Goal: Task Accomplishment & Management: Use online tool/utility

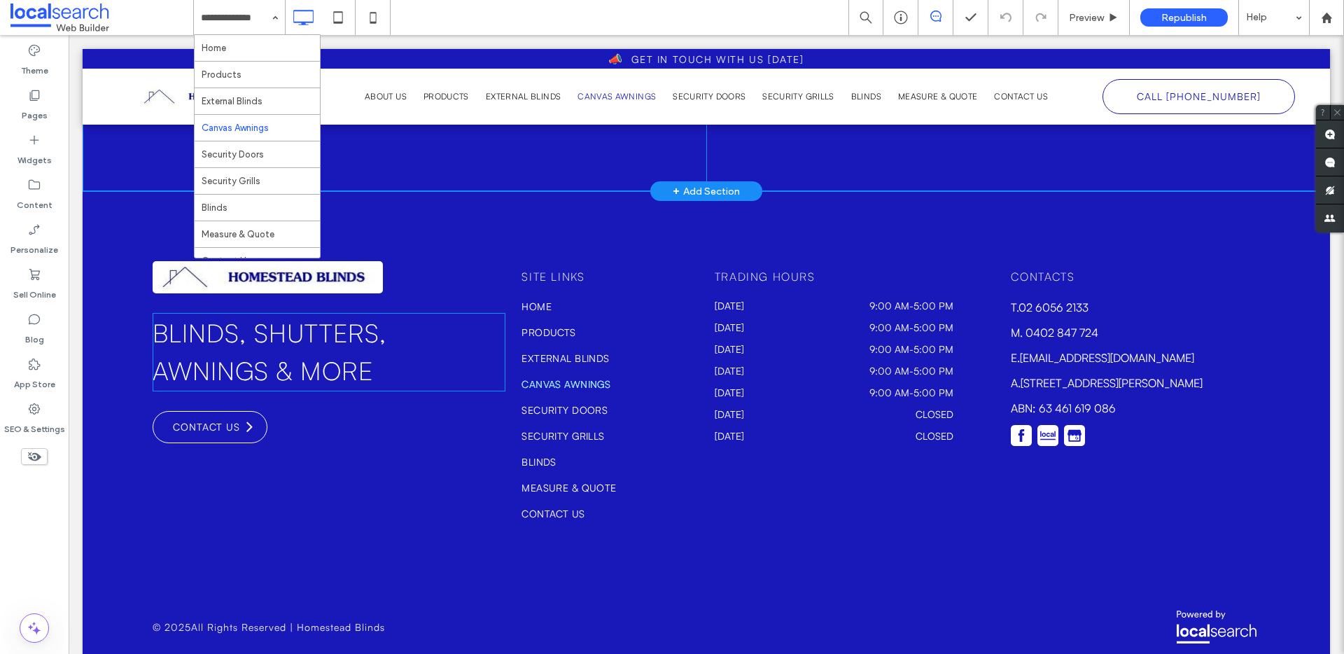
scroll to position [1719, 0]
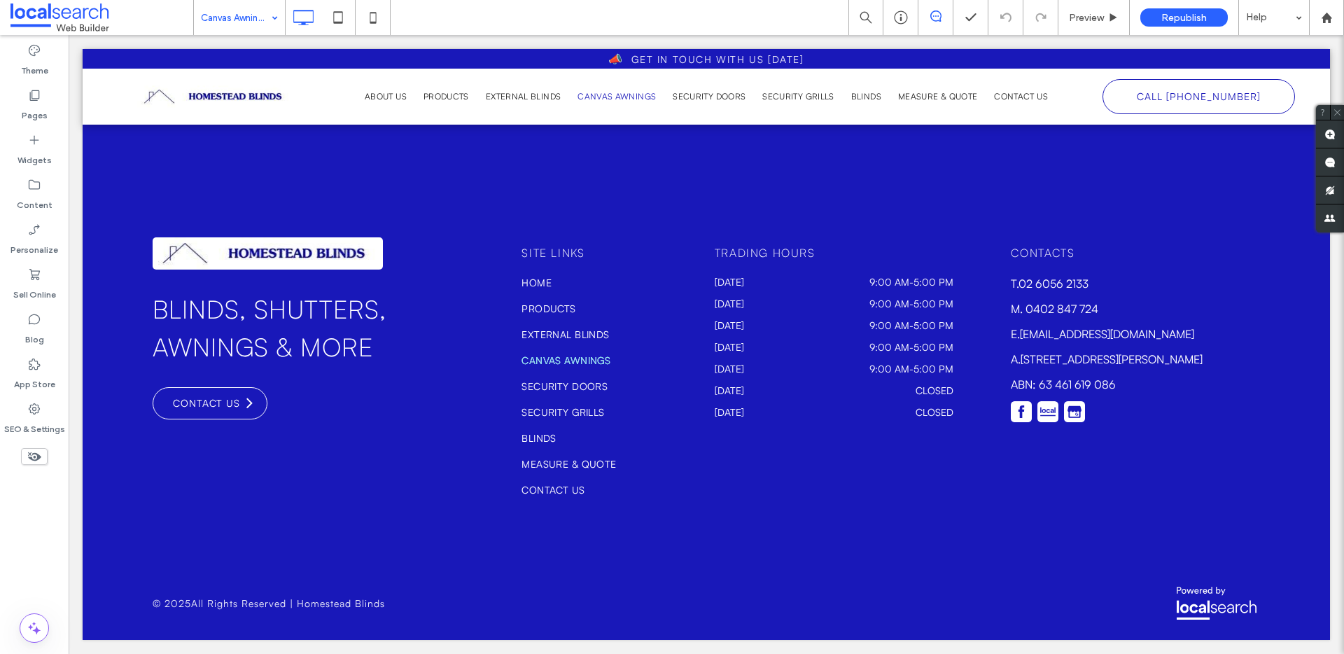
click at [270, 18] on div "Canvas Awnings" at bounding box center [239, 17] width 91 height 35
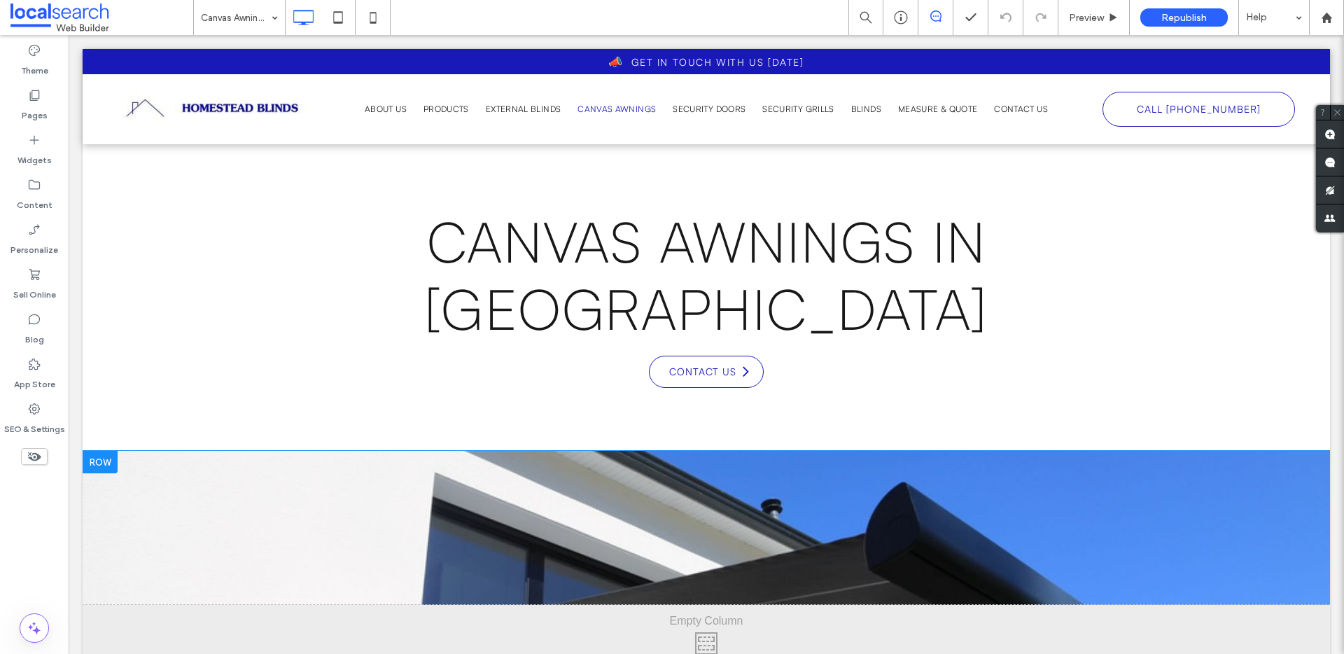
scroll to position [276, 0]
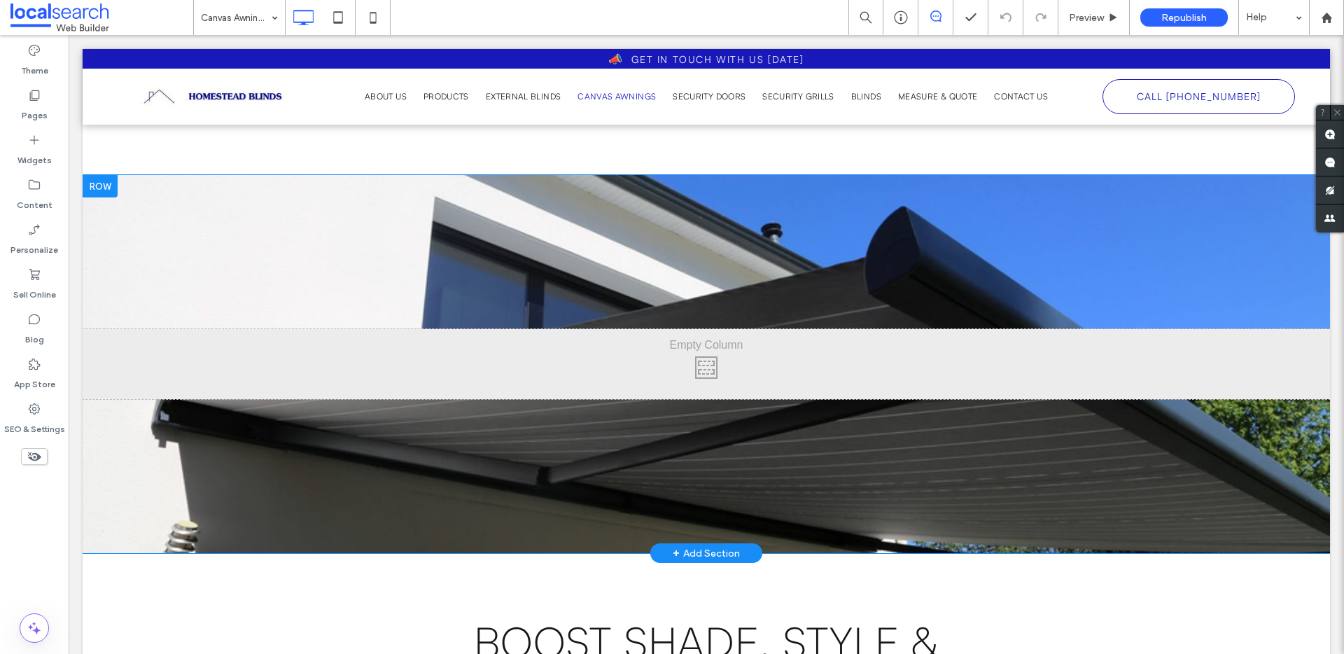
click at [139, 287] on div "Click To Paste Row + Add Section" at bounding box center [707, 364] width 1248 height 378
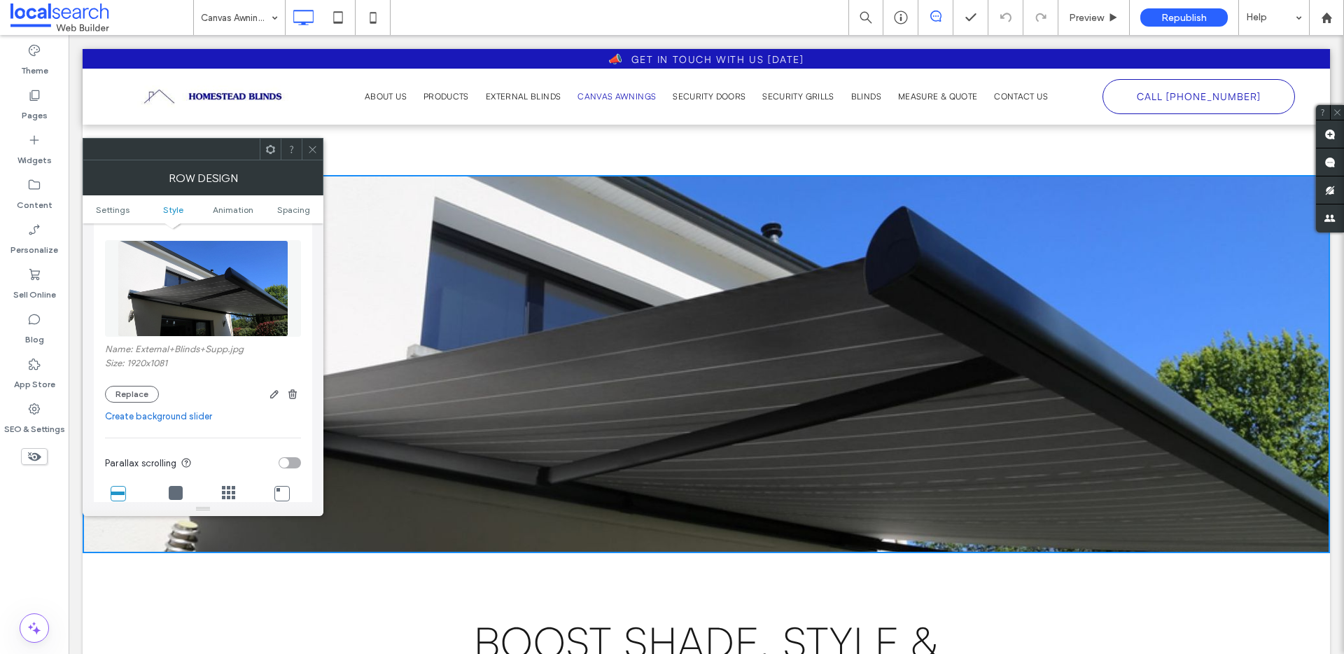
scroll to position [235, 0]
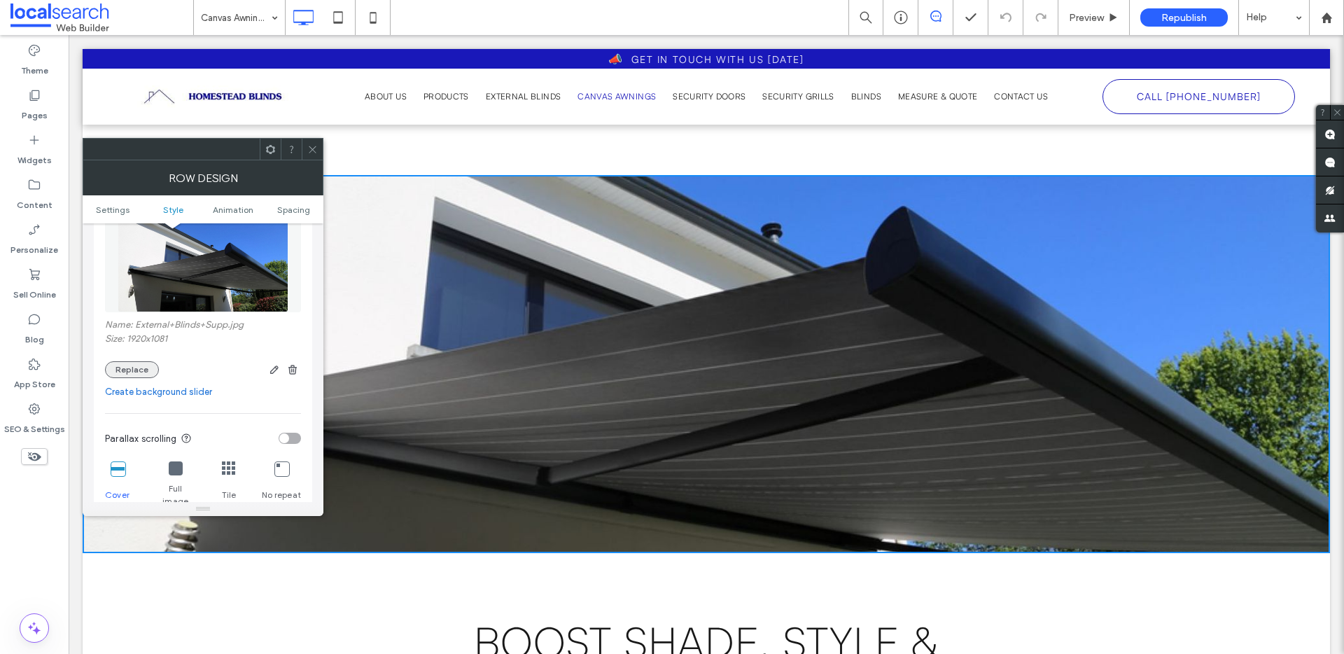
click at [148, 364] on button "Replace" at bounding box center [132, 369] width 54 height 17
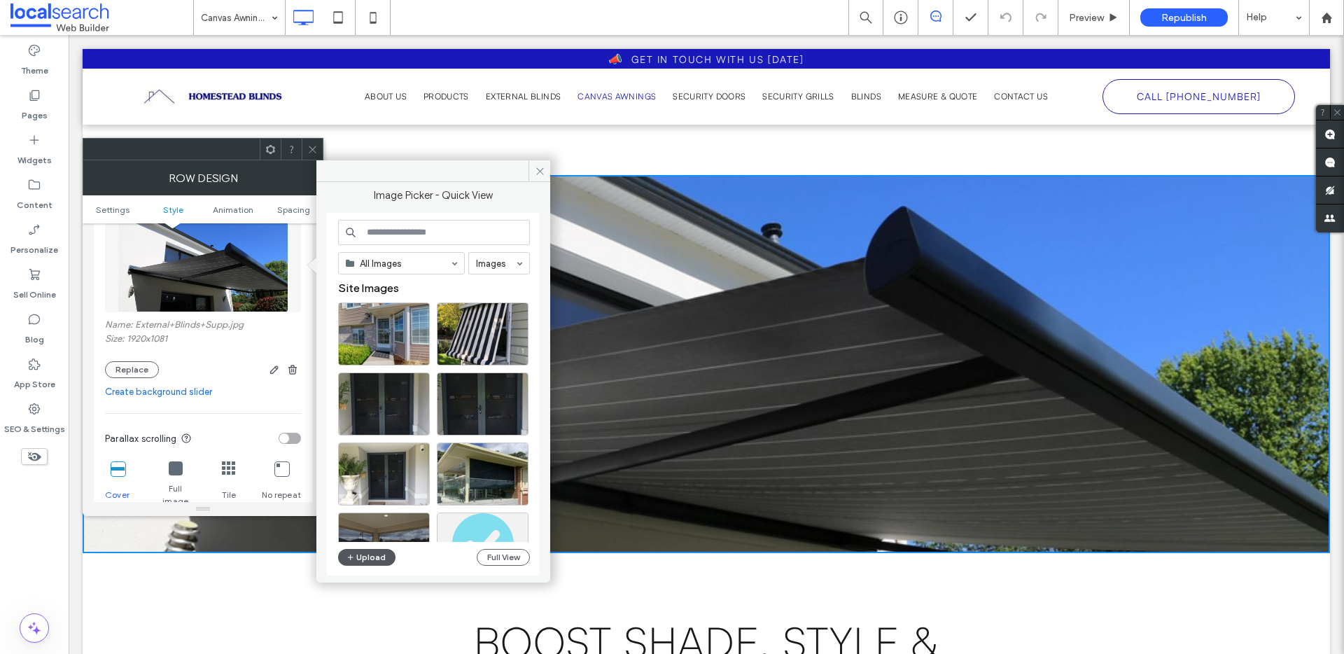
click at [366, 559] on button "Upload" at bounding box center [366, 557] width 57 height 17
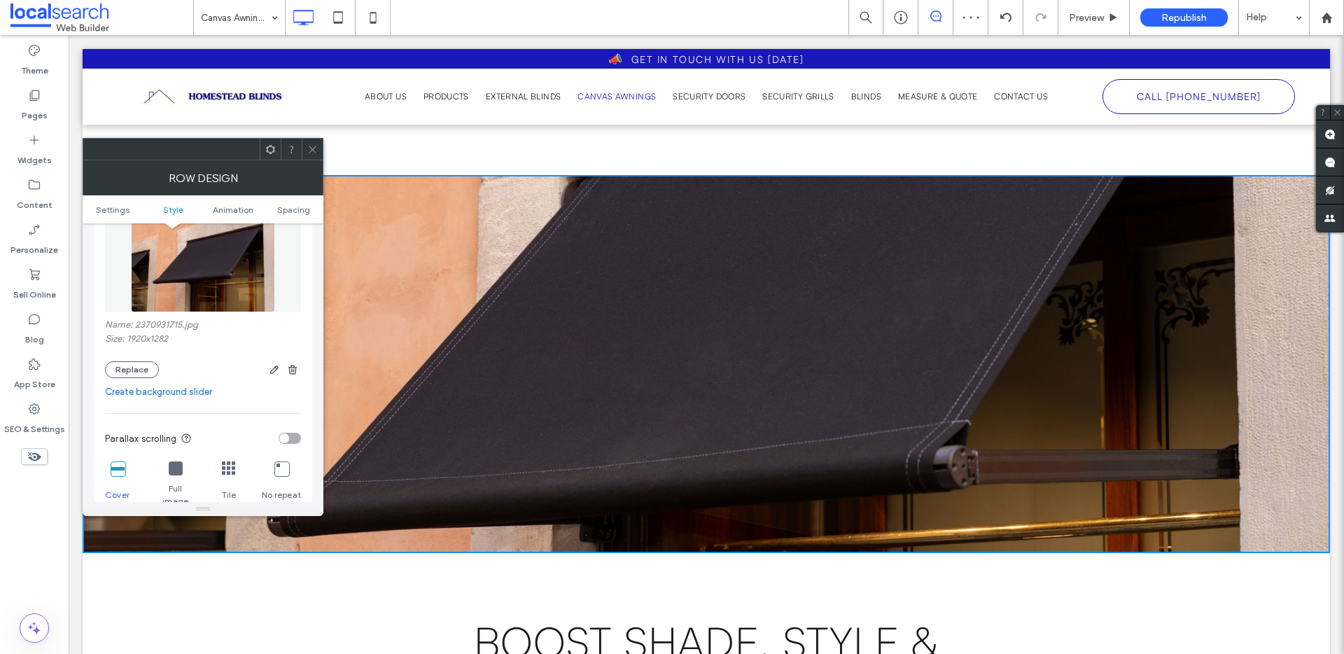
click at [312, 145] on icon at bounding box center [312, 149] width 11 height 11
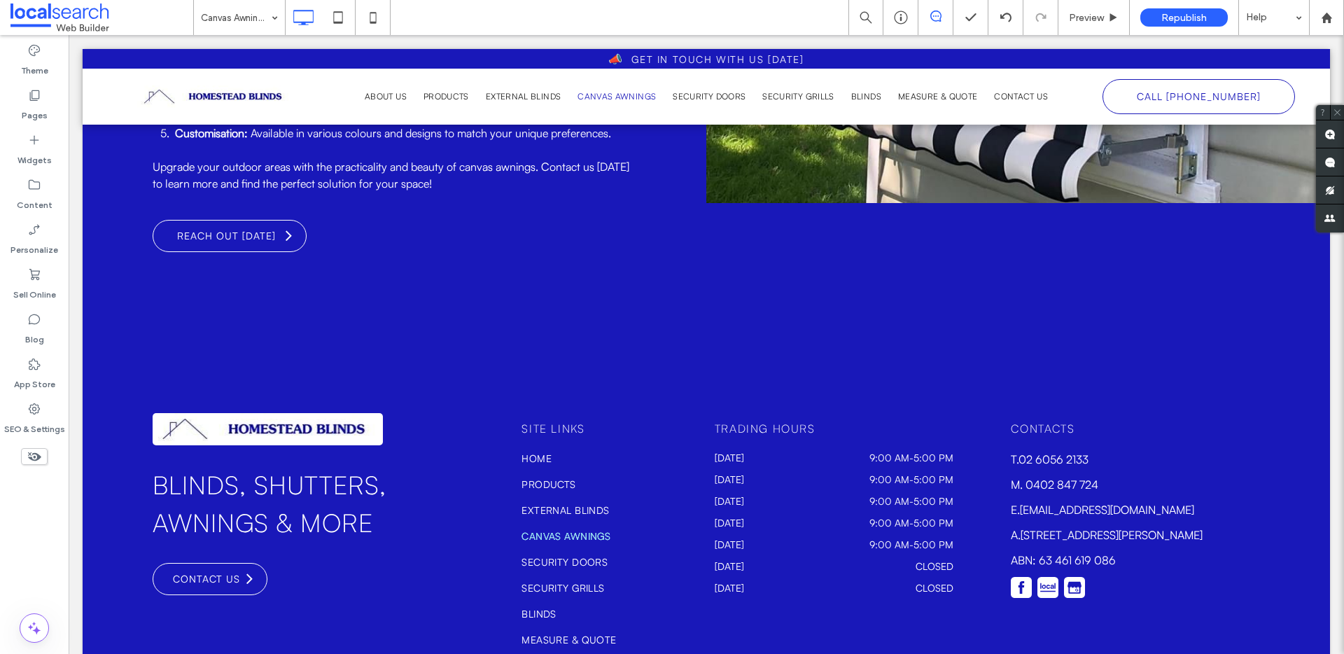
scroll to position [1719, 0]
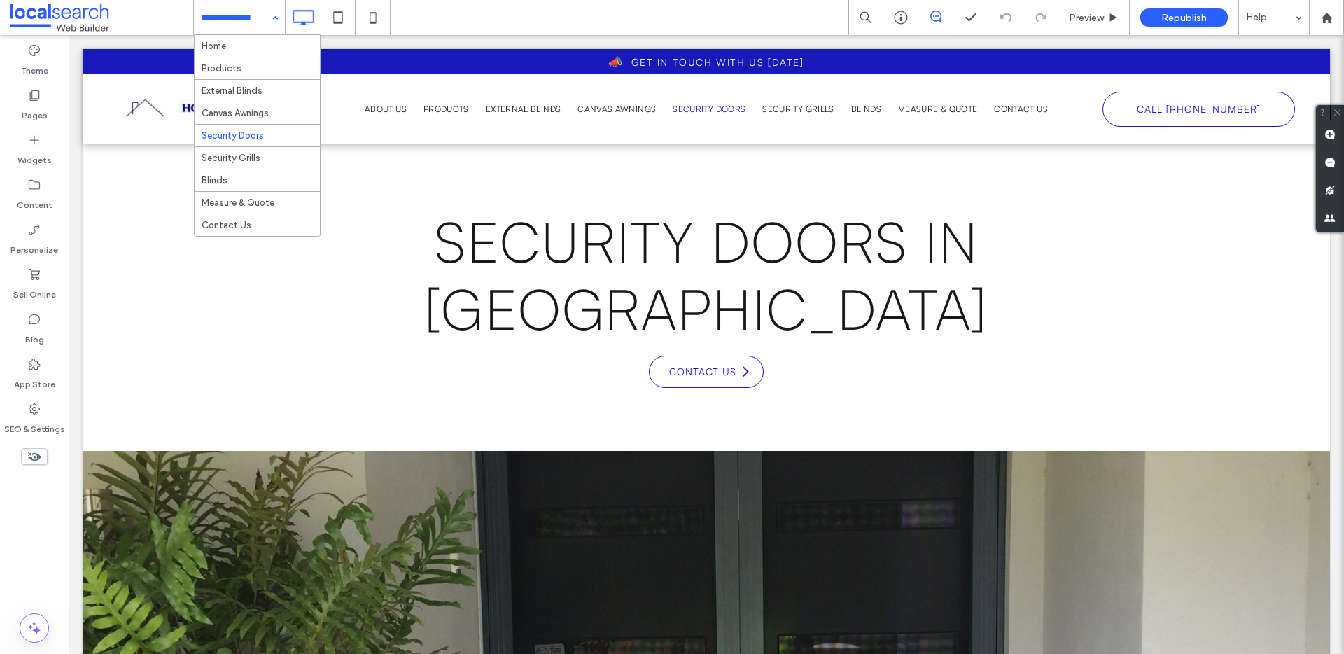
click at [261, 16] on input at bounding box center [236, 17] width 70 height 35
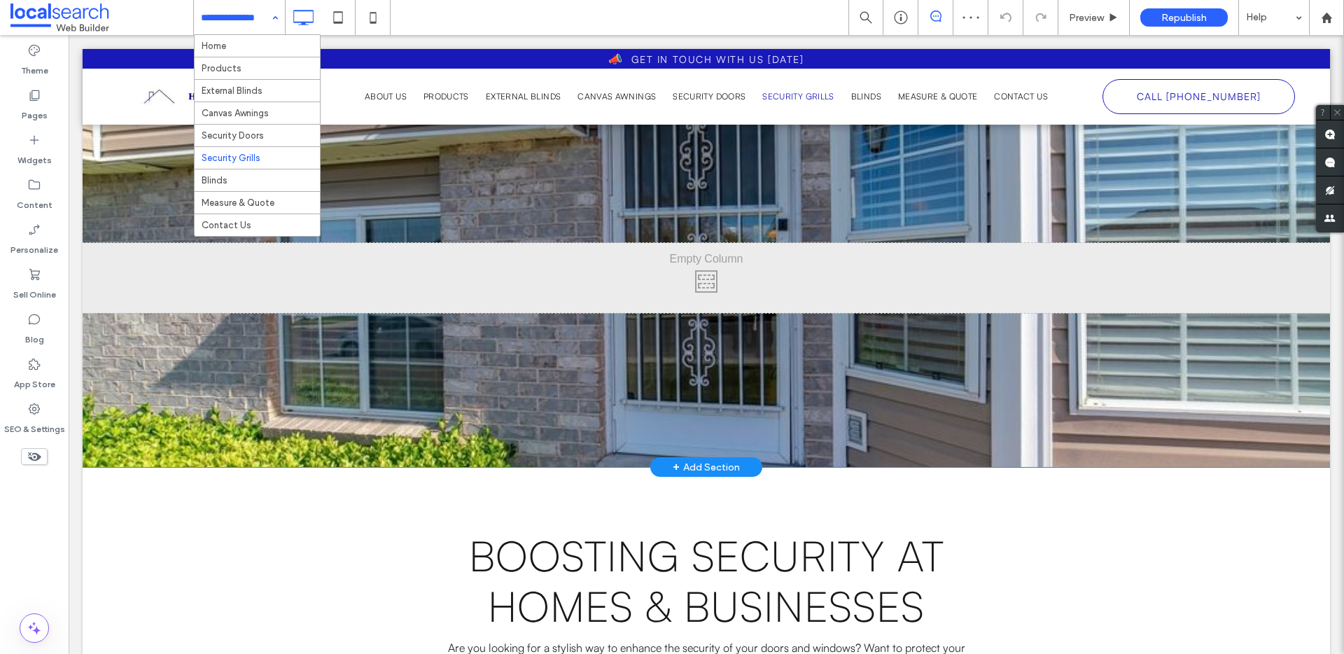
scroll to position [176, 0]
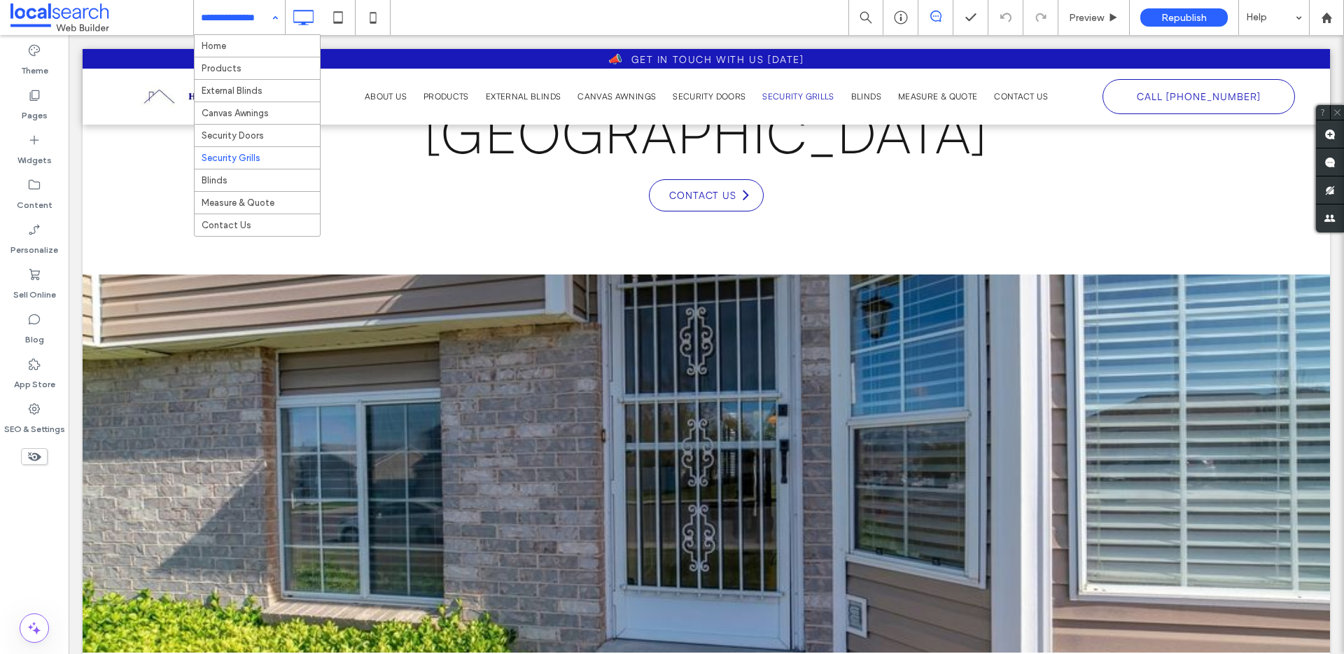
click at [272, 16] on div "Home Products External Blinds Canvas Awnings Security Doors Security Grills Bli…" at bounding box center [239, 17] width 91 height 35
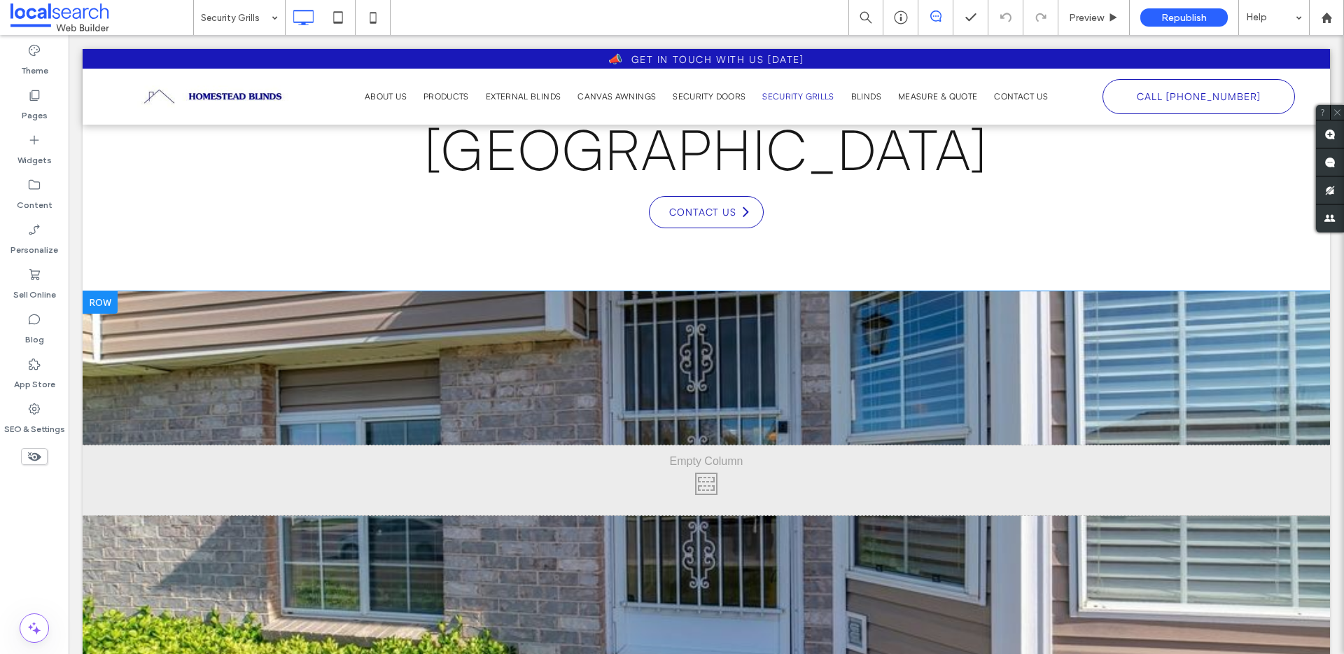
scroll to position [344, 0]
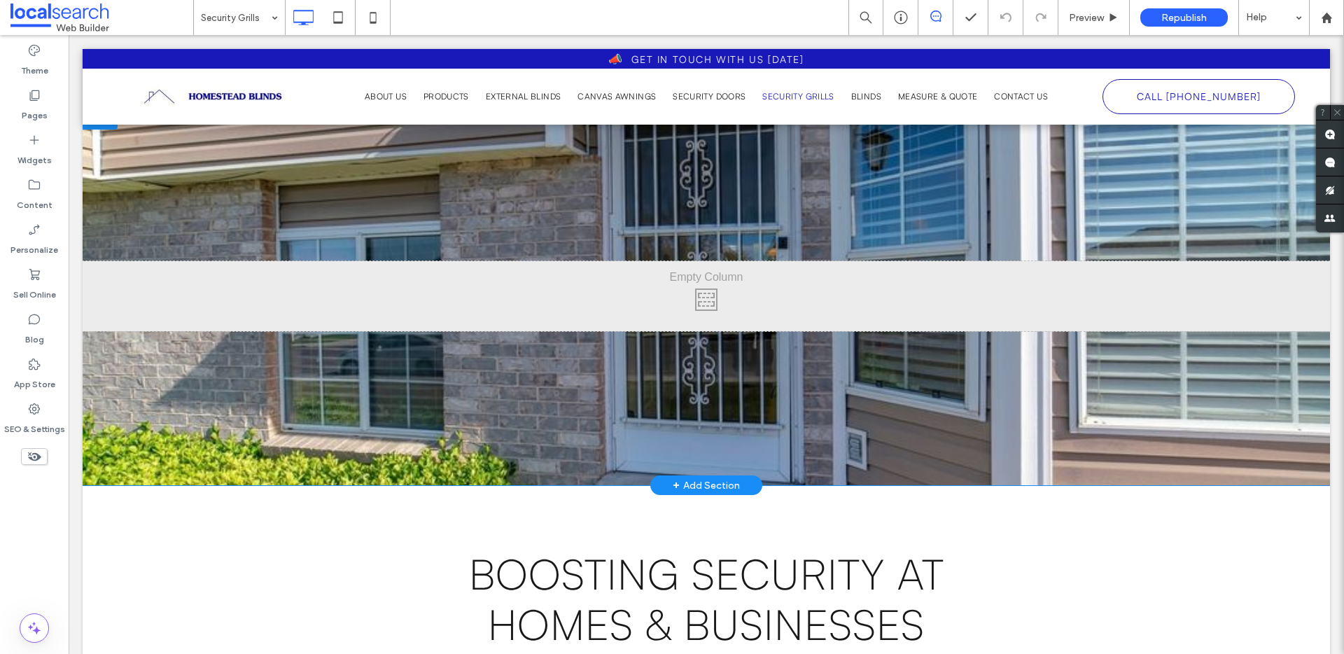
click at [193, 352] on div "Click To Paste Row + Add Section" at bounding box center [707, 296] width 1248 height 378
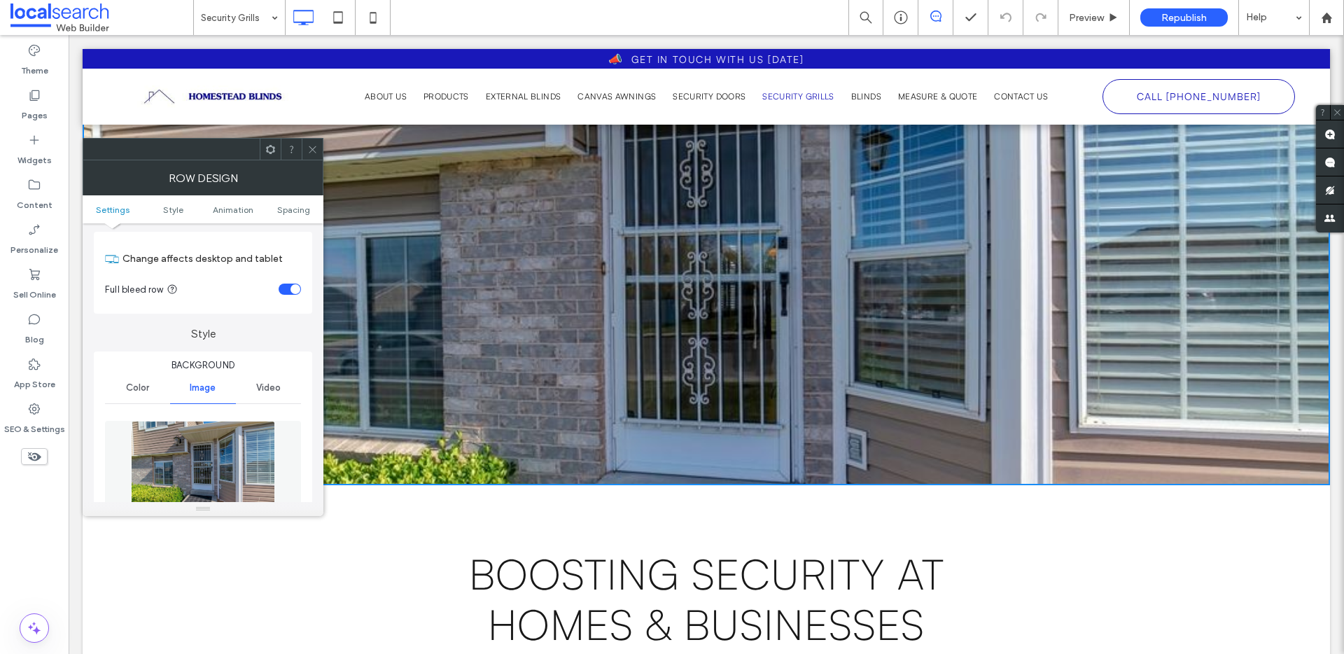
scroll to position [230, 0]
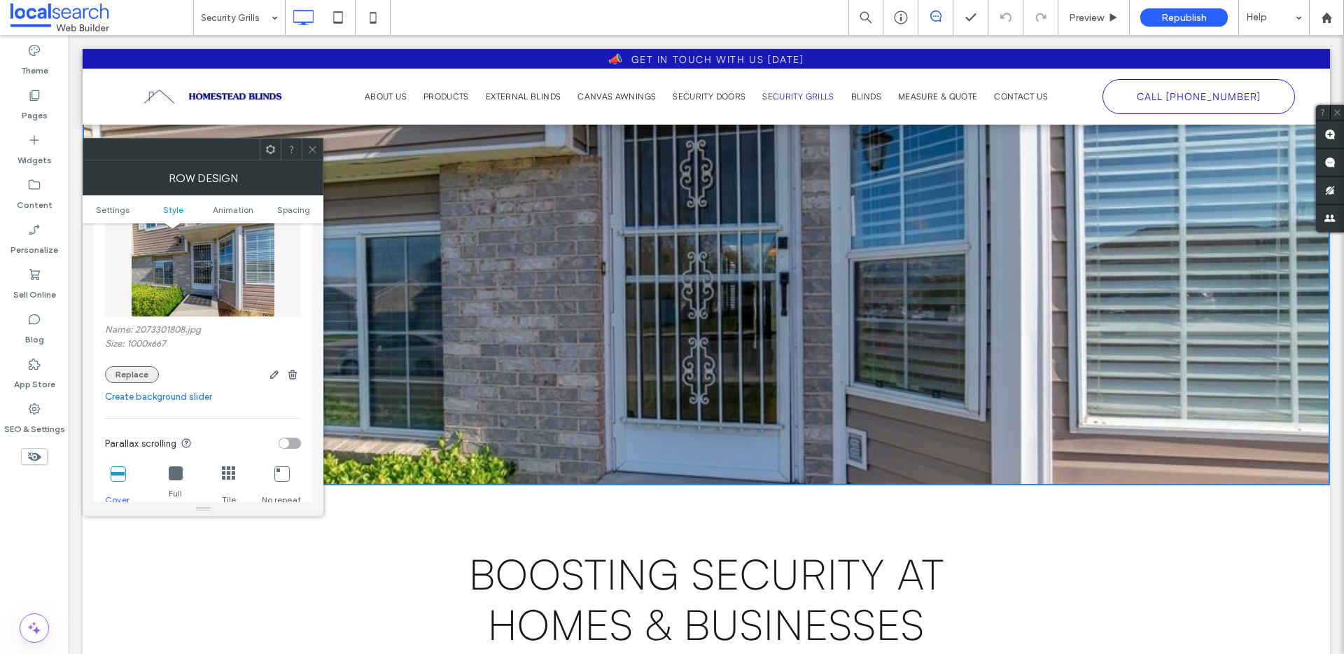
click at [146, 372] on button "Replace" at bounding box center [132, 374] width 54 height 17
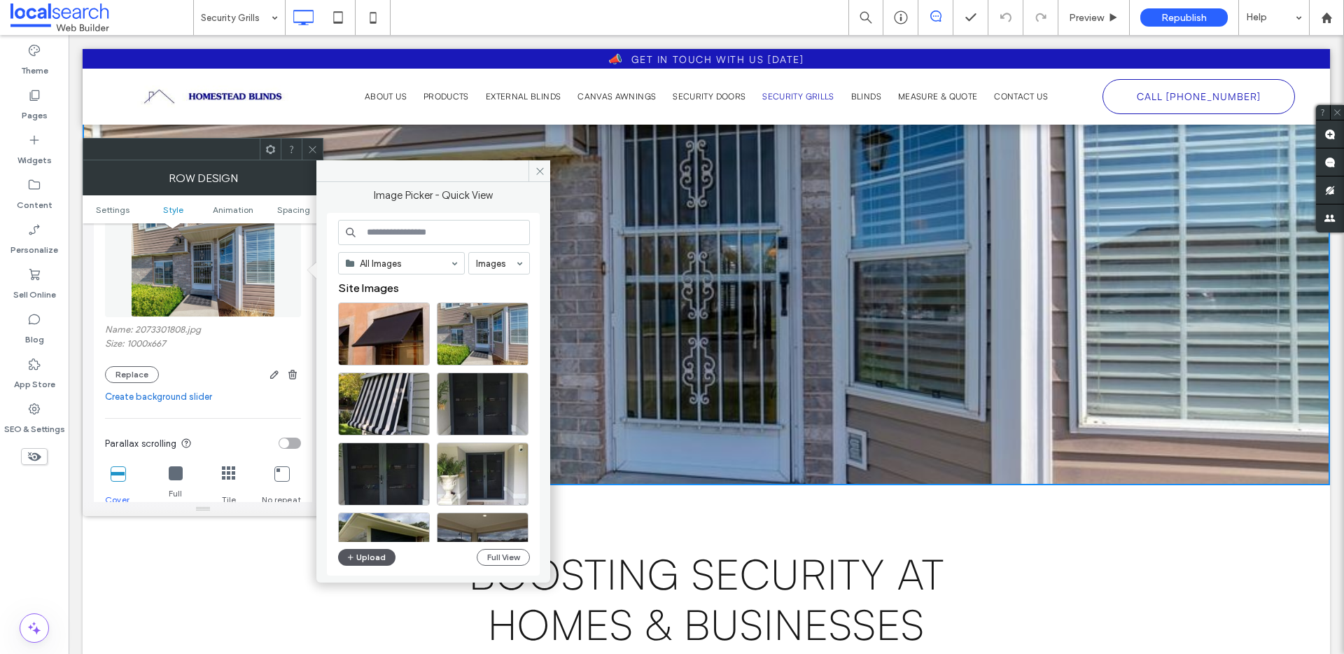
click at [362, 555] on button "Upload" at bounding box center [366, 557] width 57 height 17
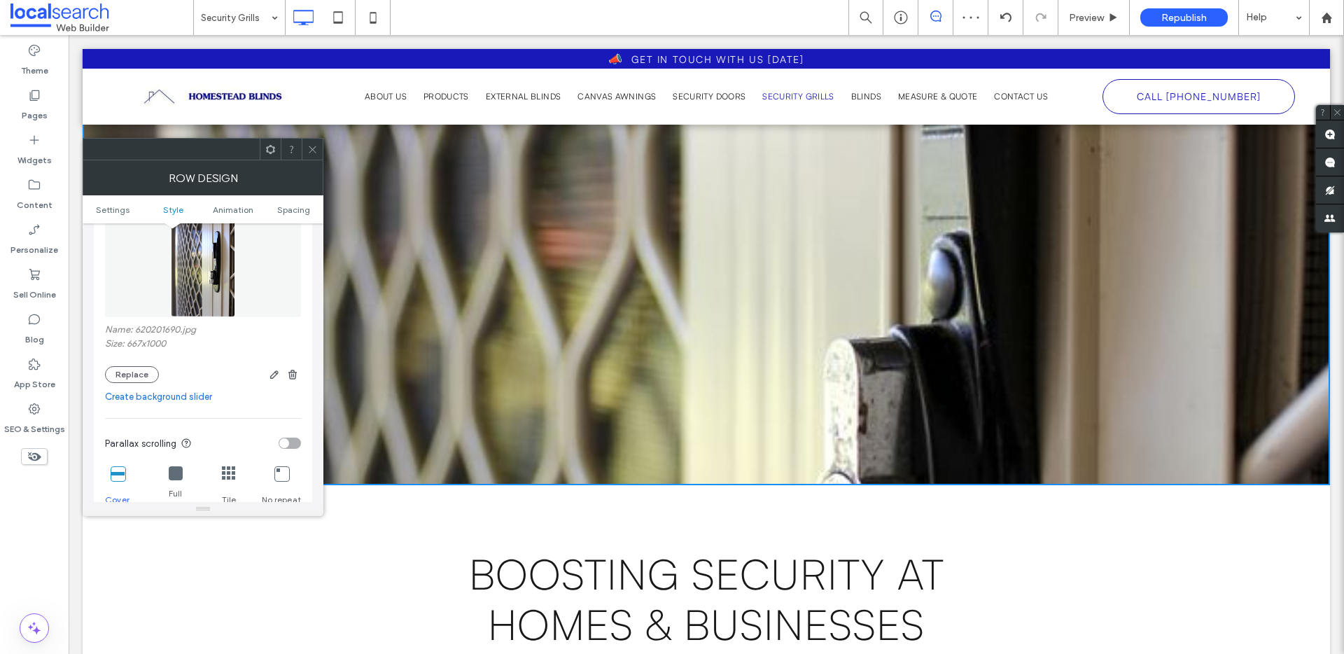
click at [315, 148] on icon at bounding box center [312, 149] width 11 height 11
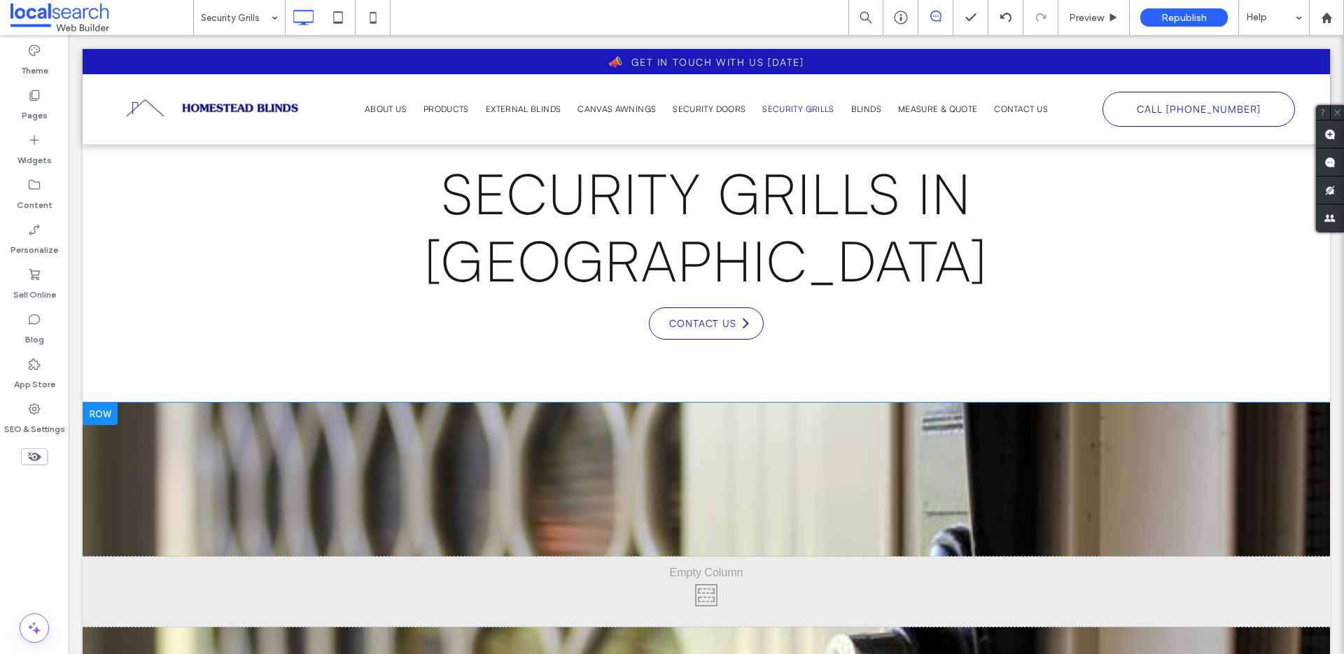
scroll to position [265, 0]
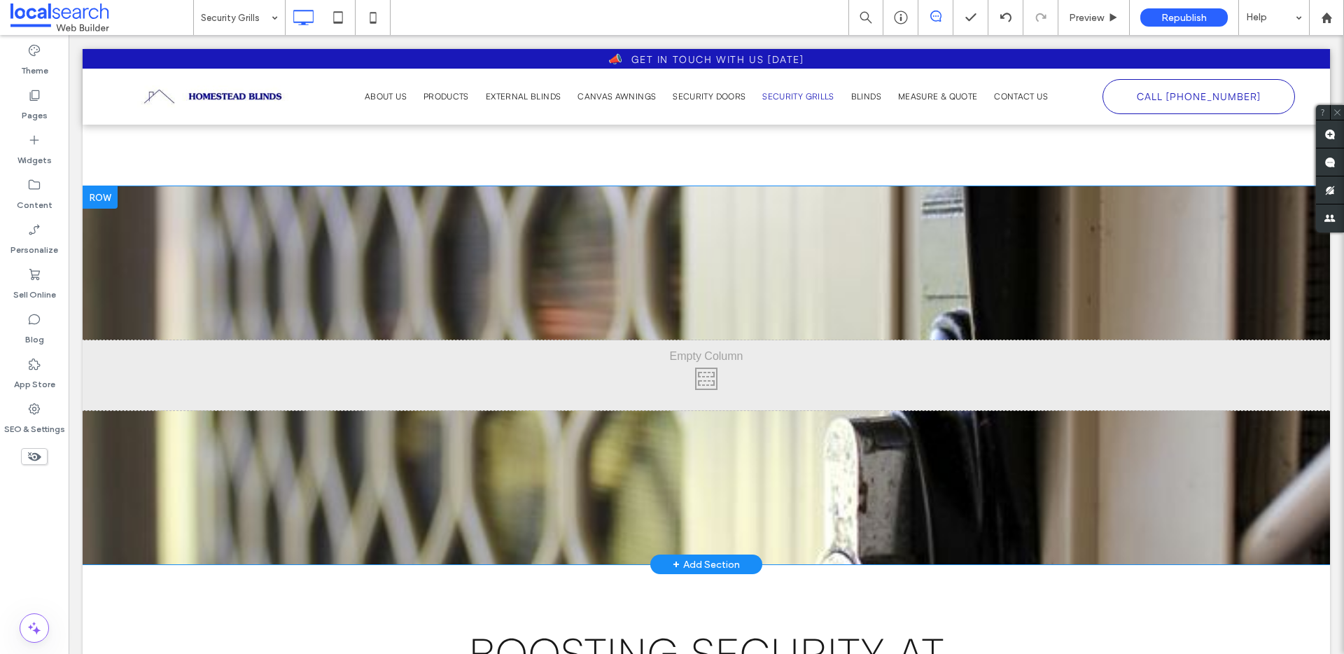
click at [175, 220] on div "Click To Paste Row + Add Section" at bounding box center [707, 375] width 1248 height 378
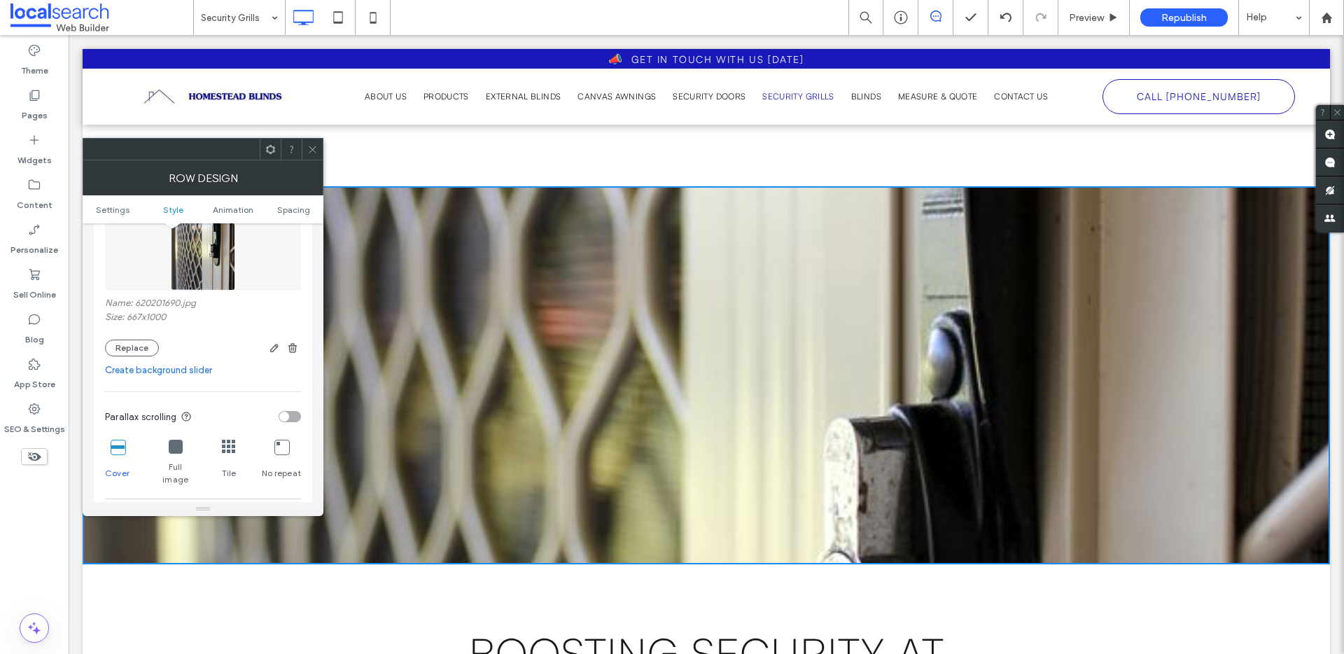
scroll to position [440, 0]
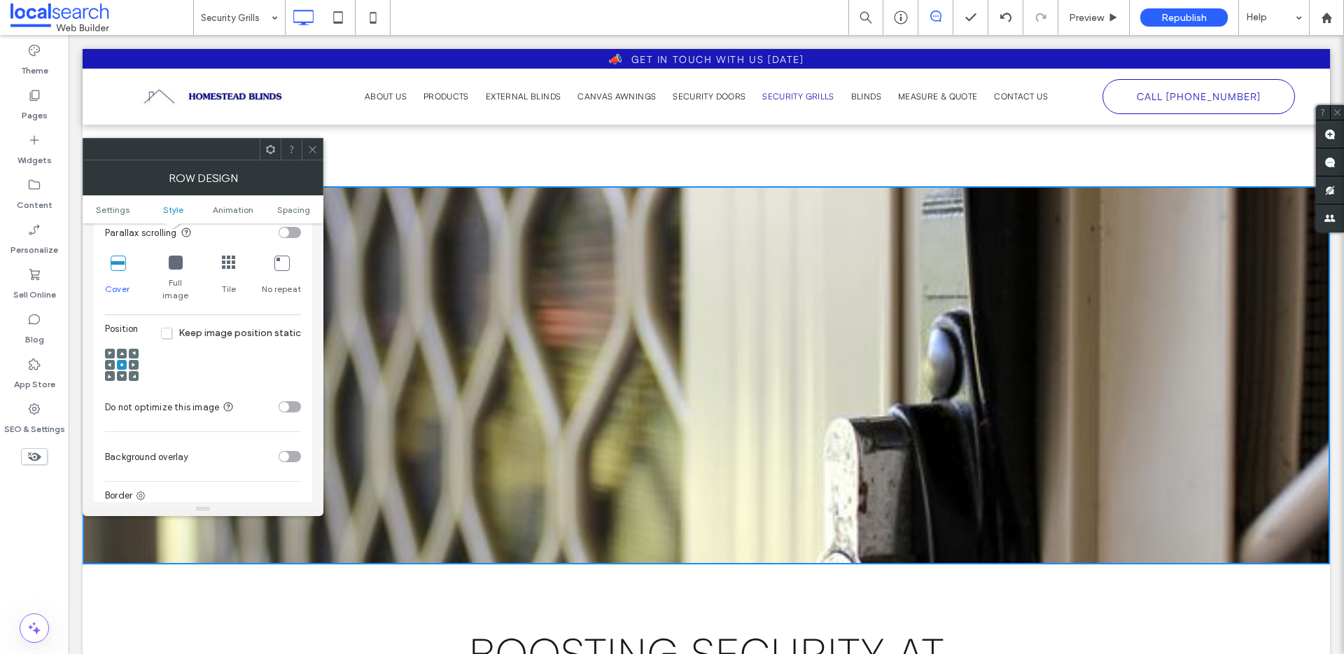
click at [118, 349] on div at bounding box center [122, 354] width 10 height 10
click at [120, 349] on span at bounding box center [122, 354] width 4 height 10
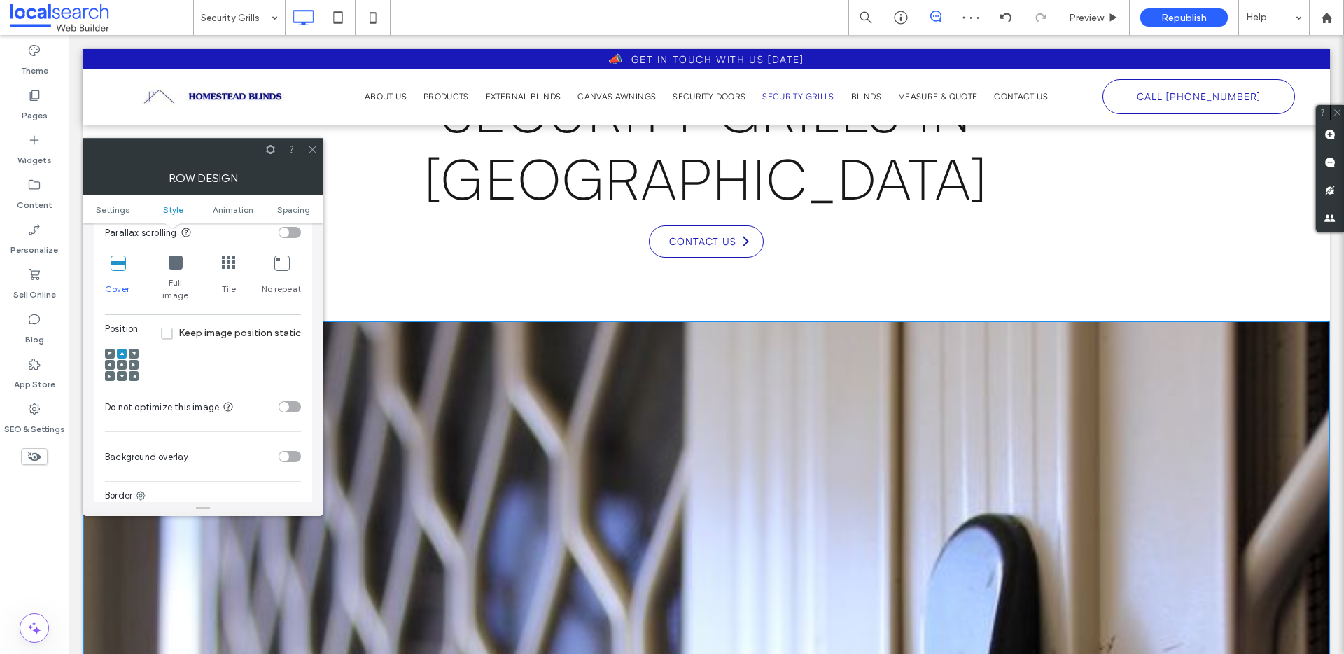
scroll to position [244, 0]
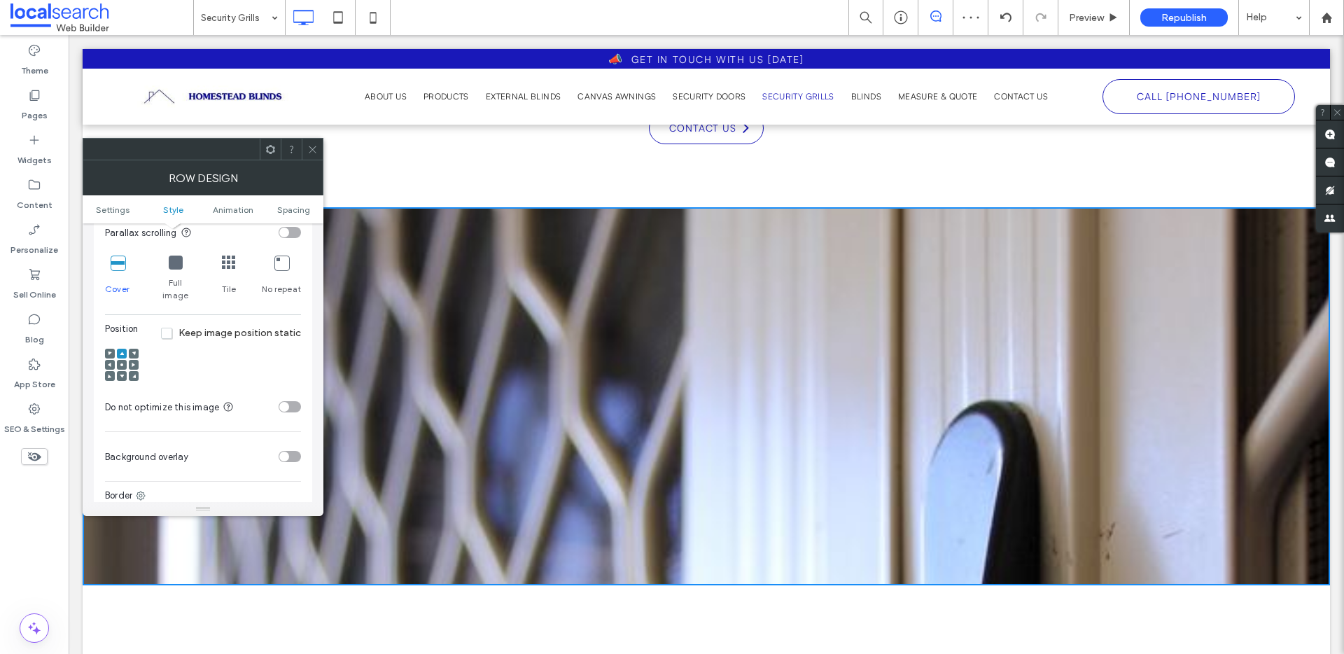
click at [117, 360] on div at bounding box center [122, 365] width 10 height 10
click at [118, 360] on div at bounding box center [122, 365] width 10 height 10
click at [120, 363] on use at bounding box center [121, 364] width 3 height 3
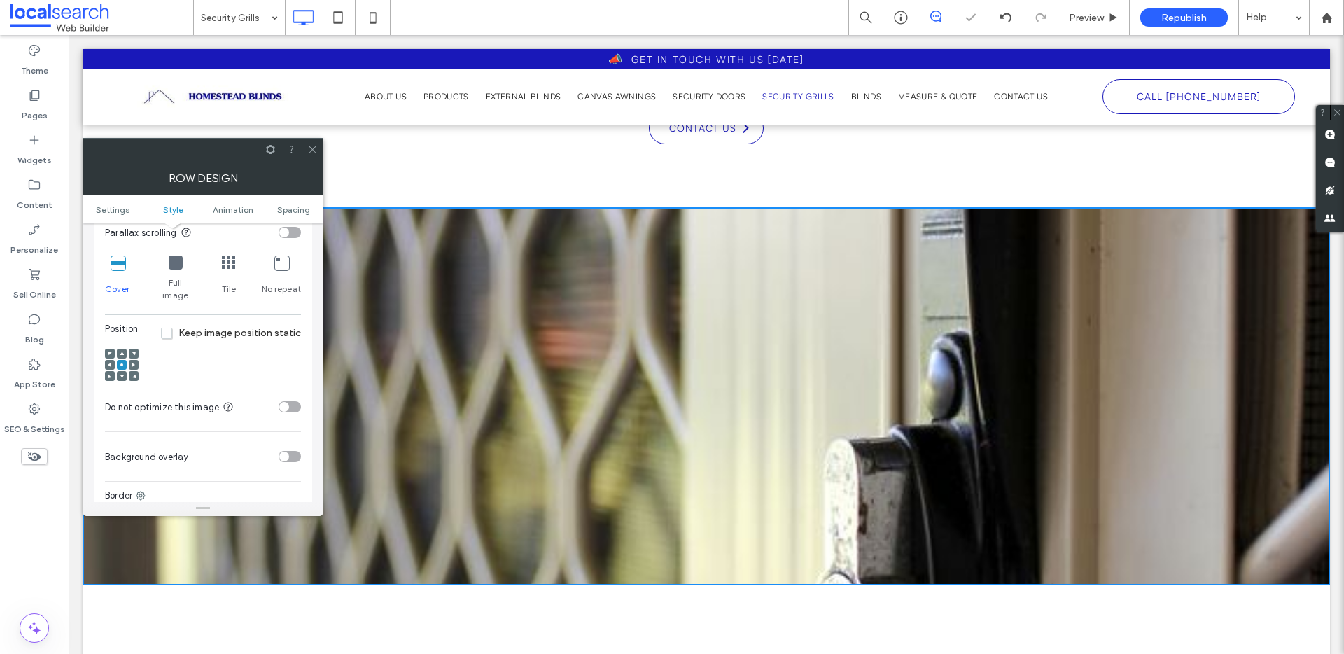
click at [122, 375] on use at bounding box center [122, 377] width 4 height 4
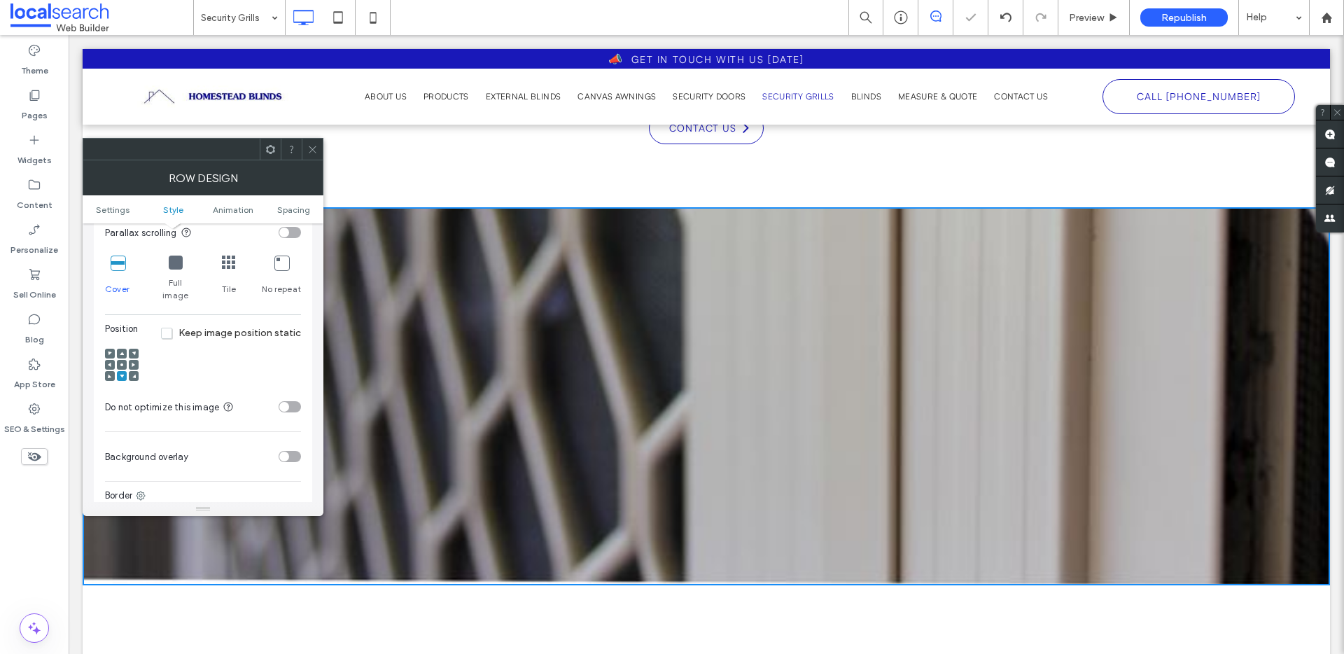
click at [317, 148] on icon at bounding box center [312, 149] width 11 height 11
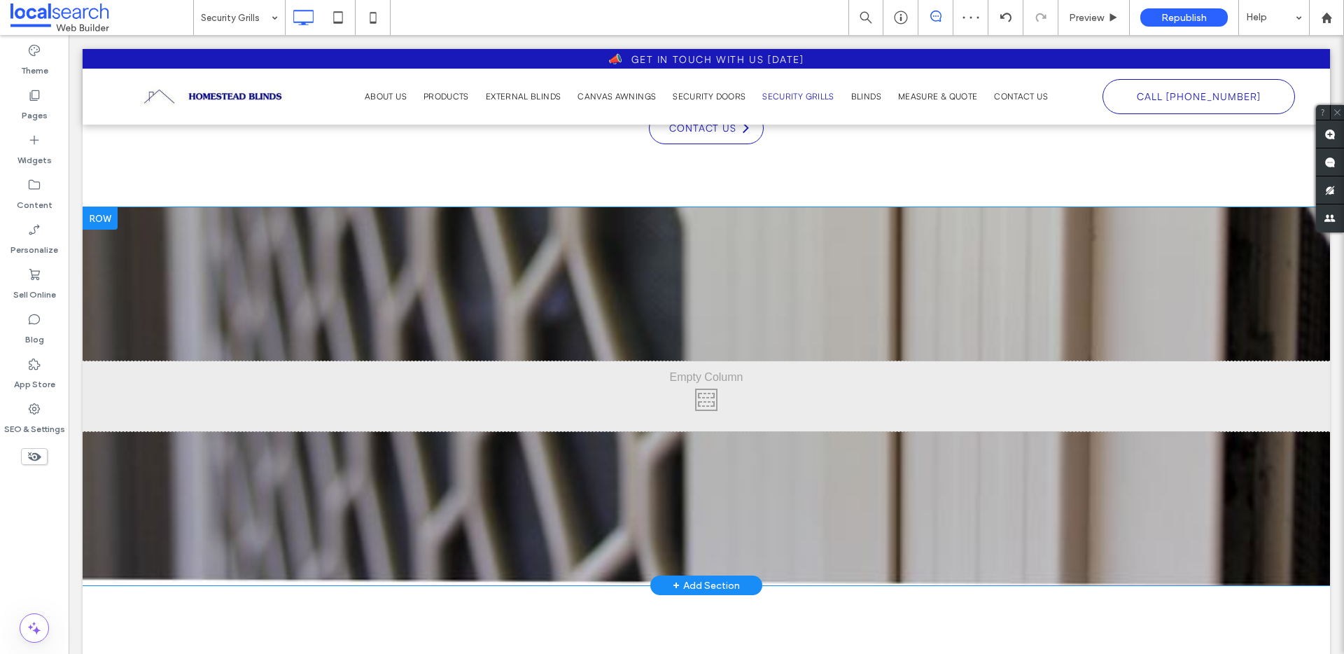
click at [212, 275] on div "Click To Paste Row + Add Section" at bounding box center [707, 396] width 1248 height 378
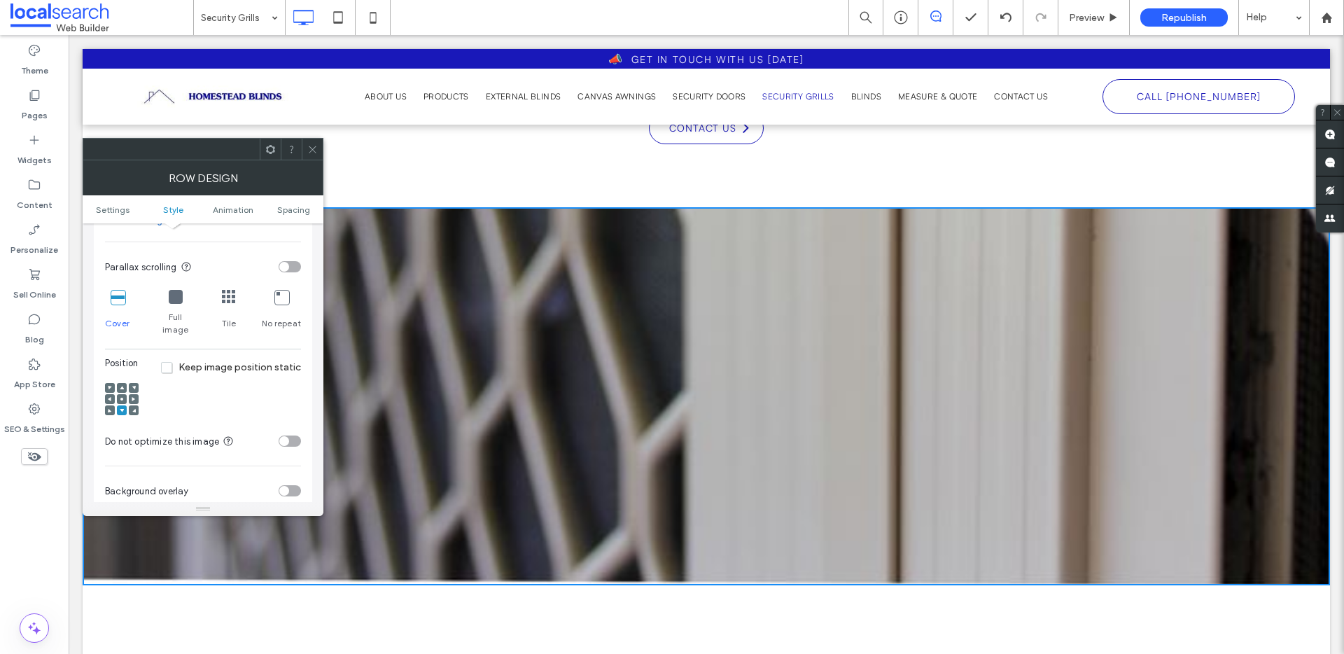
scroll to position [412, 0]
click at [124, 388] on div at bounding box center [122, 393] width 10 height 10
click at [120, 391] on use at bounding box center [121, 392] width 3 height 3
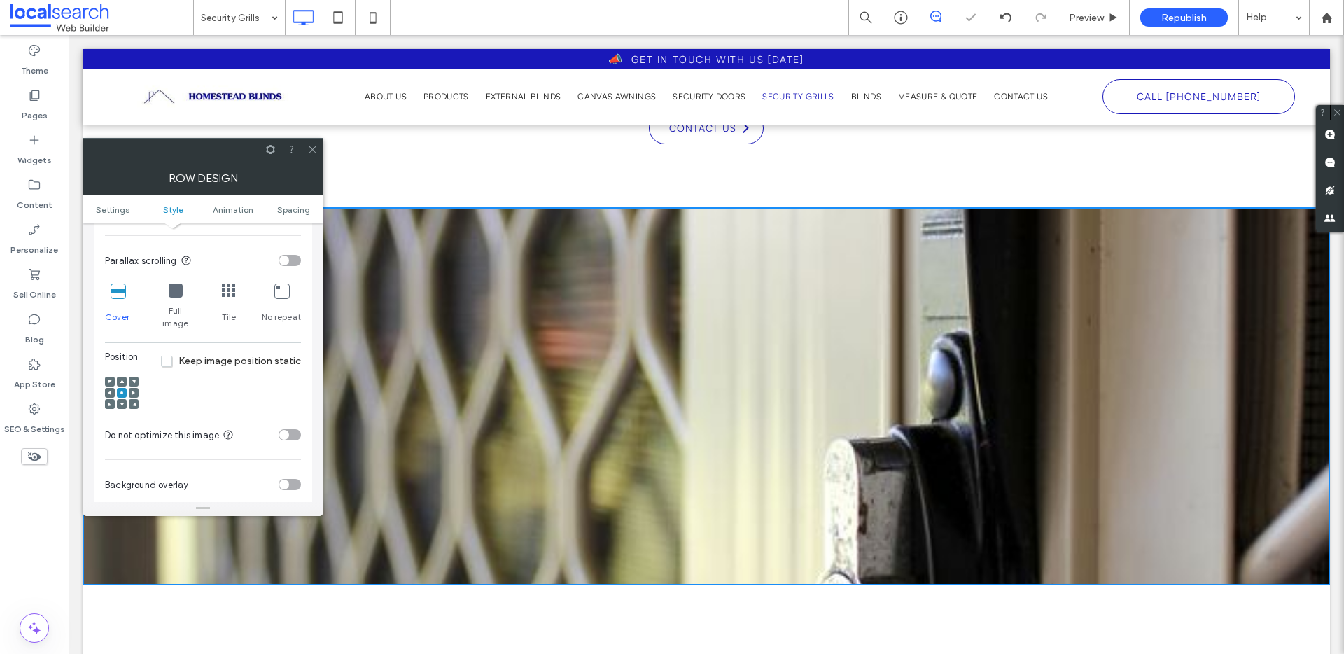
click at [316, 146] on icon at bounding box center [312, 149] width 11 height 11
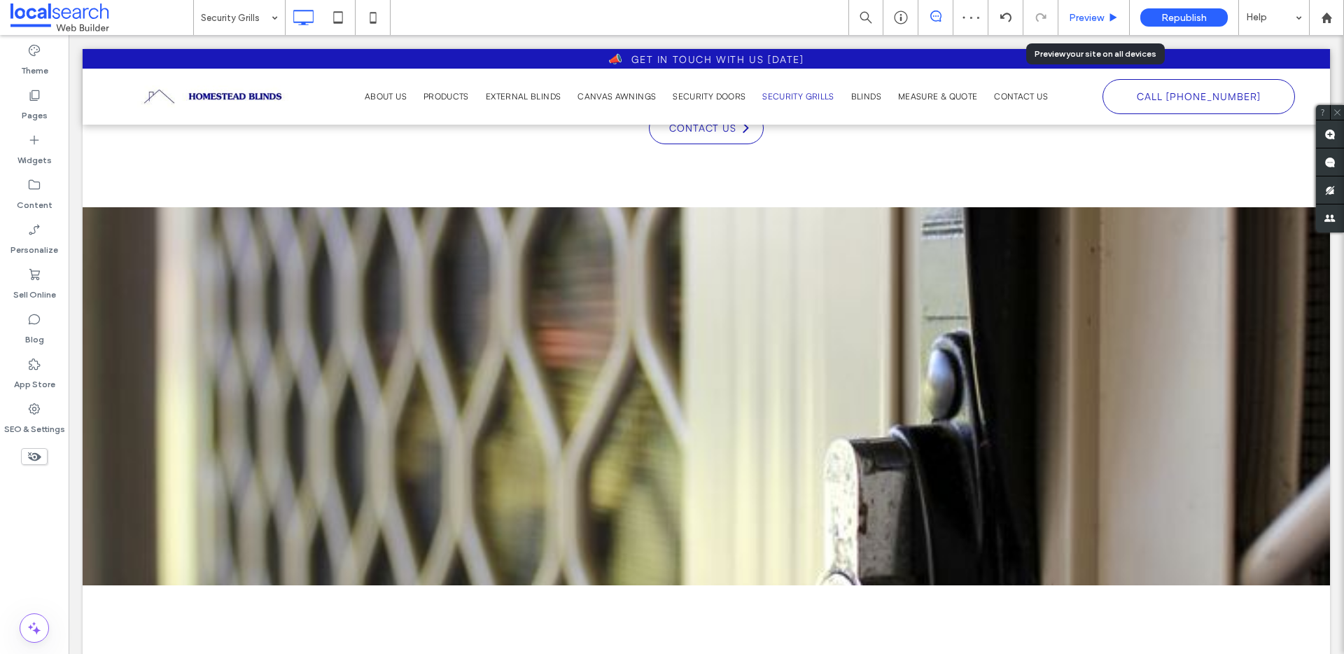
click at [1103, 20] on span "Preview" at bounding box center [1086, 18] width 35 height 12
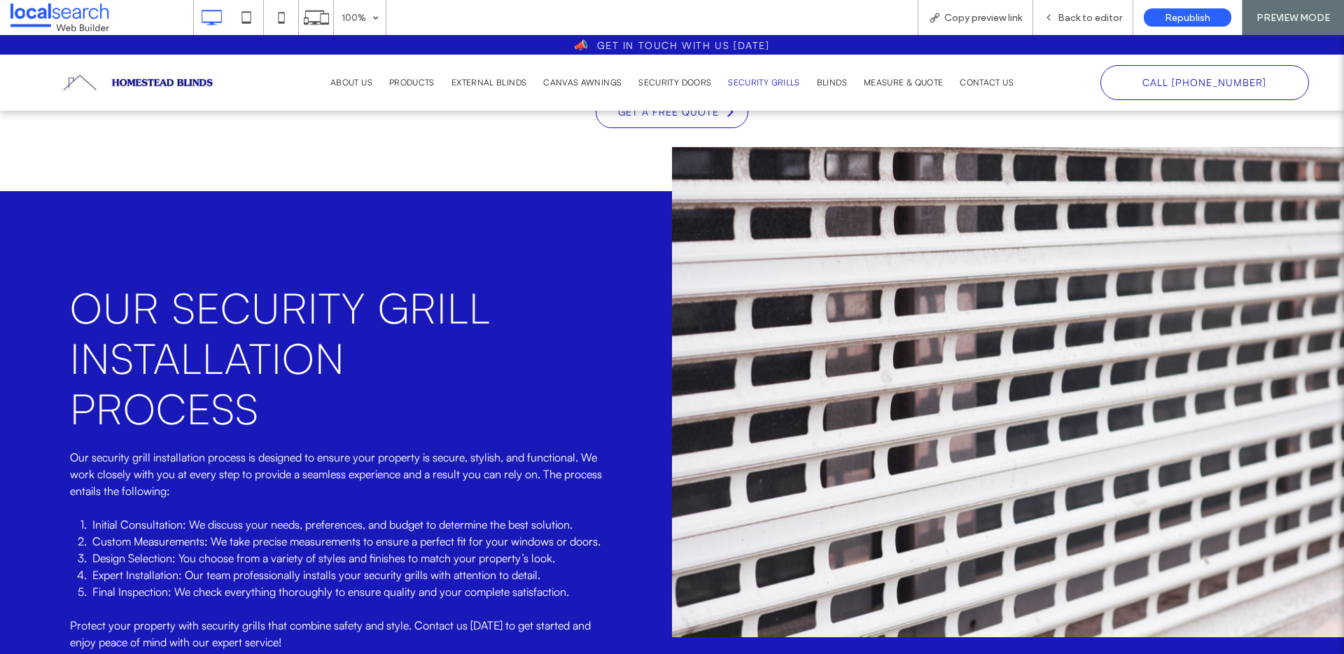
scroll to position [1140, 0]
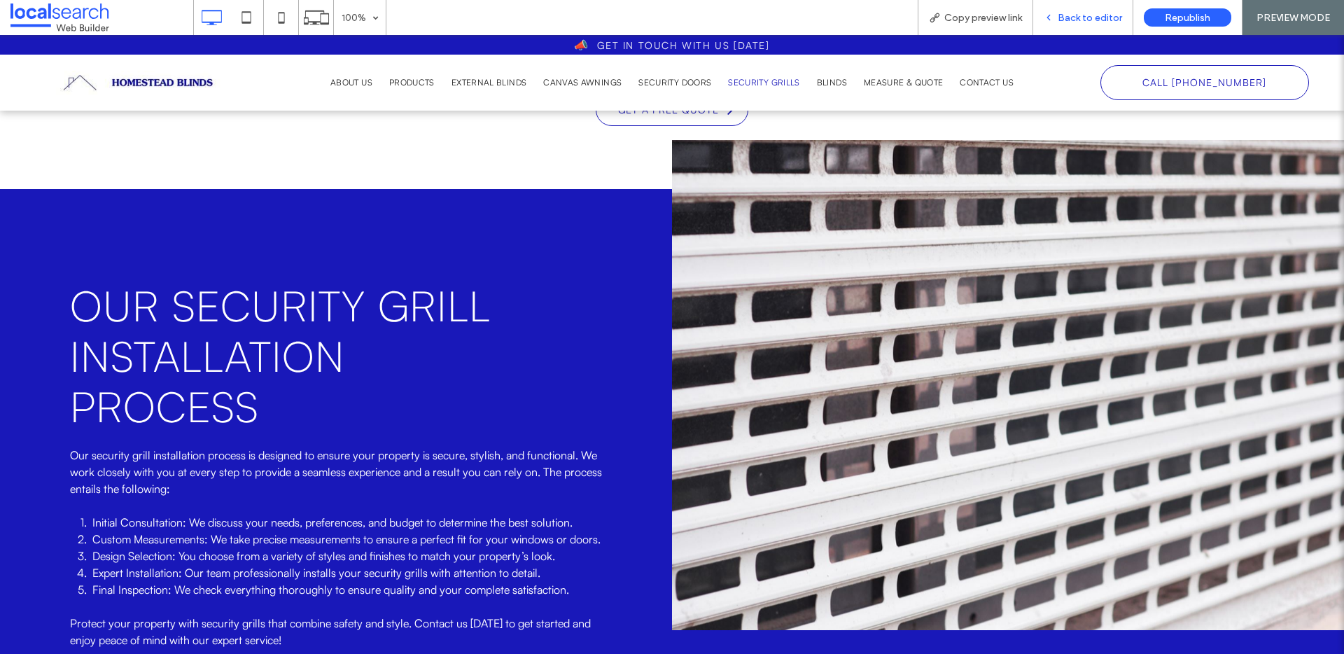
click at [1085, 20] on span "Back to editor" at bounding box center [1090, 18] width 64 height 12
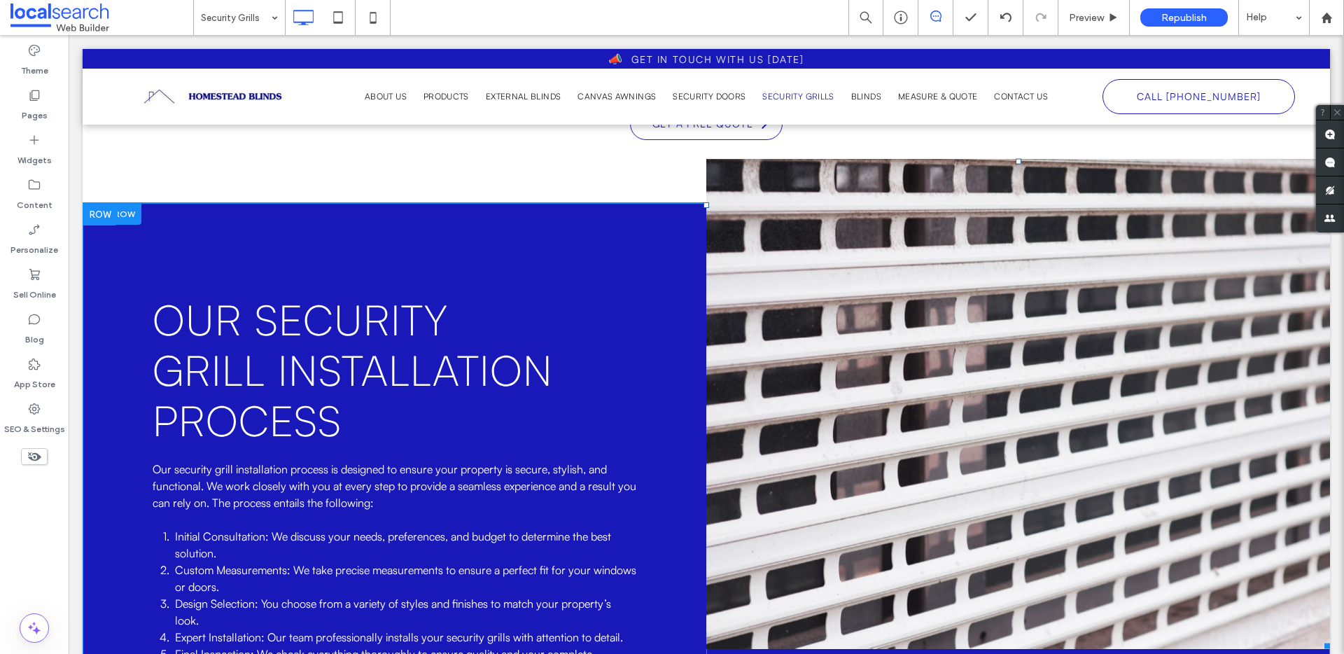
click at [900, 398] on link at bounding box center [1019, 404] width 624 height 490
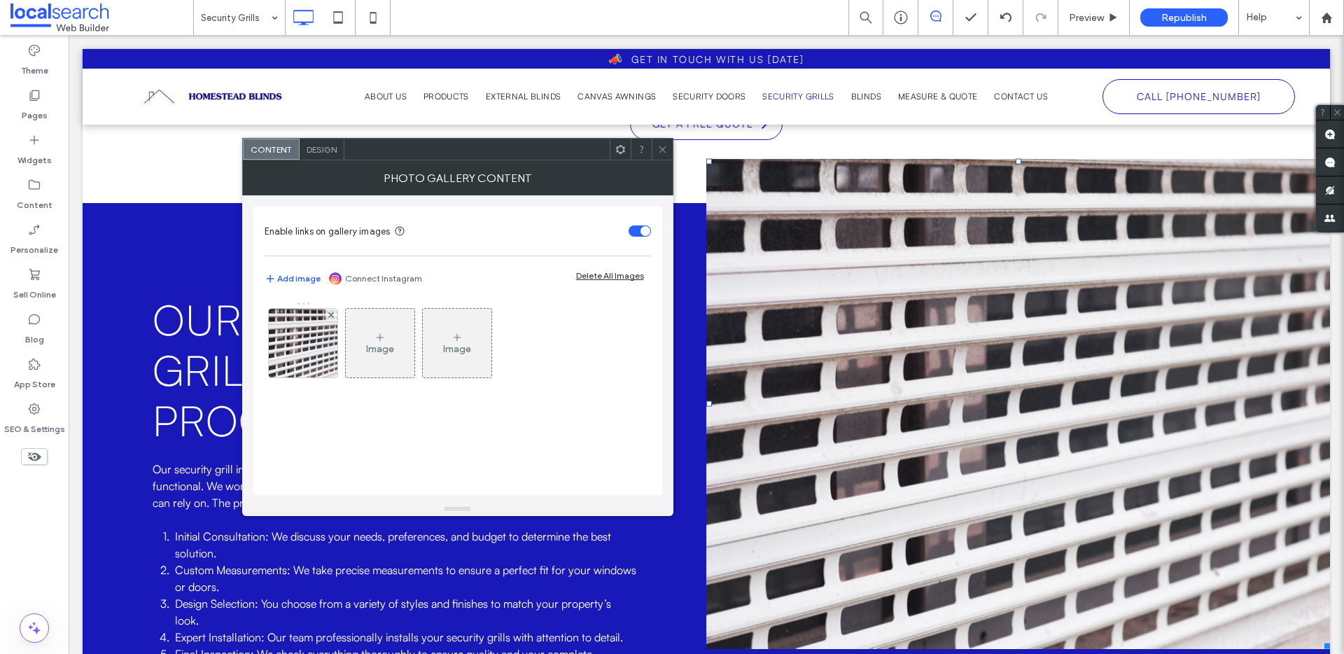
click at [659, 148] on icon at bounding box center [662, 149] width 11 height 11
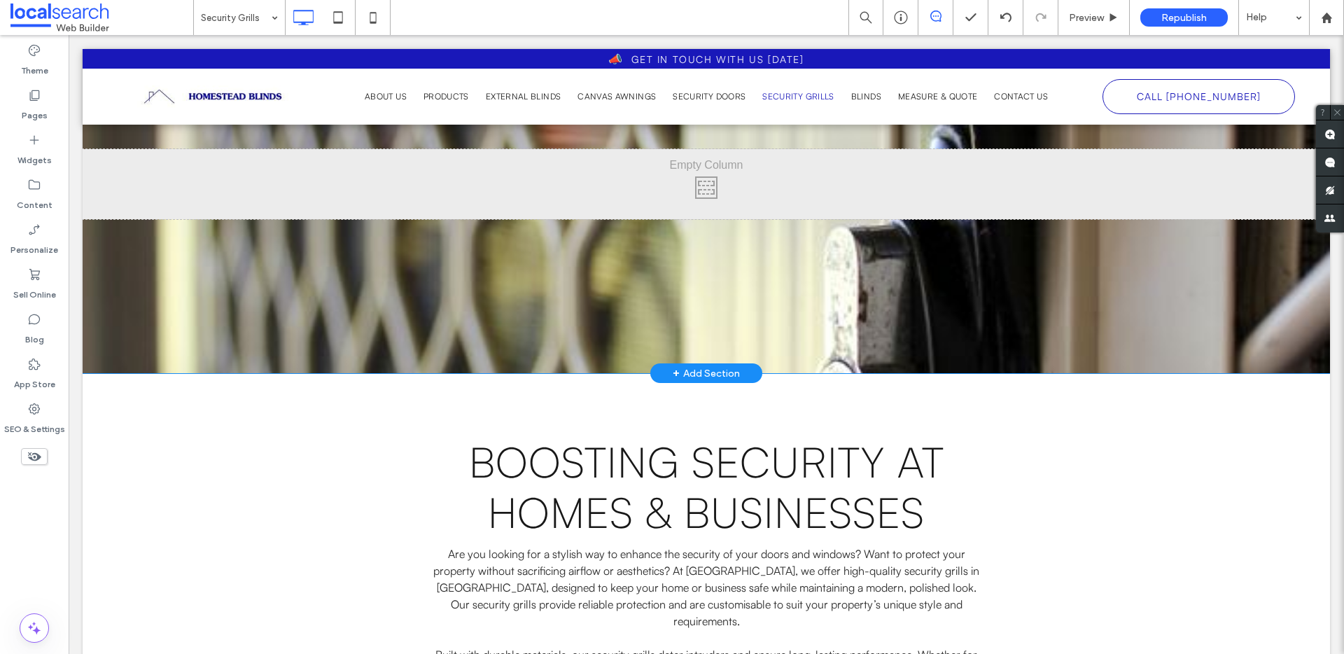
scroll to position [179, 0]
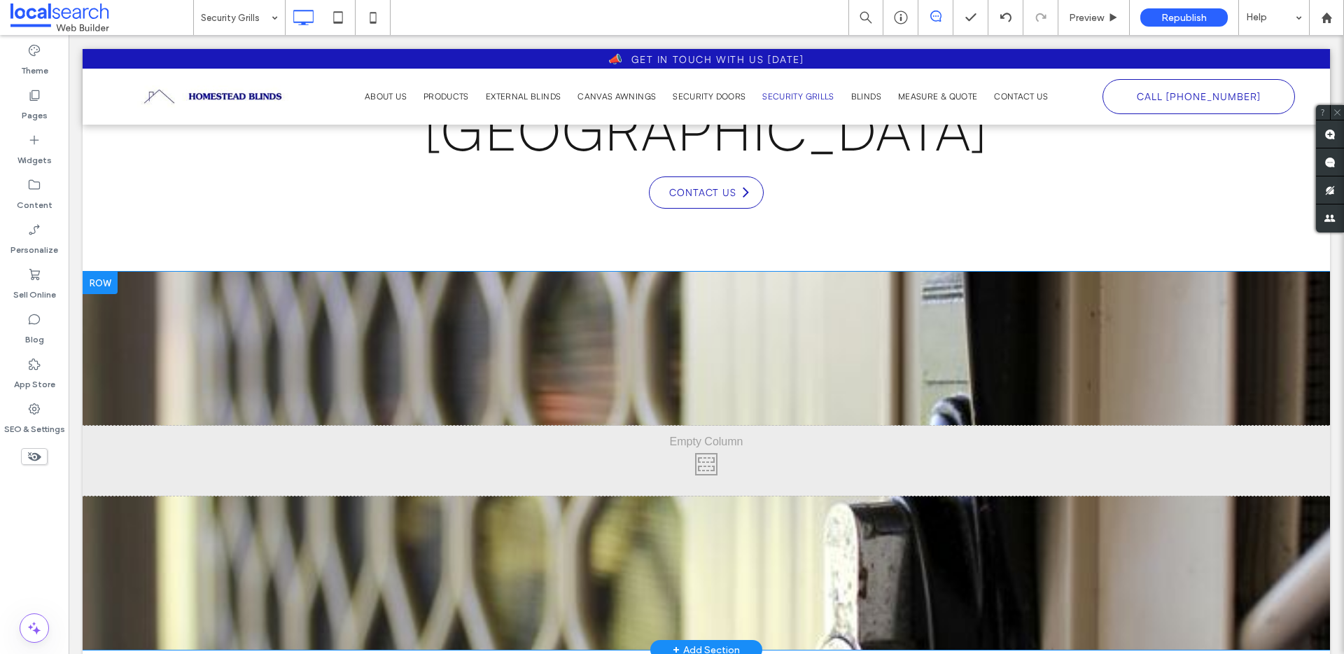
click at [148, 323] on div "Click To Paste Row + Add Section" at bounding box center [707, 461] width 1248 height 378
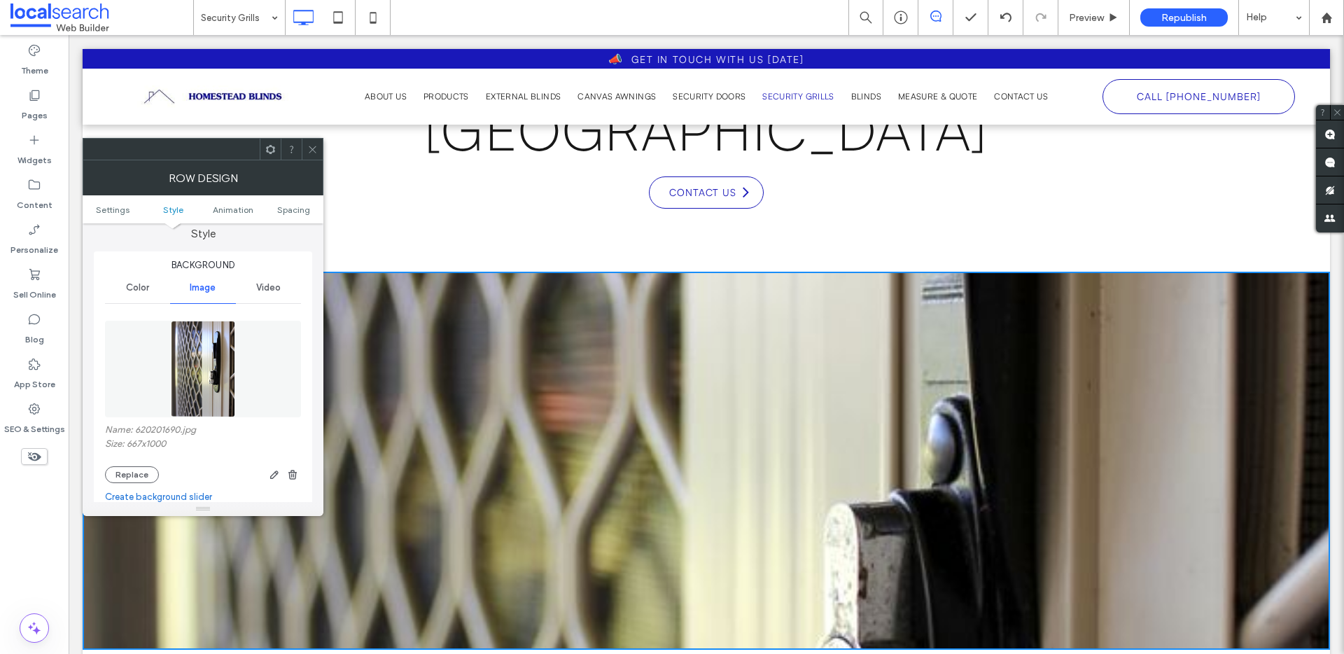
scroll to position [132, 0]
click at [139, 468] on button "Replace" at bounding box center [132, 472] width 54 height 17
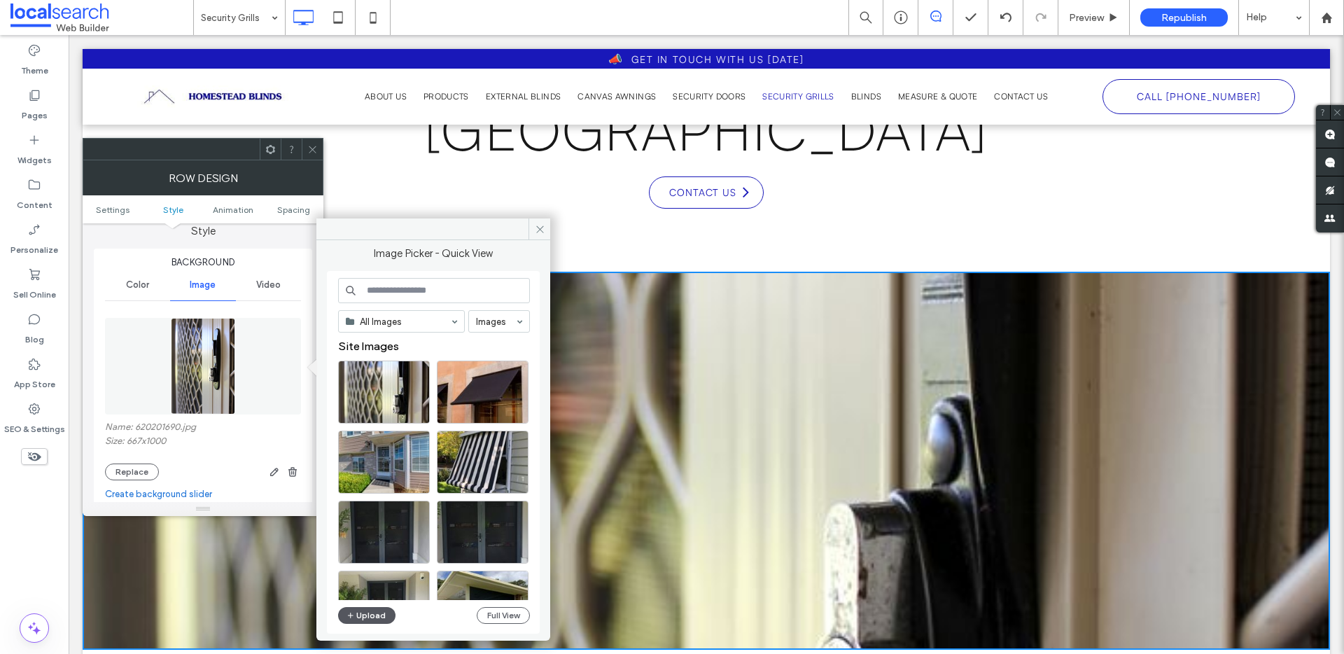
click at [366, 613] on button "Upload" at bounding box center [366, 615] width 57 height 17
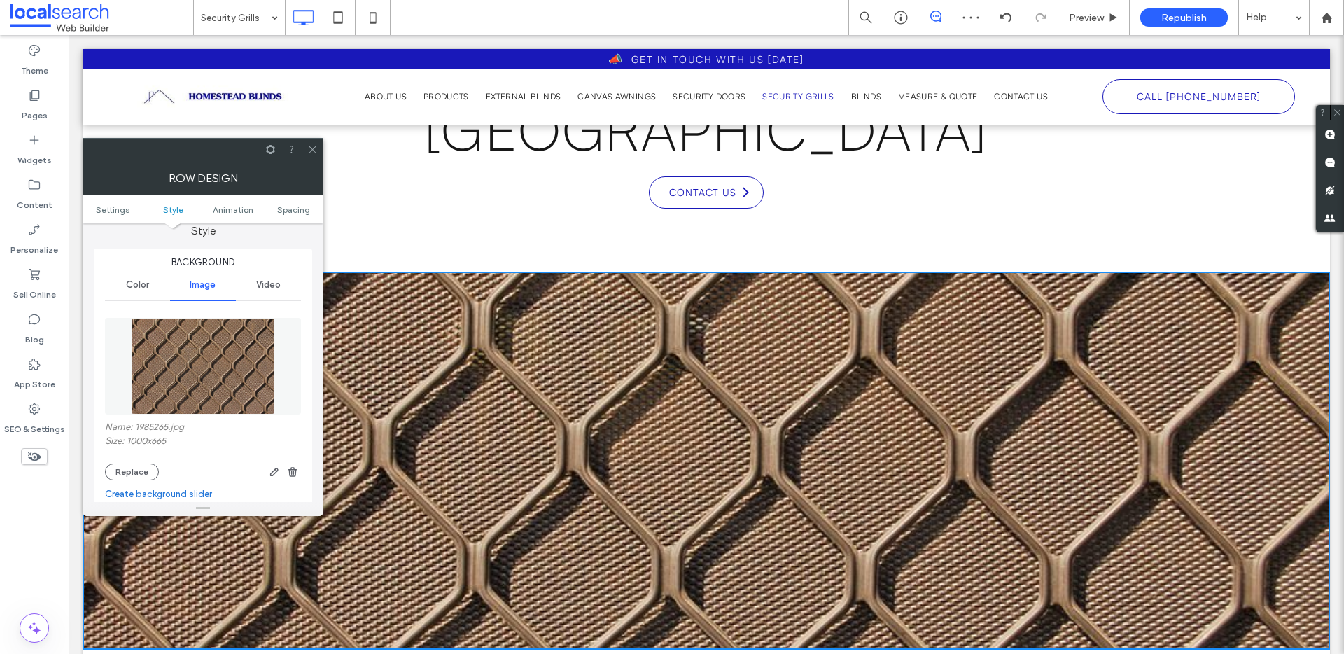
click at [313, 148] on icon at bounding box center [312, 149] width 11 height 11
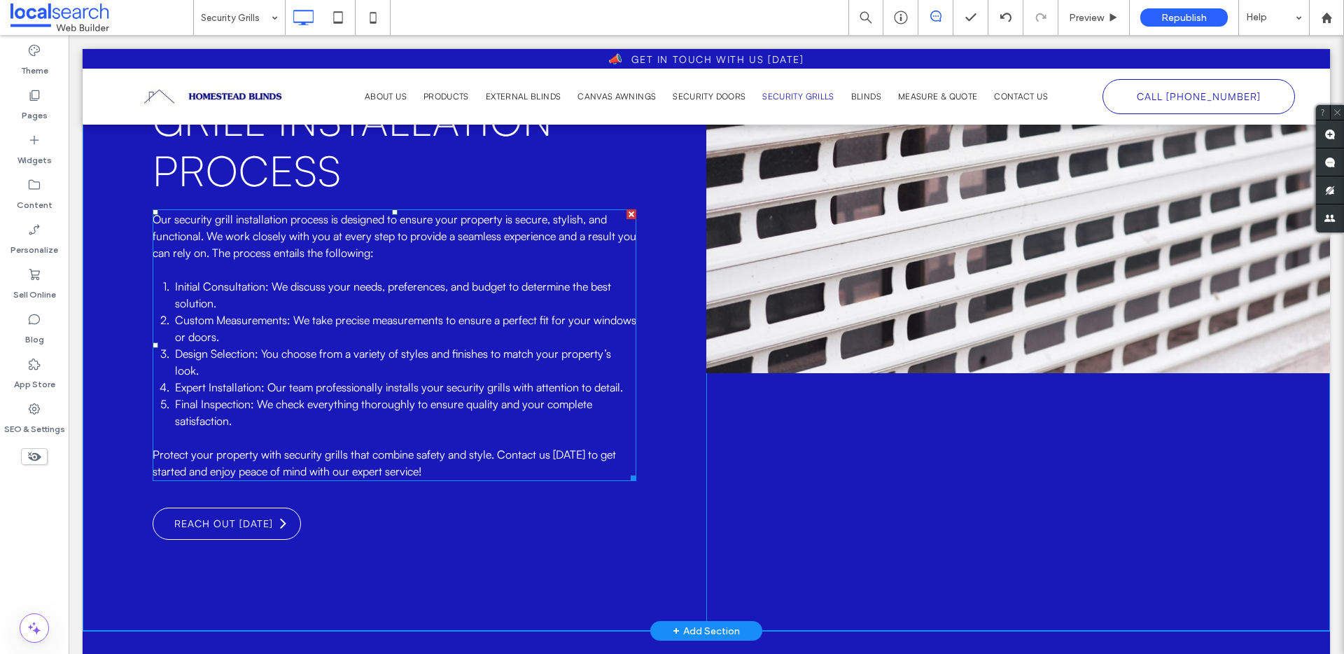
scroll to position [1379, 0]
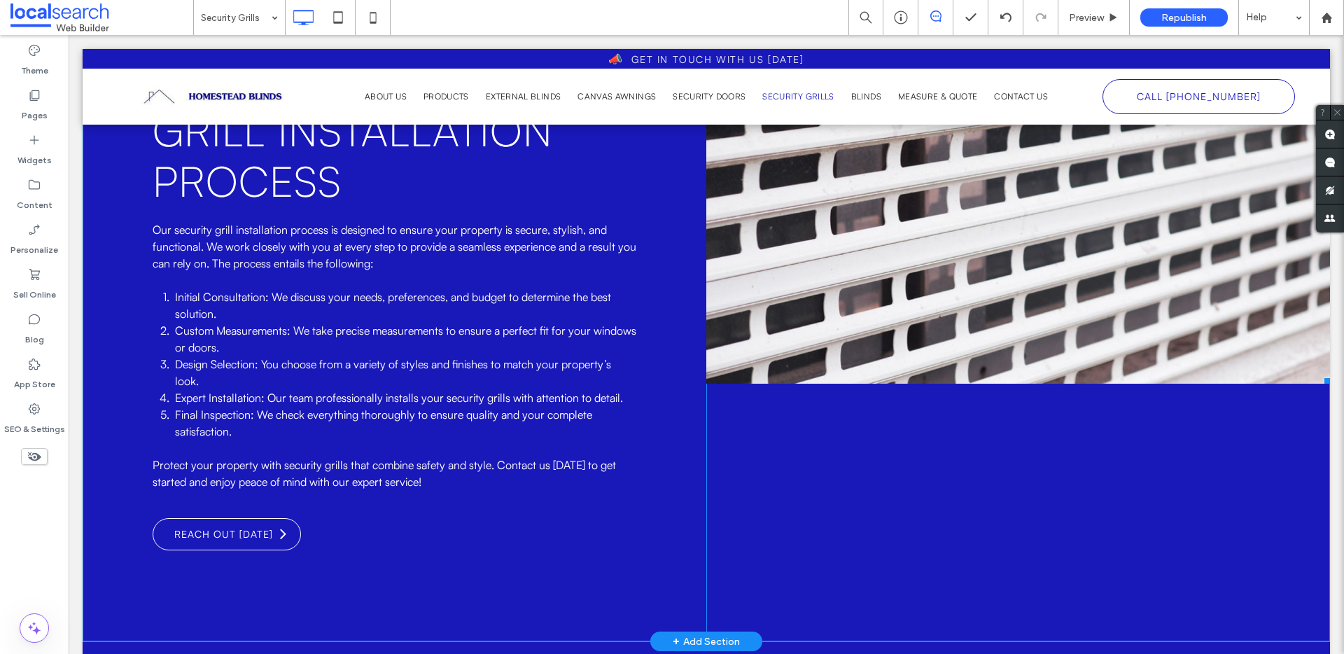
click at [1011, 236] on link at bounding box center [1019, 139] width 624 height 490
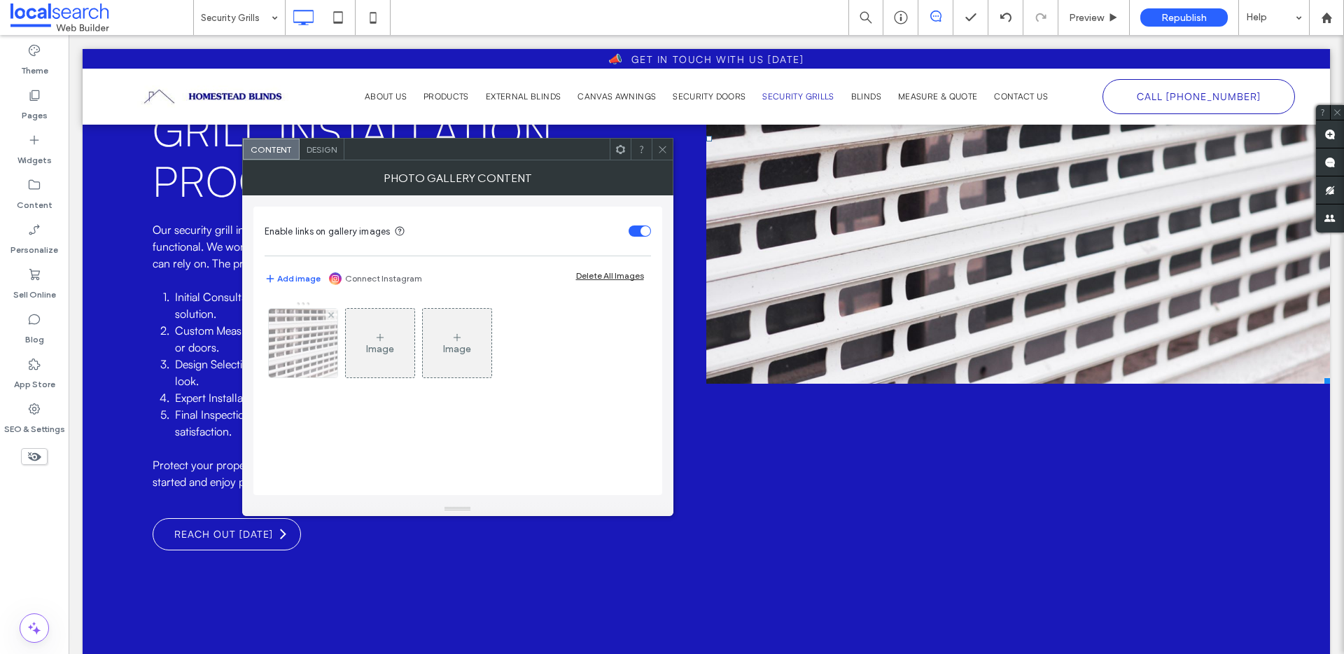
click at [276, 349] on img at bounding box center [302, 343] width 99 height 69
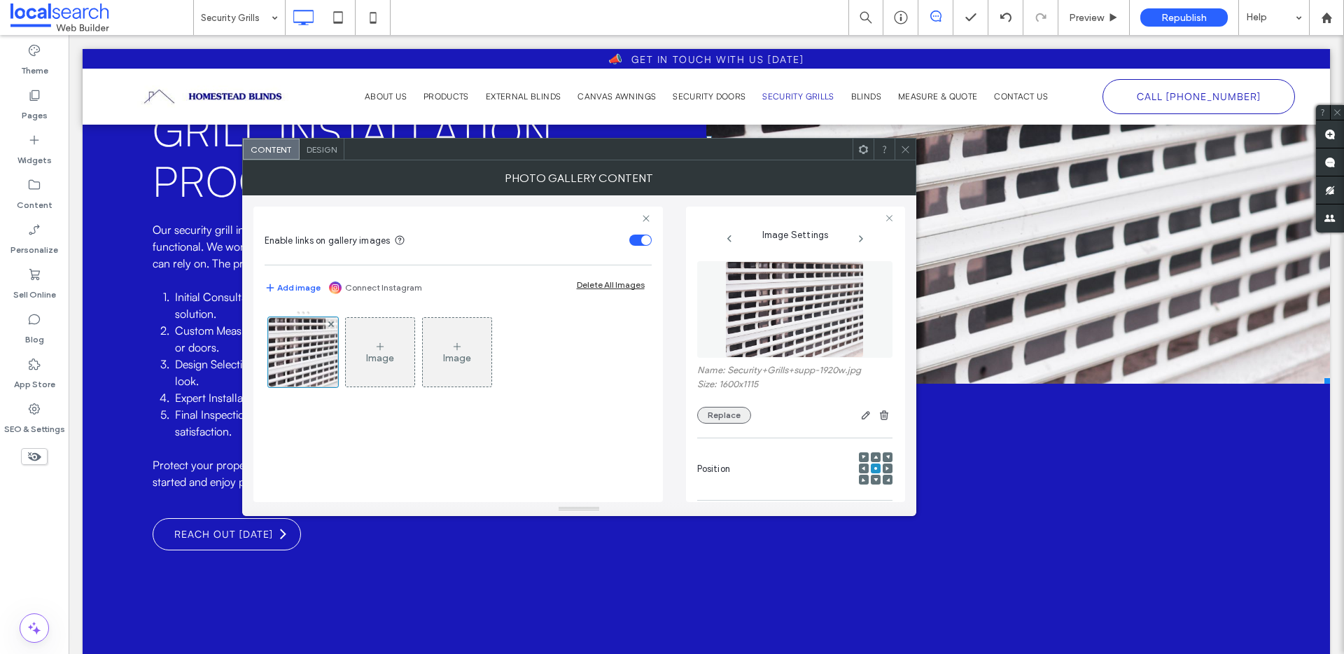
click at [709, 408] on button "Replace" at bounding box center [724, 415] width 54 height 17
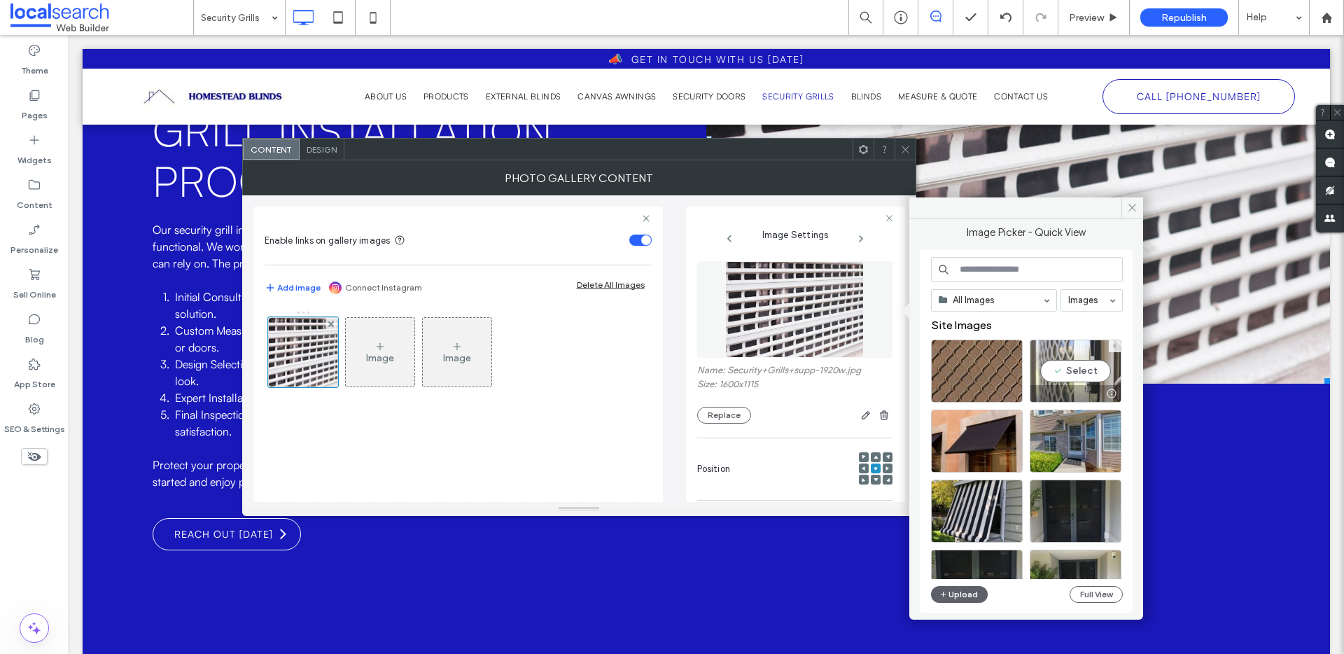
click at [1039, 373] on div "Select" at bounding box center [1076, 371] width 92 height 63
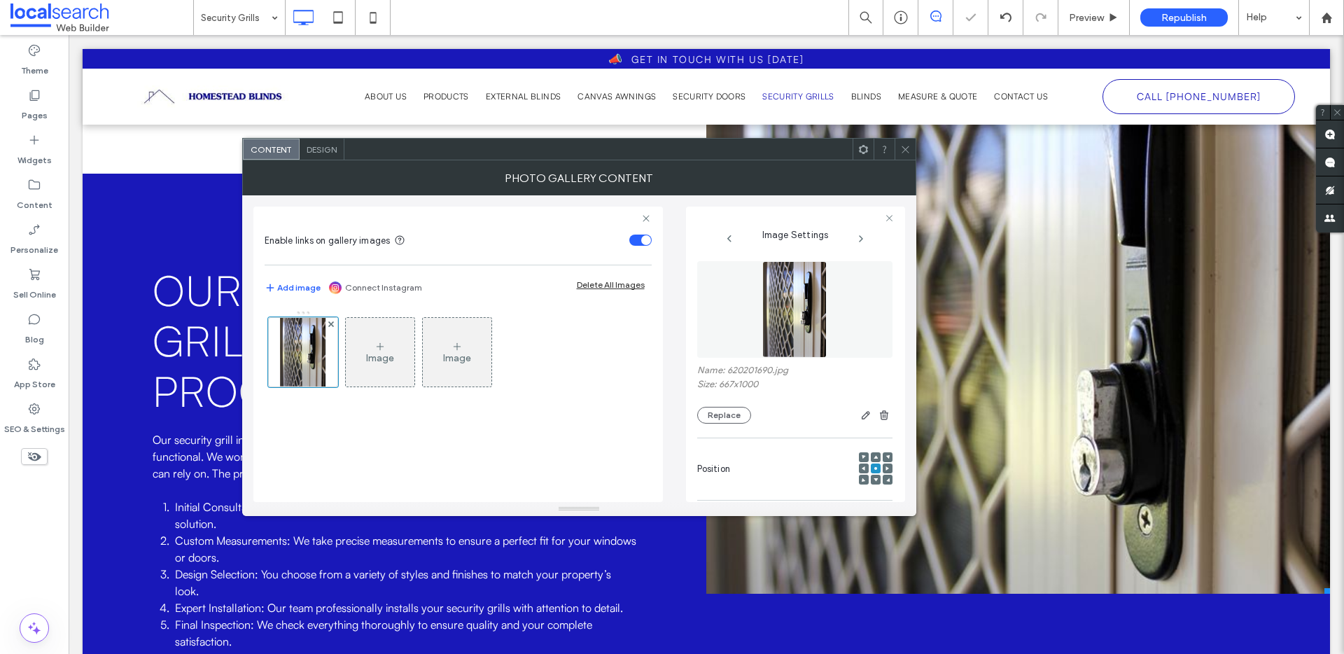
scroll to position [898, 0]
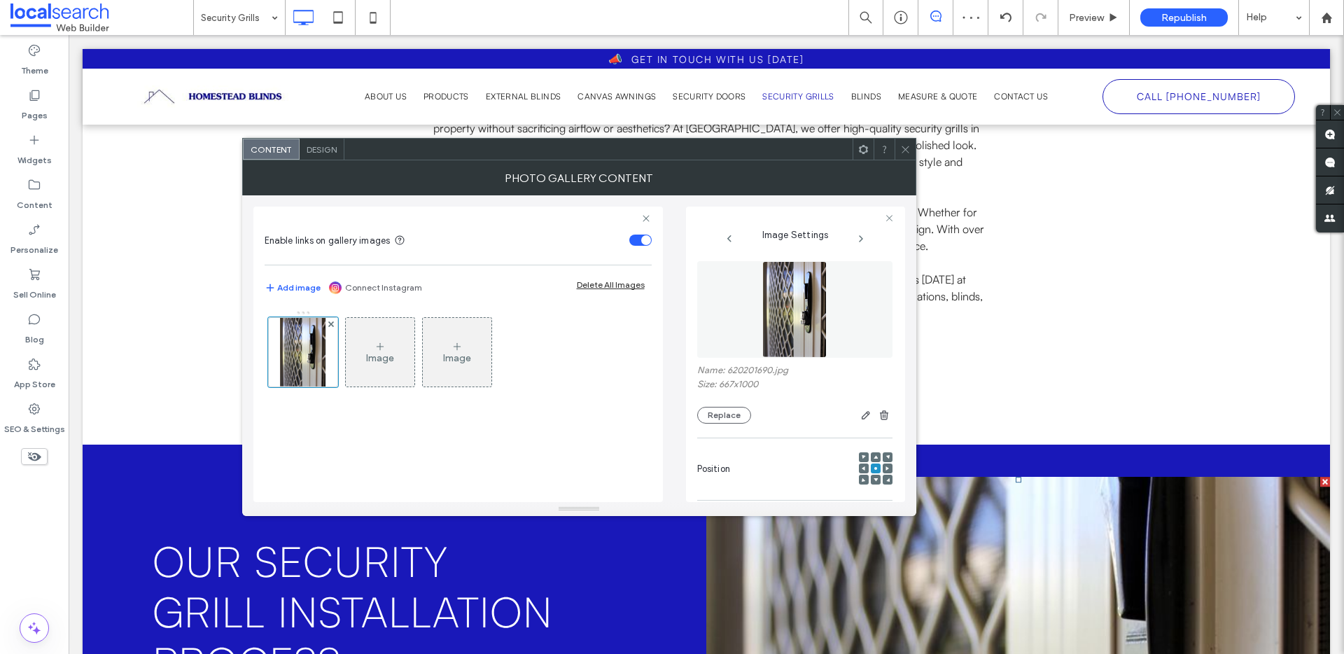
click at [903, 147] on use at bounding box center [905, 149] width 7 height 7
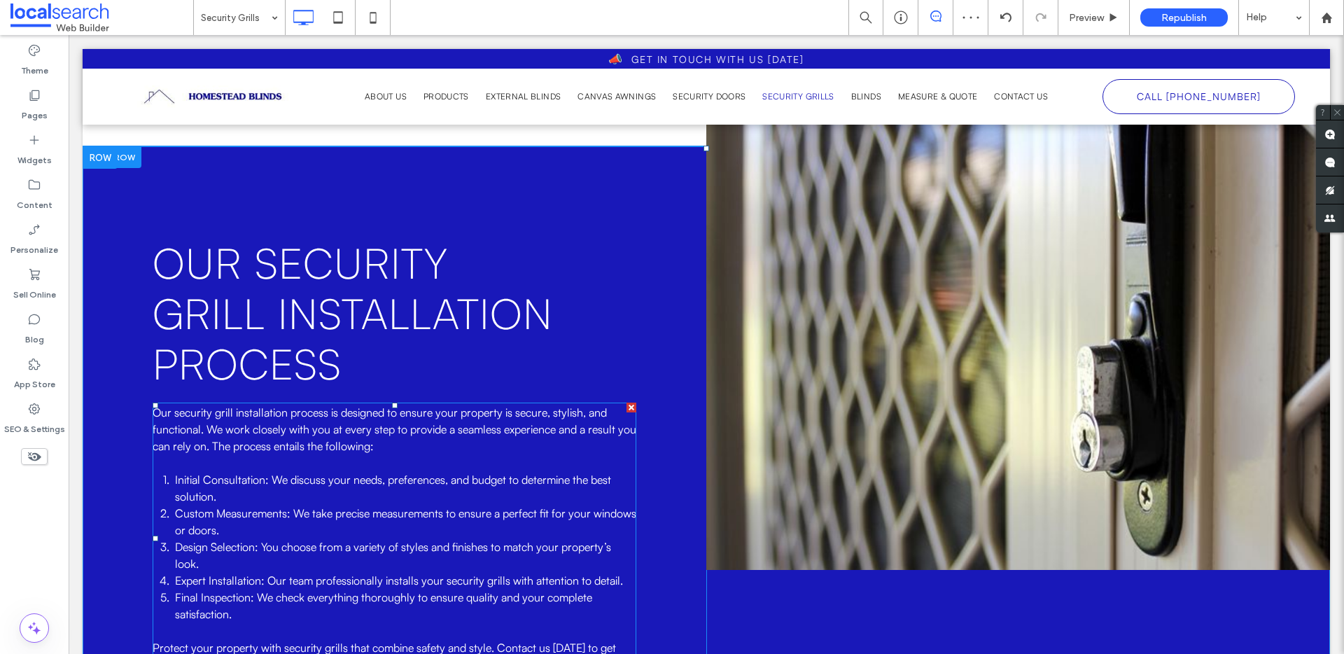
scroll to position [1210, 0]
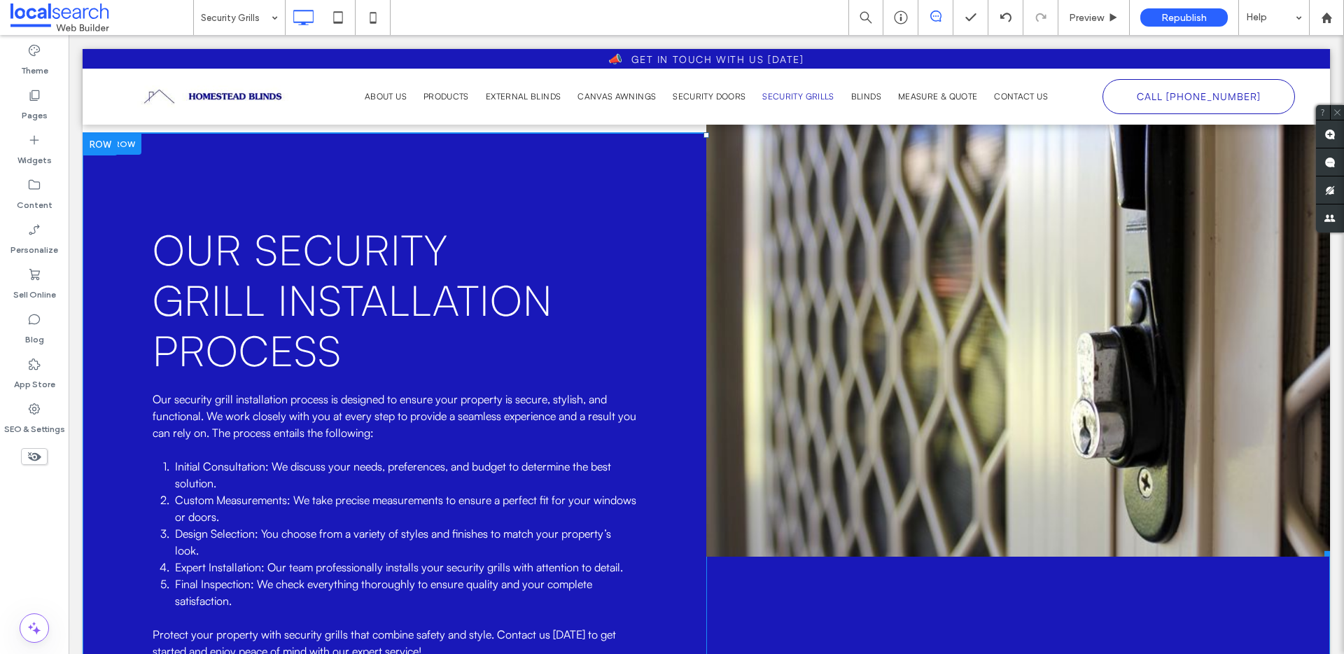
click at [981, 324] on link at bounding box center [1019, 312] width 624 height 490
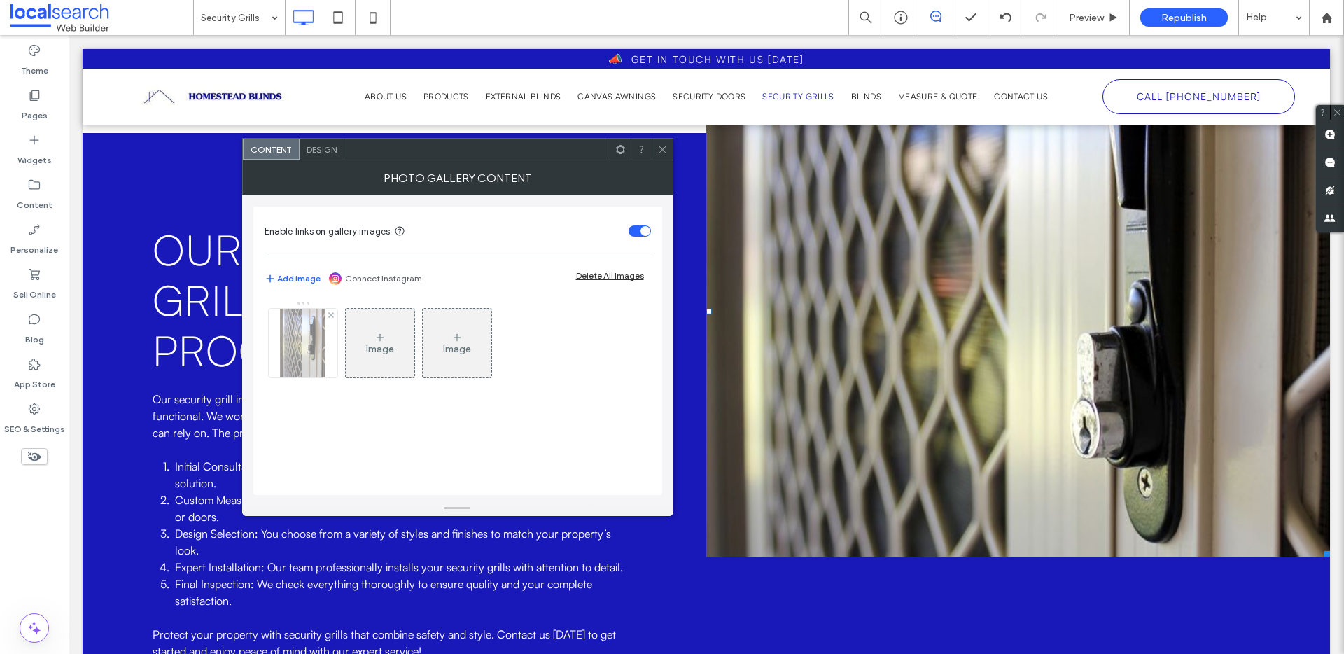
click at [313, 352] on img at bounding box center [303, 343] width 46 height 69
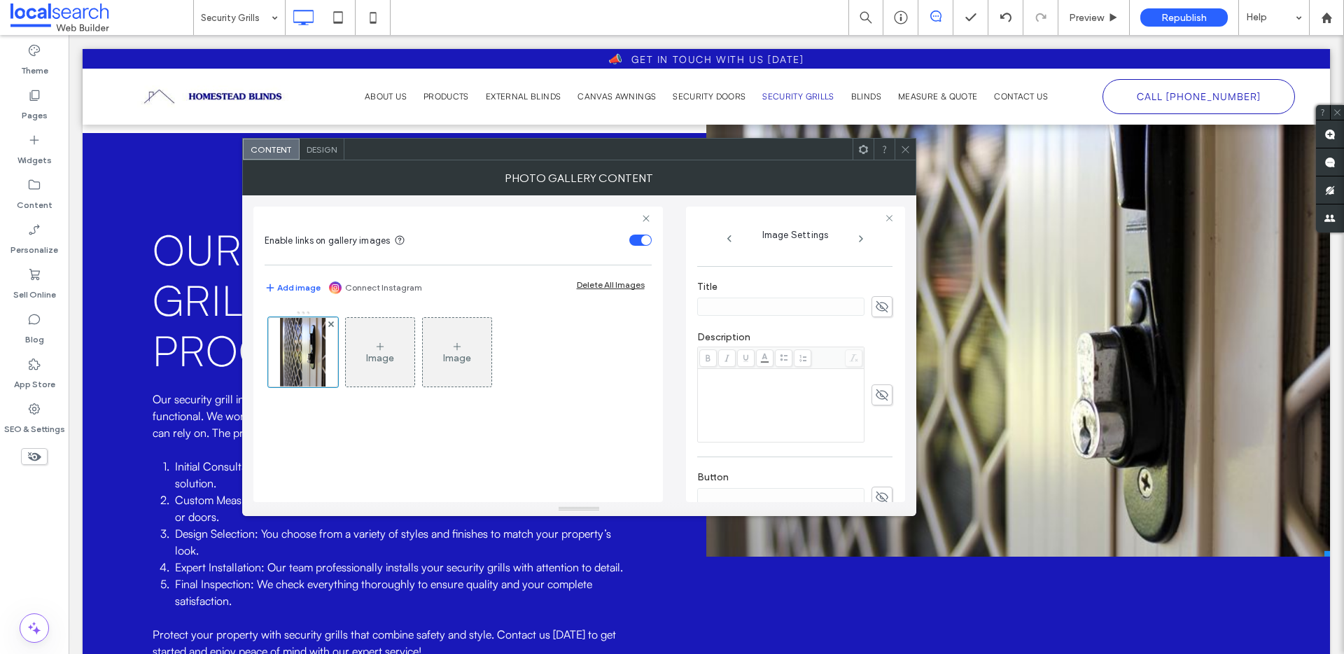
scroll to position [414, 0]
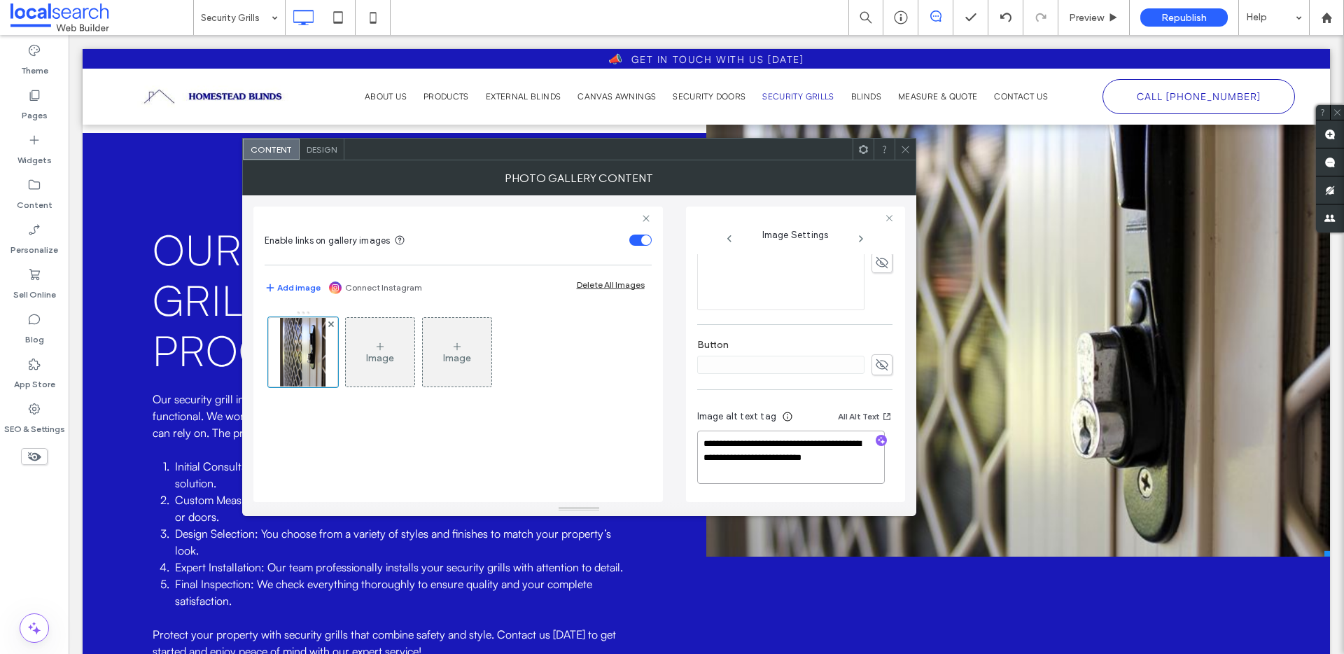
drag, startPoint x: 735, startPoint y: 457, endPoint x: 787, endPoint y: 489, distance: 61.6
click at [785, 489] on div "**********" at bounding box center [794, 449] width 195 height 104
click at [877, 438] on icon "button" at bounding box center [882, 441] width 10 height 10
click at [837, 476] on textarea "**********" at bounding box center [791, 457] width 188 height 53
paste textarea "**********"
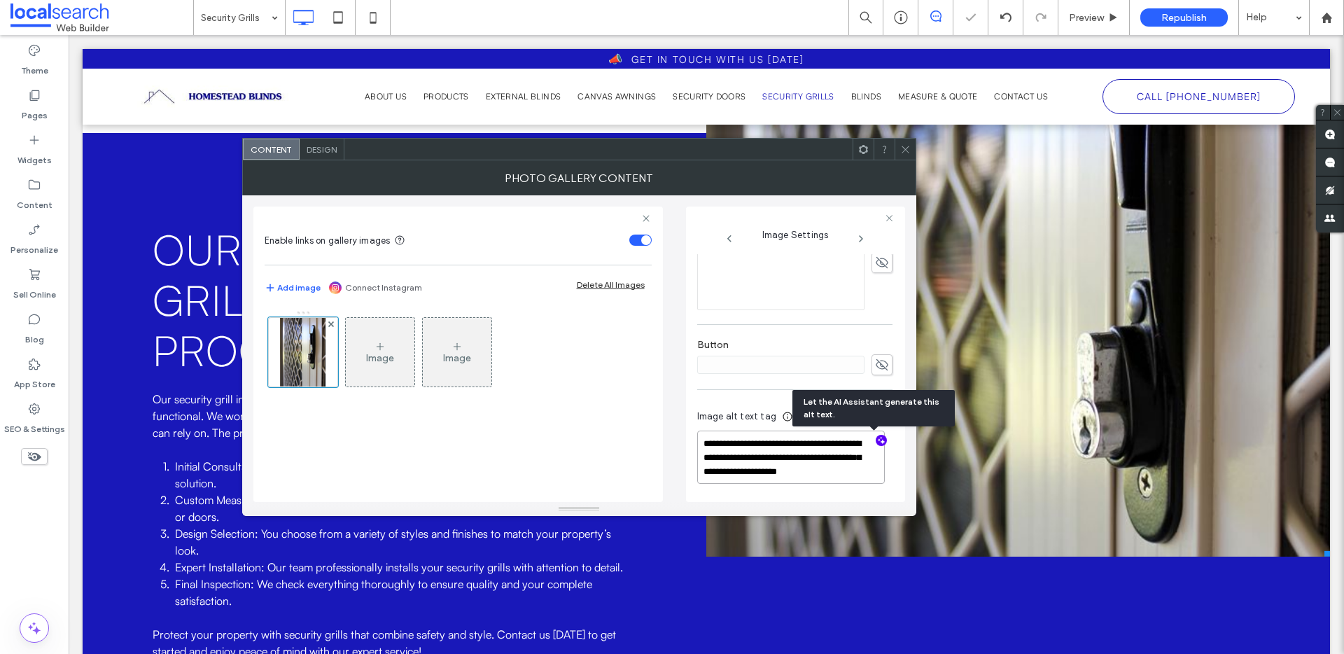
scroll to position [1, 0]
type textarea "**********"
click at [902, 150] on icon at bounding box center [905, 149] width 11 height 11
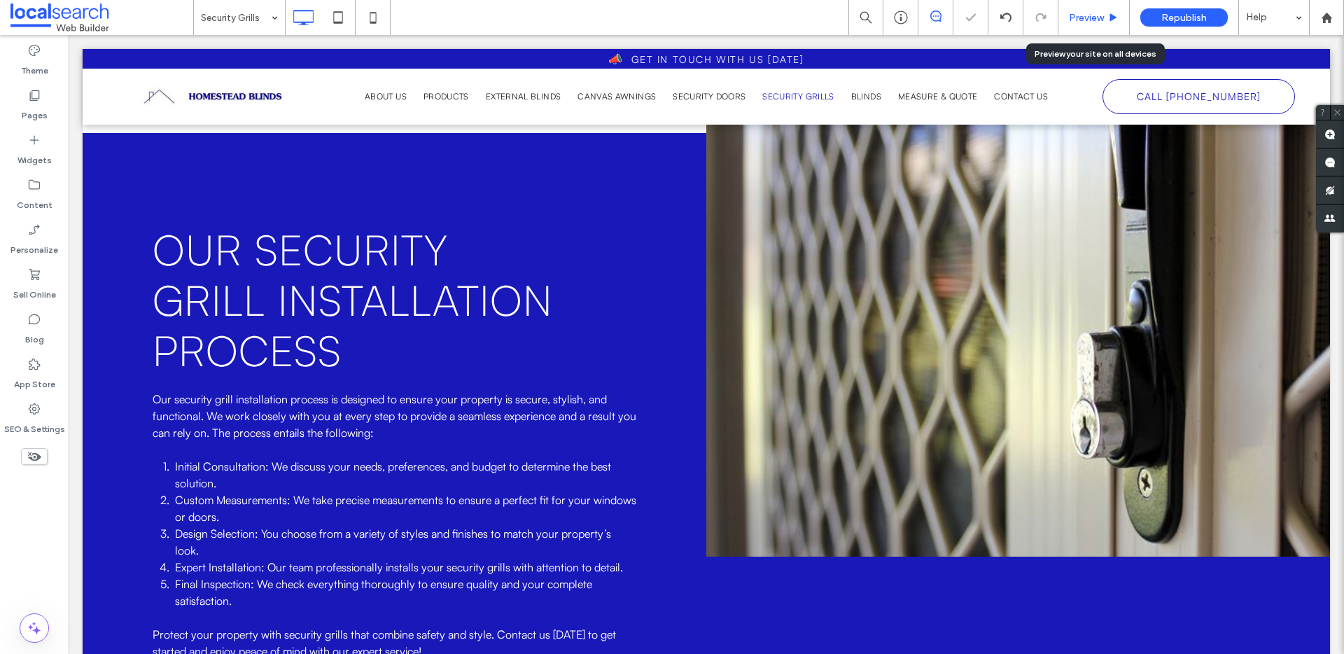
click at [1089, 13] on span "Preview" at bounding box center [1086, 18] width 35 height 12
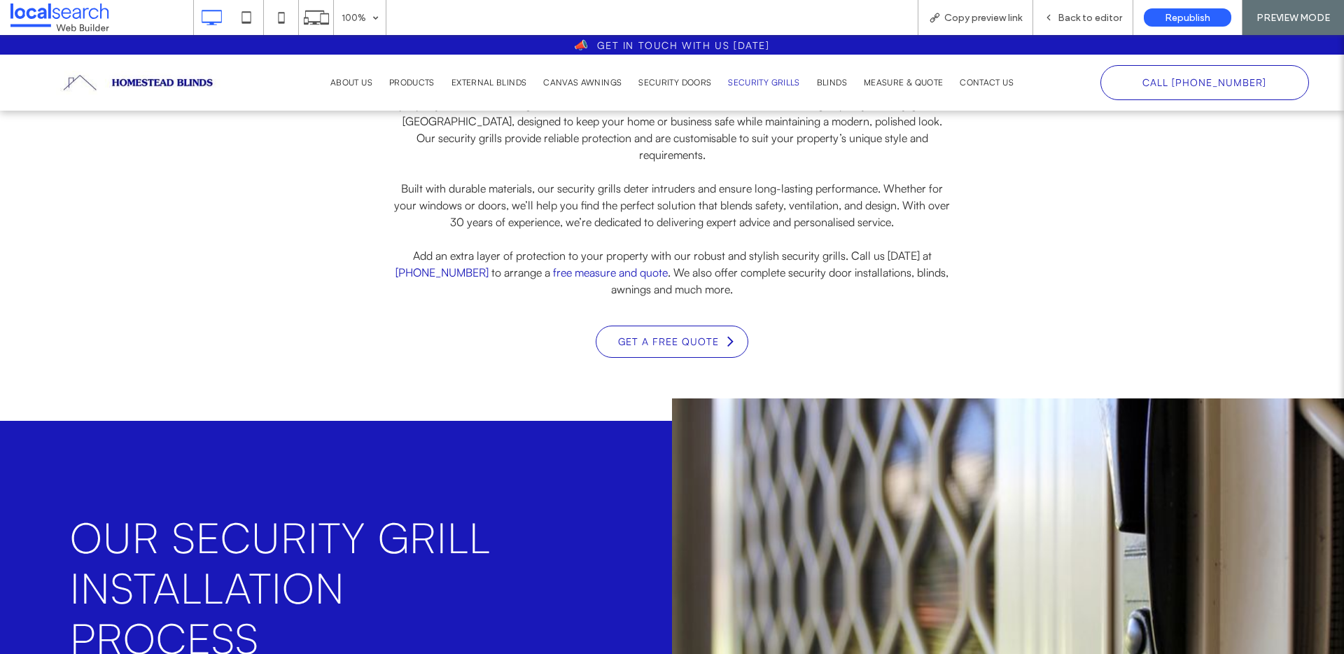
scroll to position [584, 0]
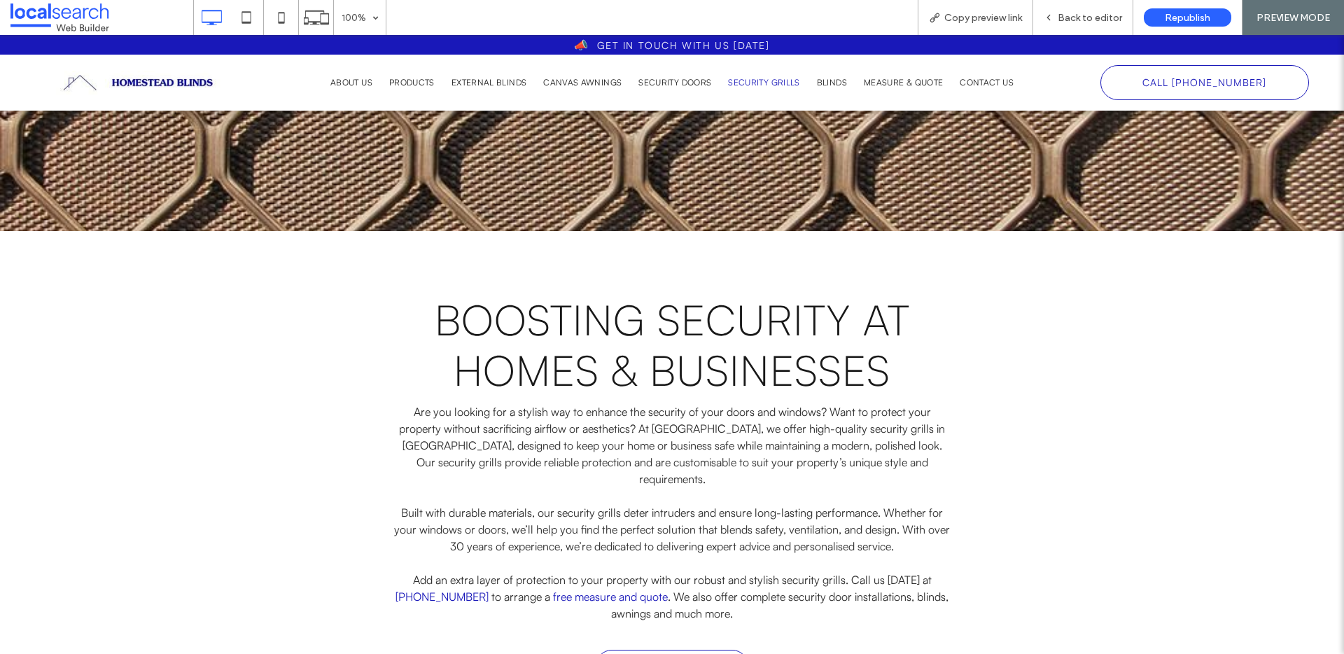
click at [590, 90] on nav "About Us Products External Blinds Canvas Awnings Security Doors Security Grills…" at bounding box center [672, 83] width 840 height 22
click at [587, 83] on span "Canvas Awnings" at bounding box center [582, 82] width 78 height 13
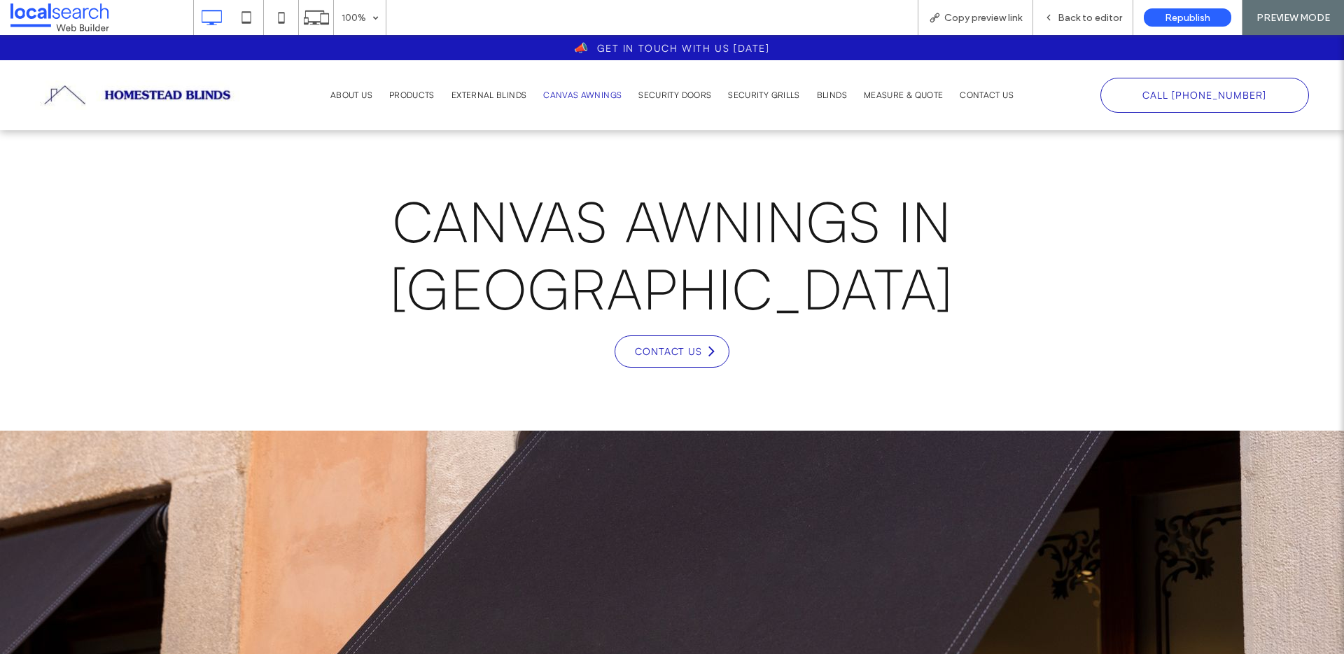
scroll to position [266, 0]
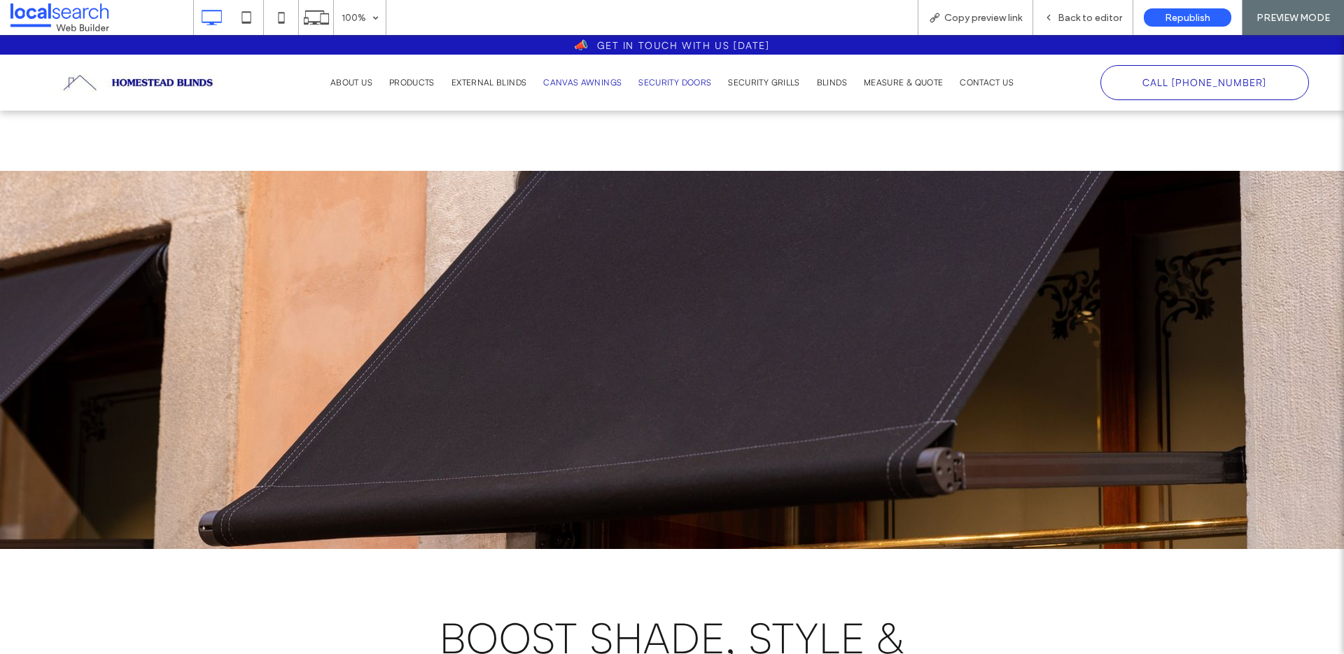
drag, startPoint x: 657, startPoint y: 118, endPoint x: 658, endPoint y: 82, distance: 35.7
click at [658, 82] on span "Security Doors" at bounding box center [675, 82] width 73 height 13
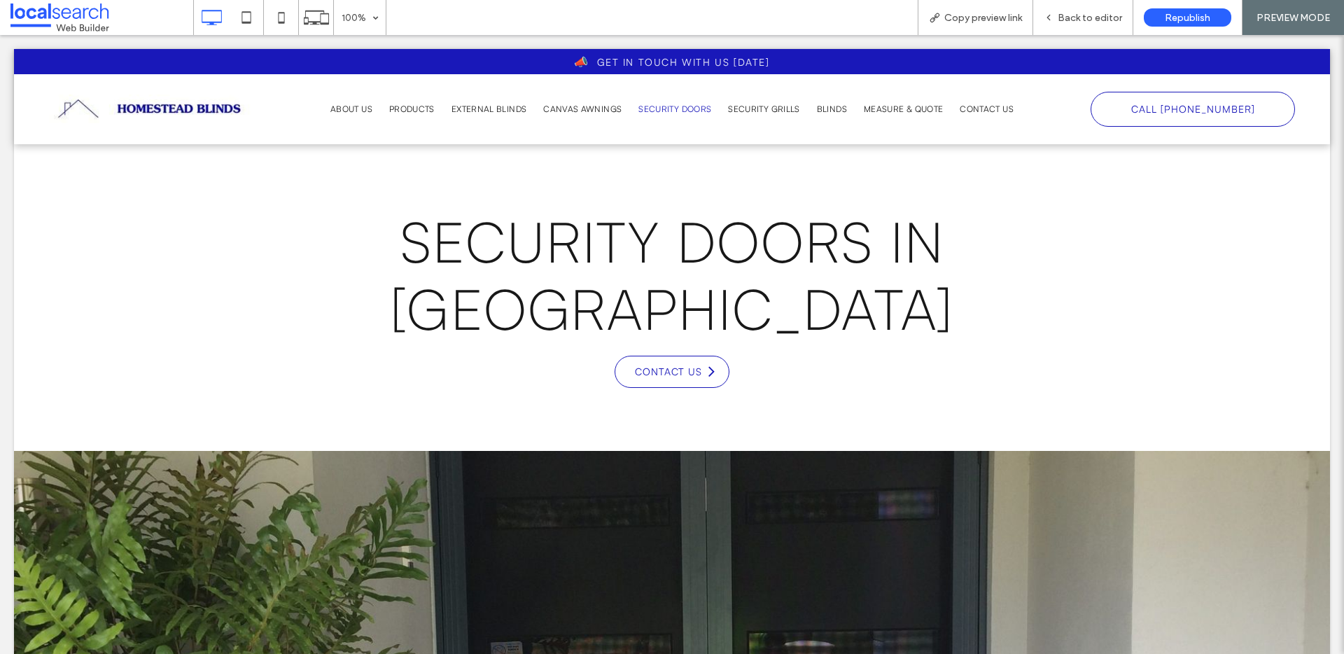
scroll to position [0, 0]
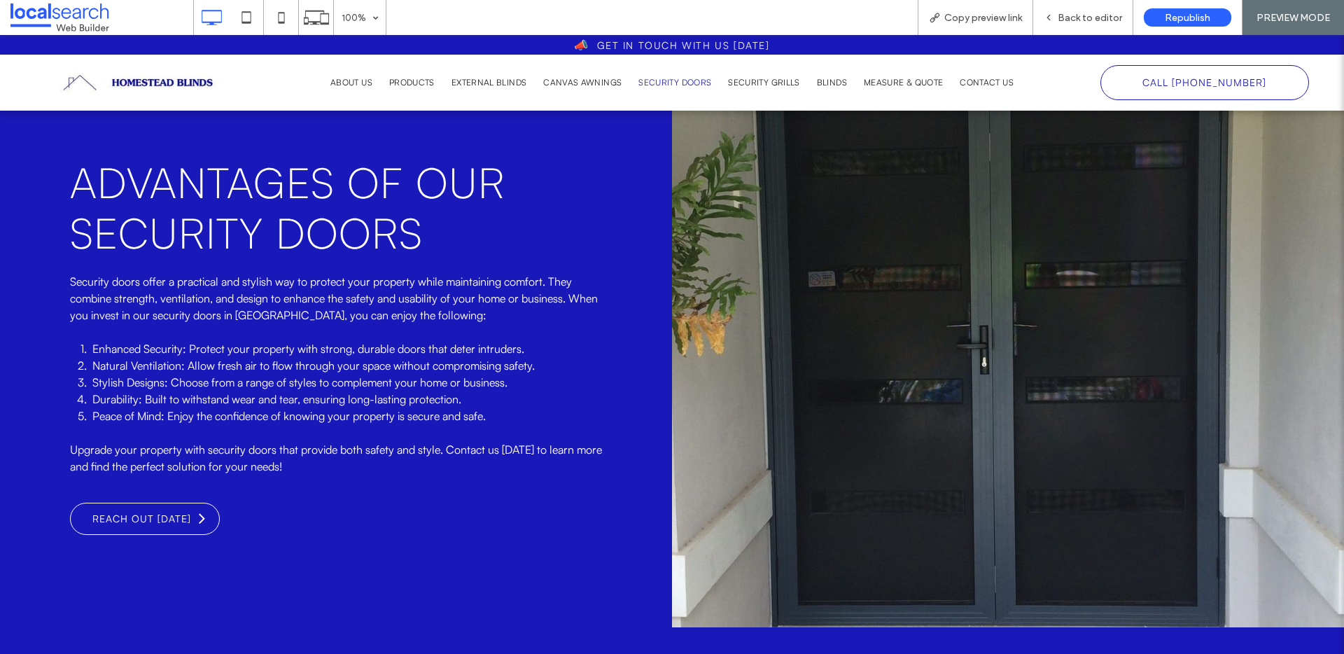
scroll to position [1342, 0]
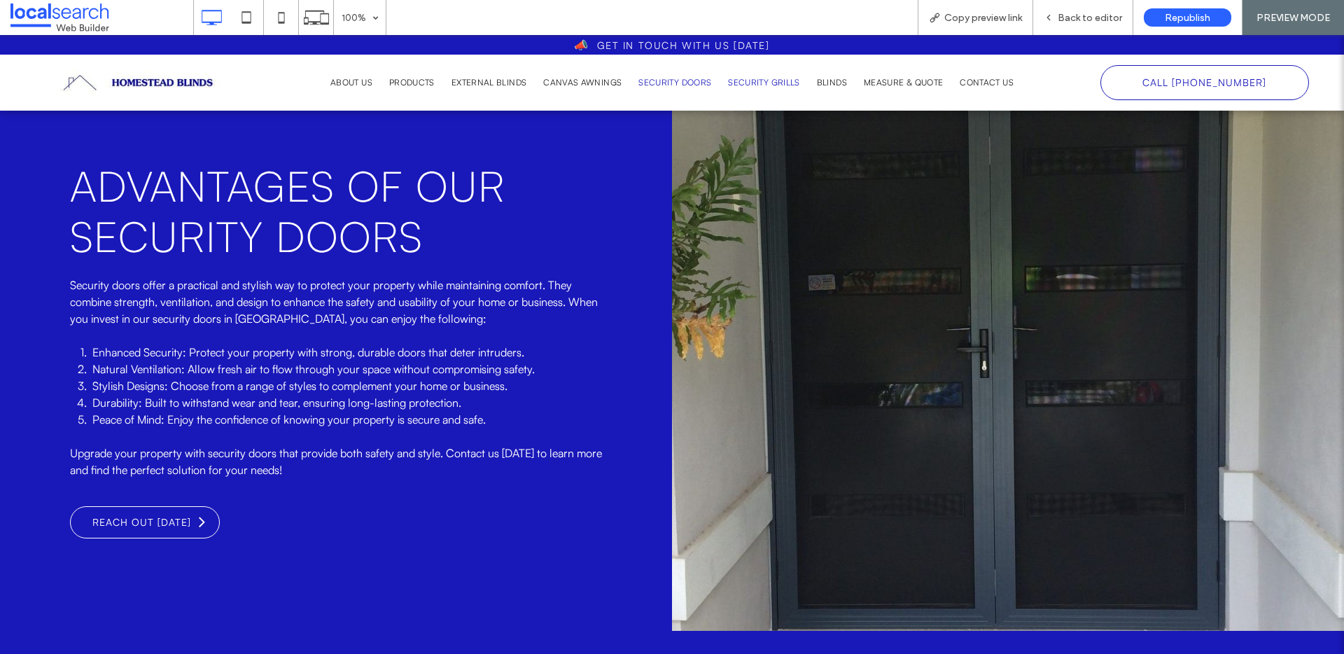
click at [767, 82] on span "Security Grills" at bounding box center [763, 82] width 71 height 13
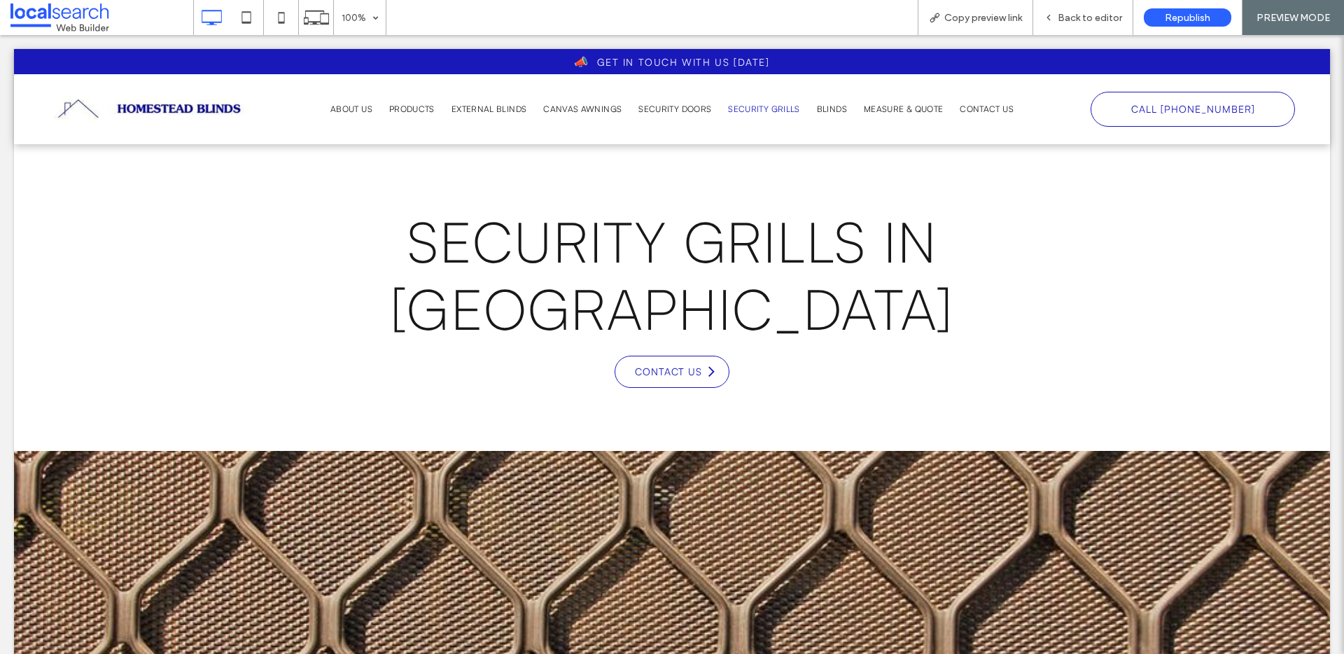
scroll to position [0, 0]
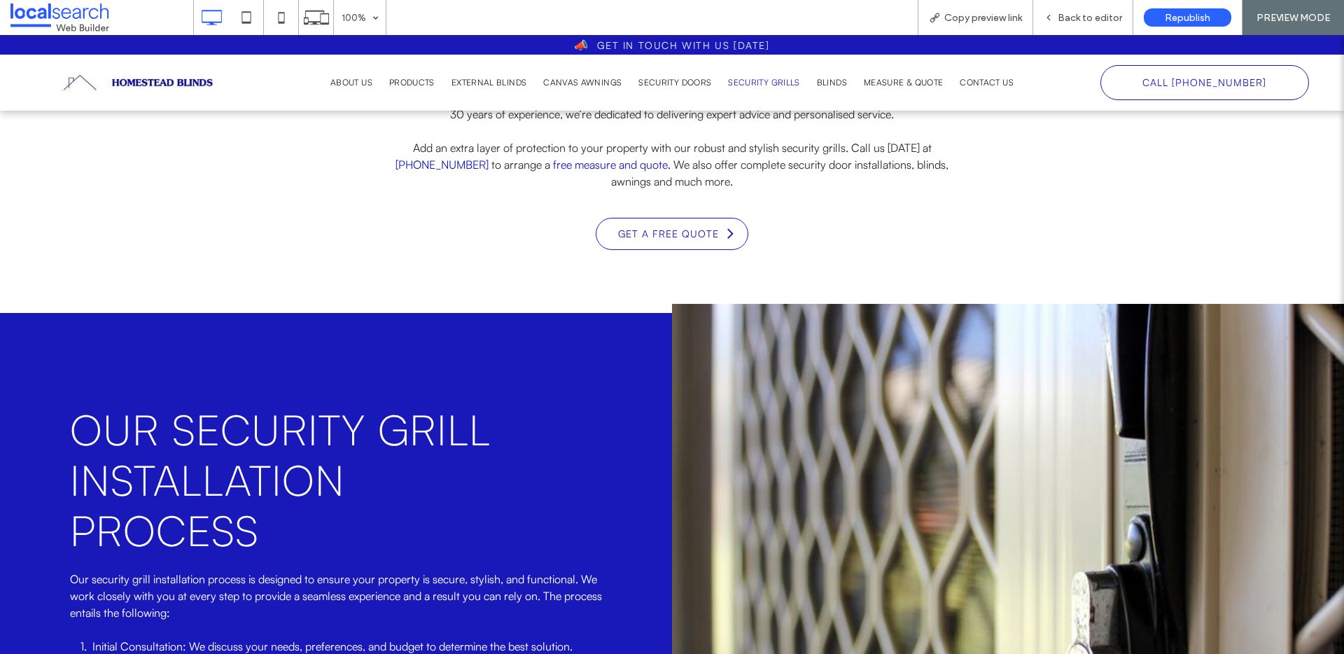
scroll to position [113, 0]
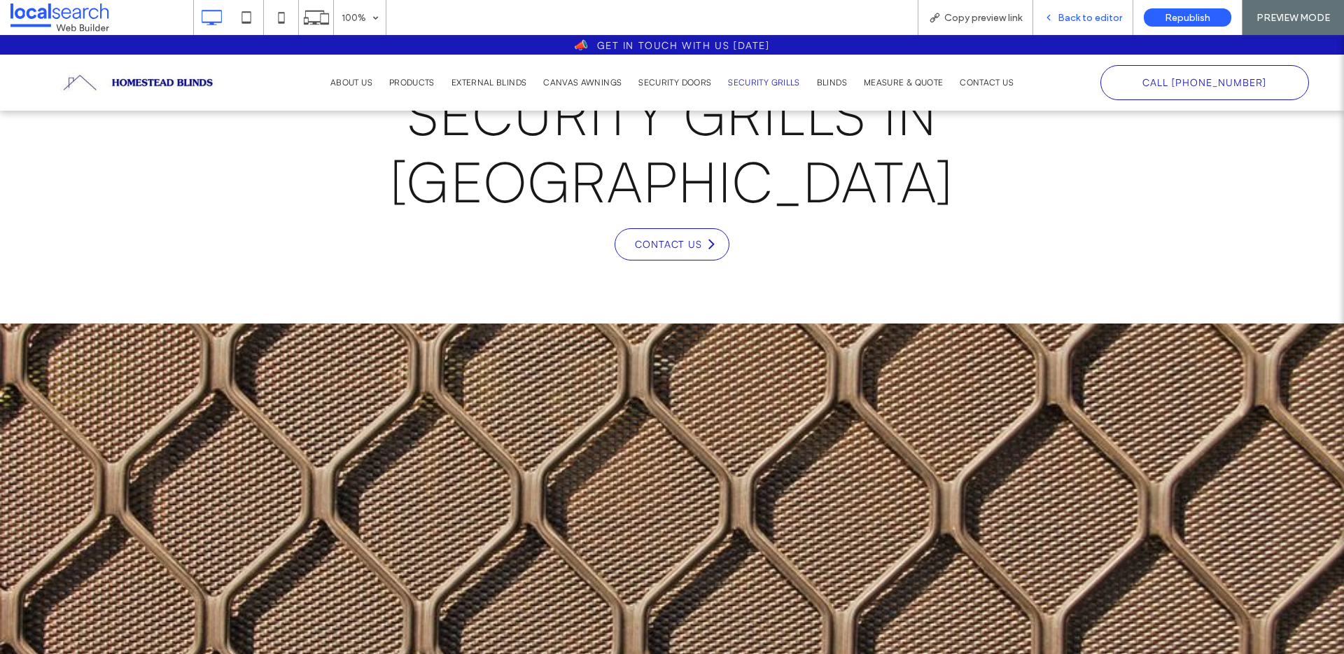
click at [1074, 7] on div "Back to editor" at bounding box center [1084, 17] width 100 height 35
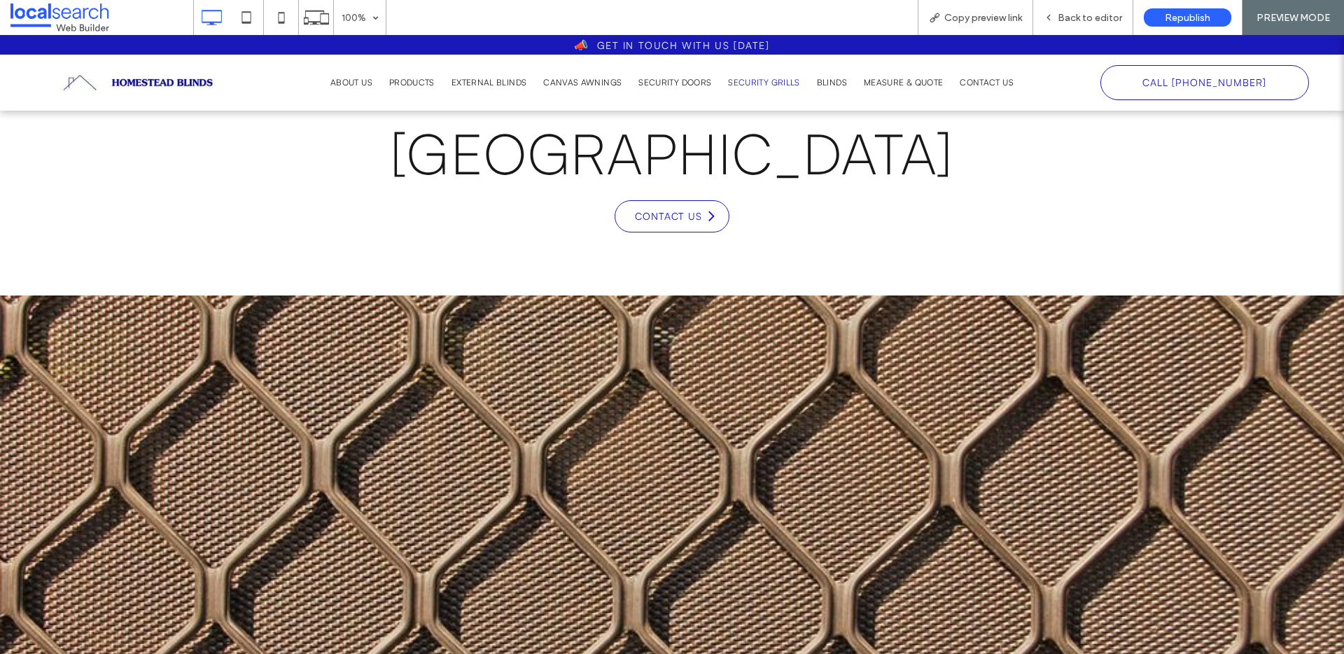
scroll to position [373, 0]
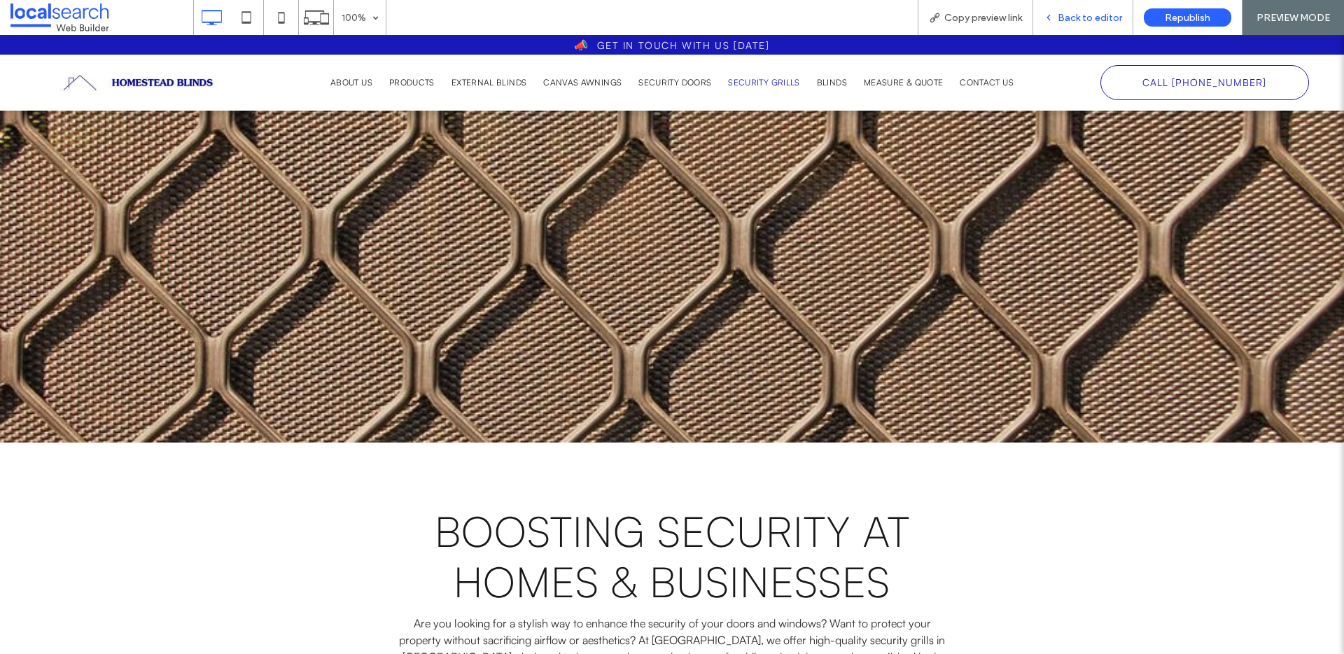
click at [1070, 27] on div "Back to editor" at bounding box center [1084, 17] width 100 height 35
click at [1076, 20] on span "Back to editor" at bounding box center [1090, 18] width 64 height 12
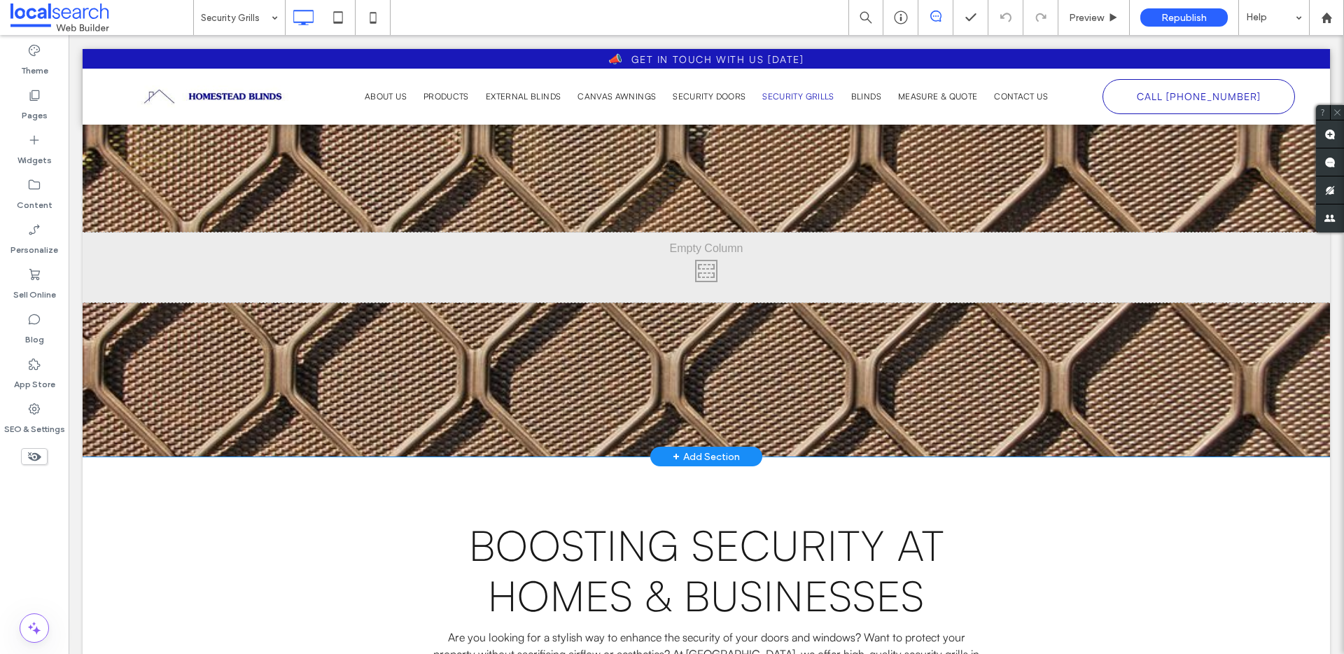
click at [120, 333] on div "Click To Paste Row + Add Section" at bounding box center [707, 267] width 1248 height 378
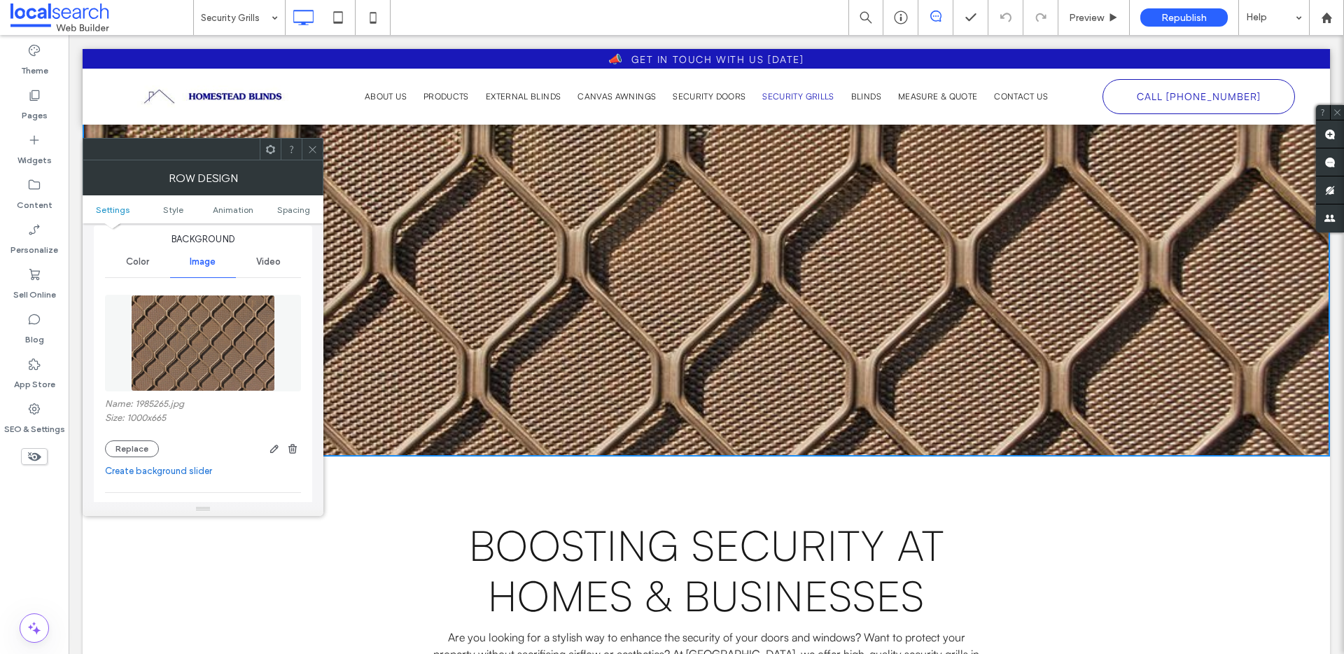
scroll to position [216, 0]
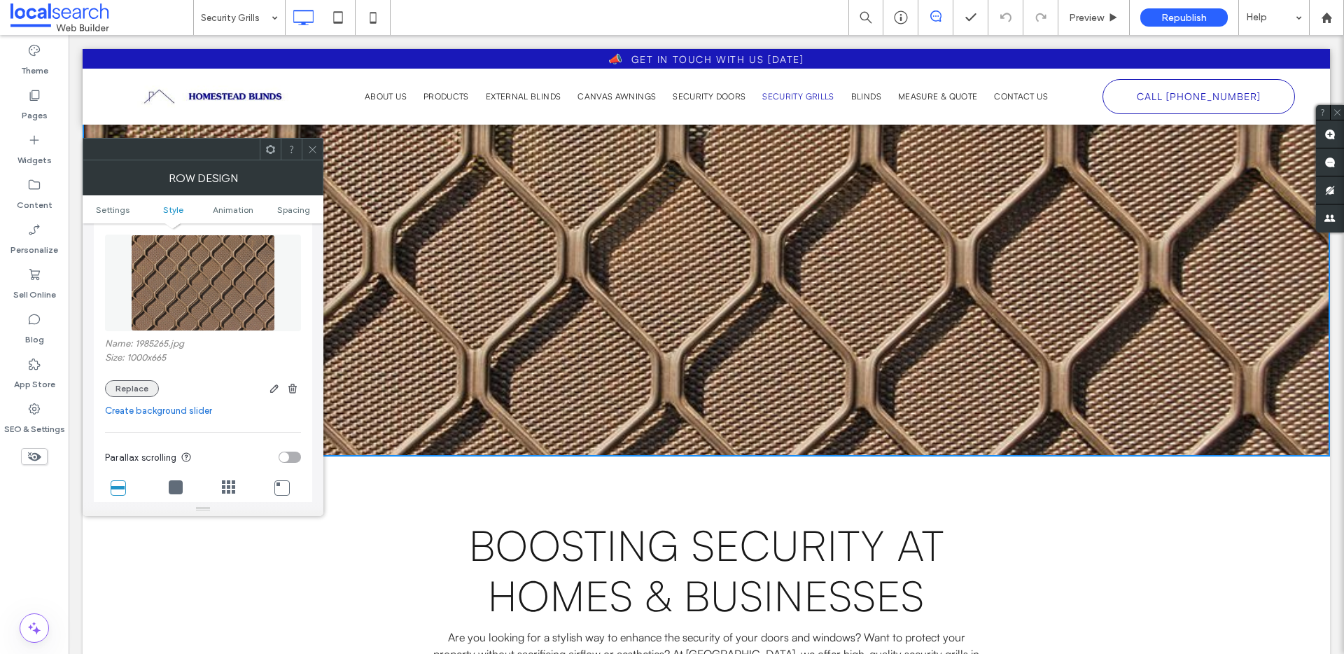
click at [132, 385] on button "Replace" at bounding box center [132, 388] width 54 height 17
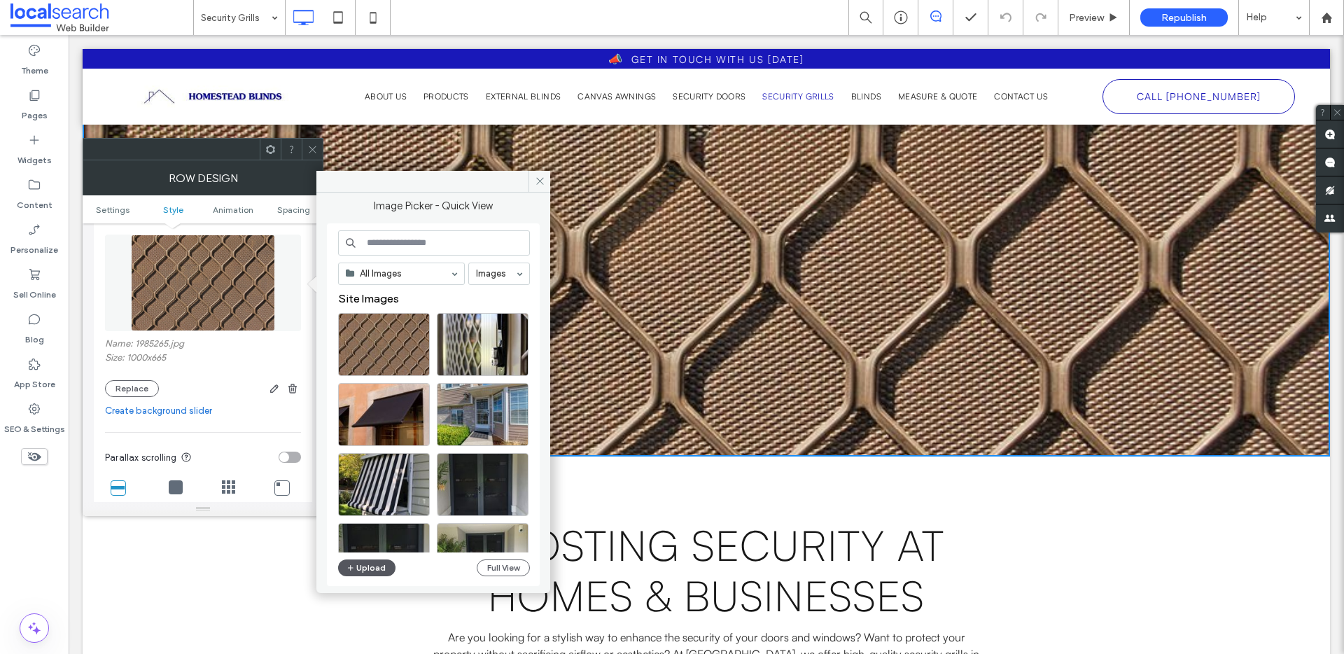
click at [375, 569] on button "Upload" at bounding box center [366, 567] width 57 height 17
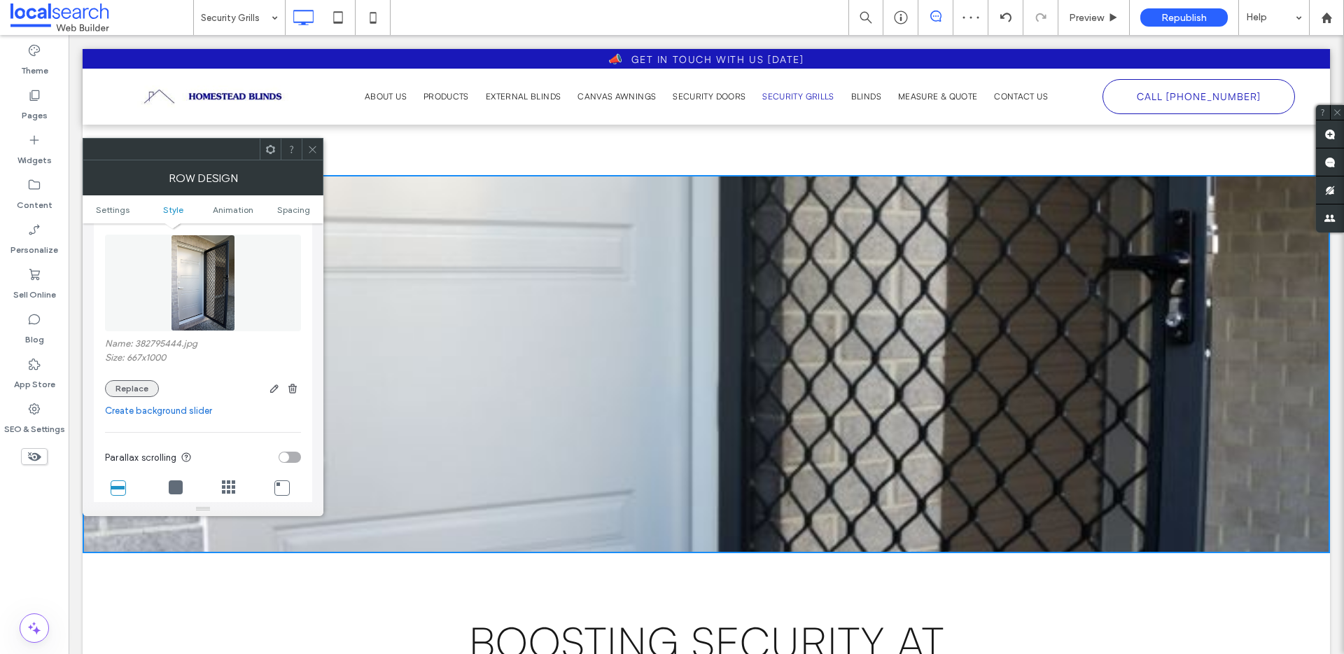
scroll to position [277, 0]
click at [134, 387] on button "Replace" at bounding box center [132, 388] width 54 height 17
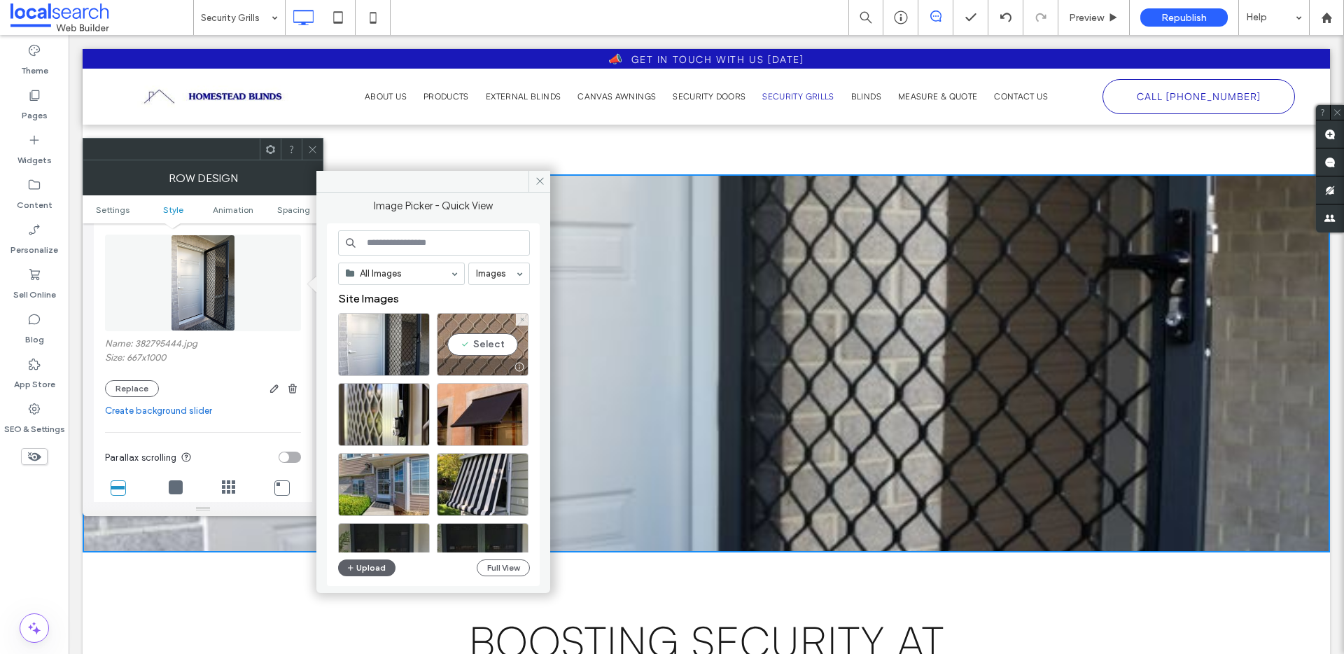
click at [505, 343] on div "Select" at bounding box center [483, 344] width 92 height 63
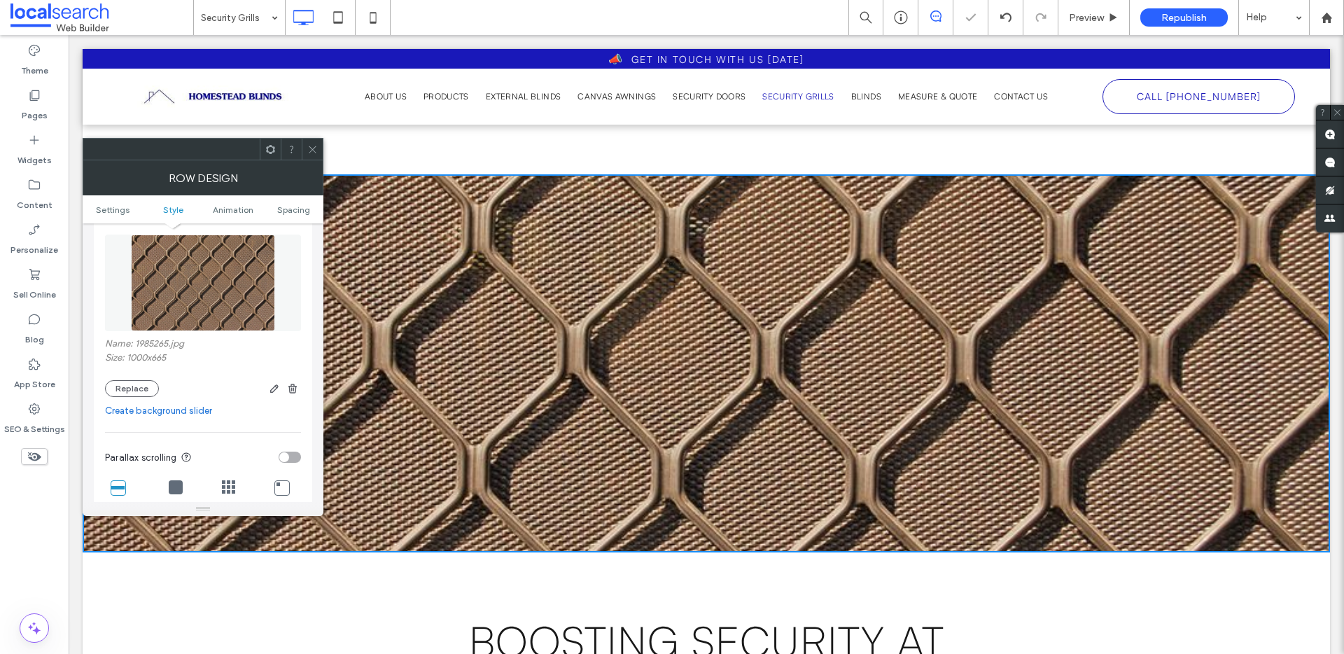
drag, startPoint x: 311, startPoint y: 153, endPoint x: 237, endPoint y: 88, distance: 98.7
click at [311, 153] on icon at bounding box center [312, 149] width 11 height 11
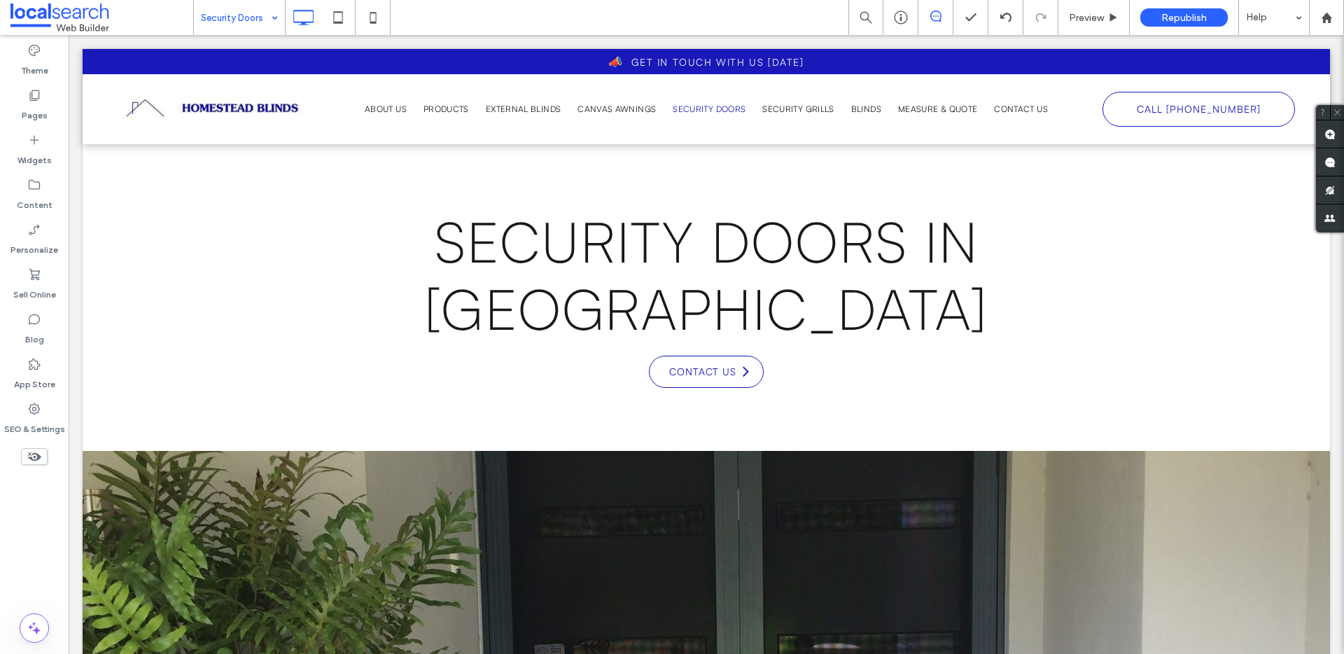
scroll to position [0, 0]
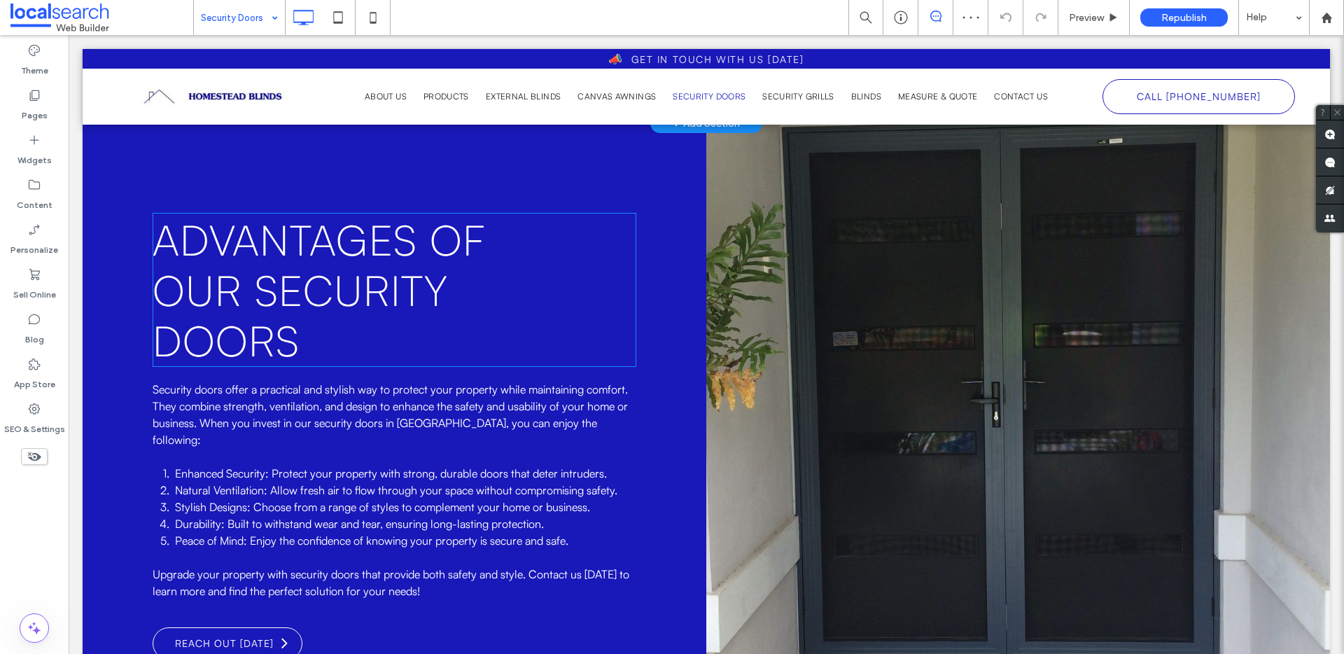
scroll to position [1374, 0]
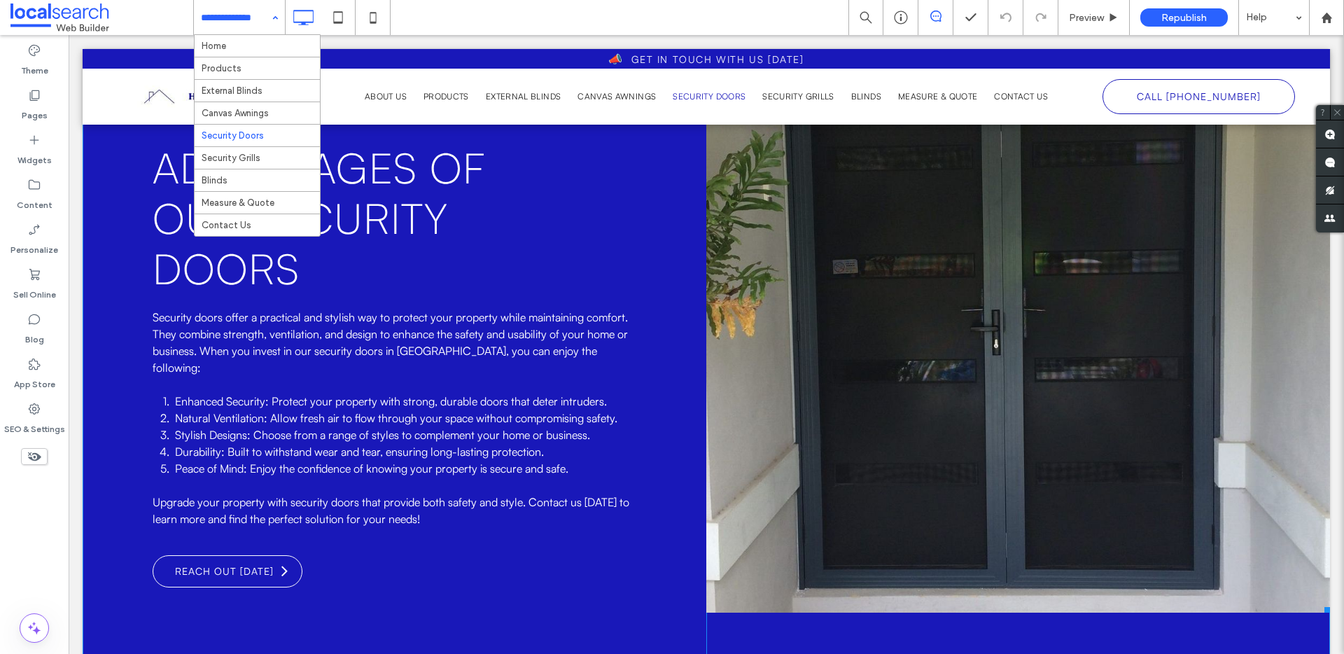
click at [987, 263] on link at bounding box center [1019, 297] width 624 height 632
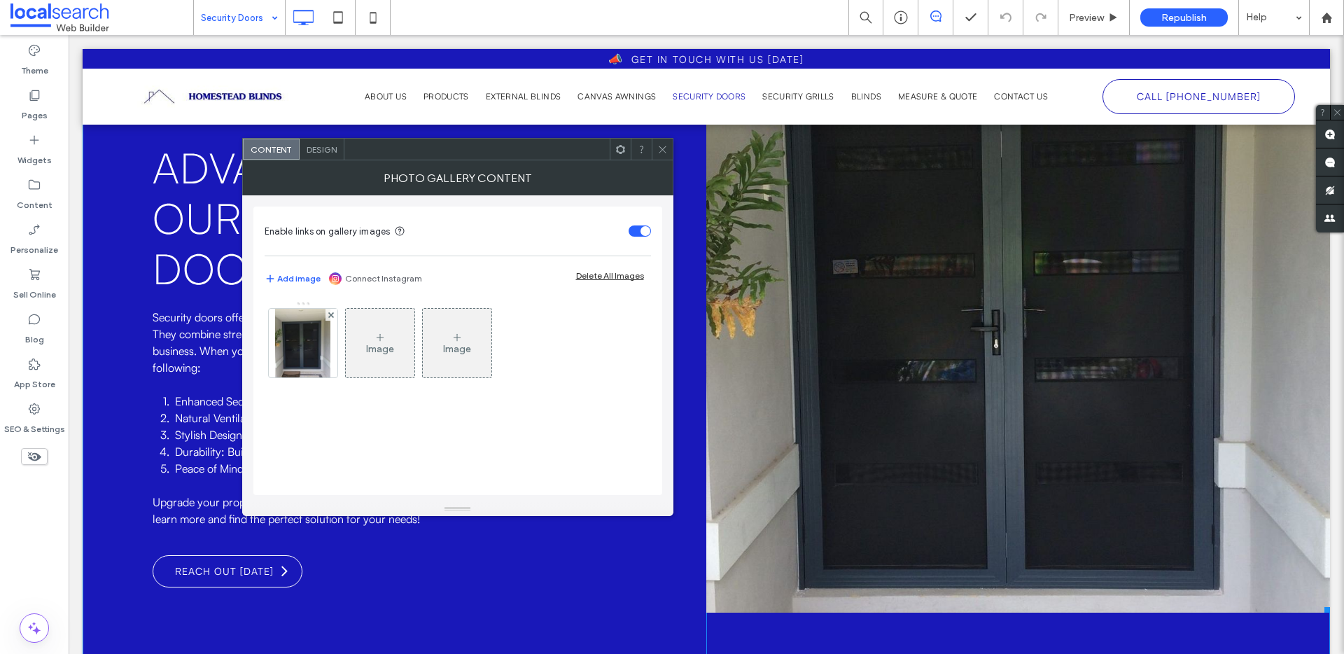
click at [987, 263] on link at bounding box center [1019, 297] width 624 height 632
click at [285, 352] on img at bounding box center [302, 343] width 55 height 69
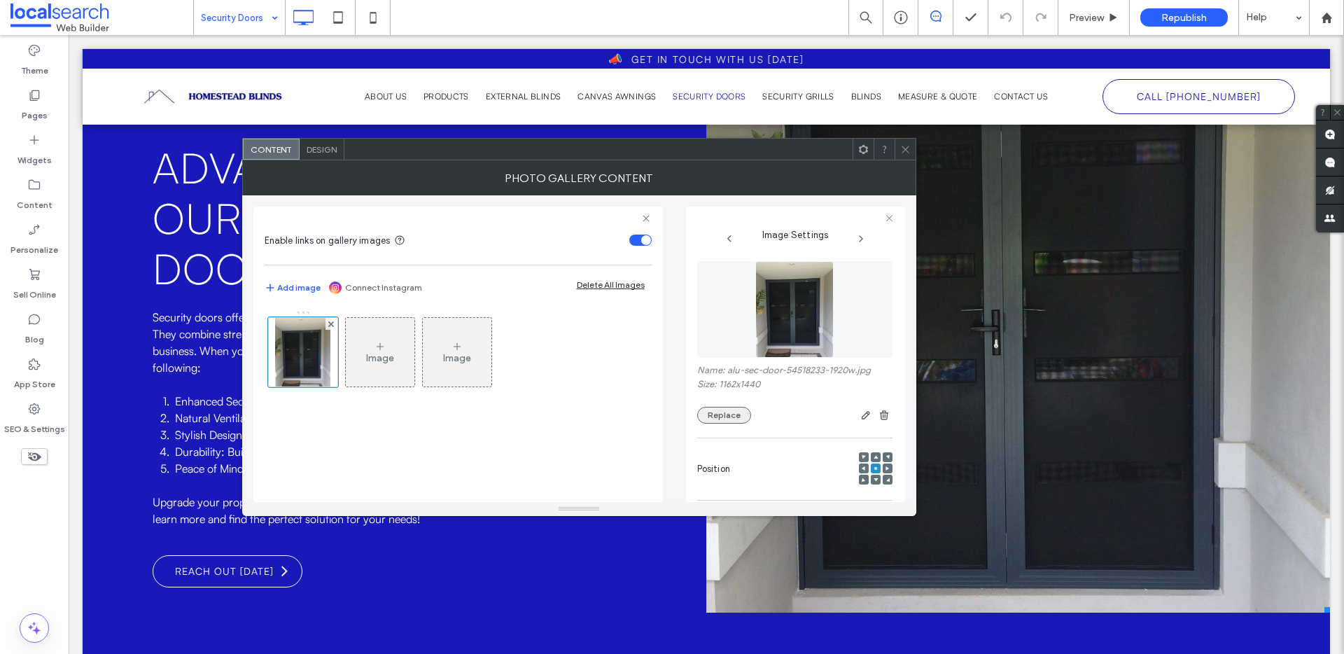
click at [739, 408] on button "Replace" at bounding box center [724, 415] width 54 height 17
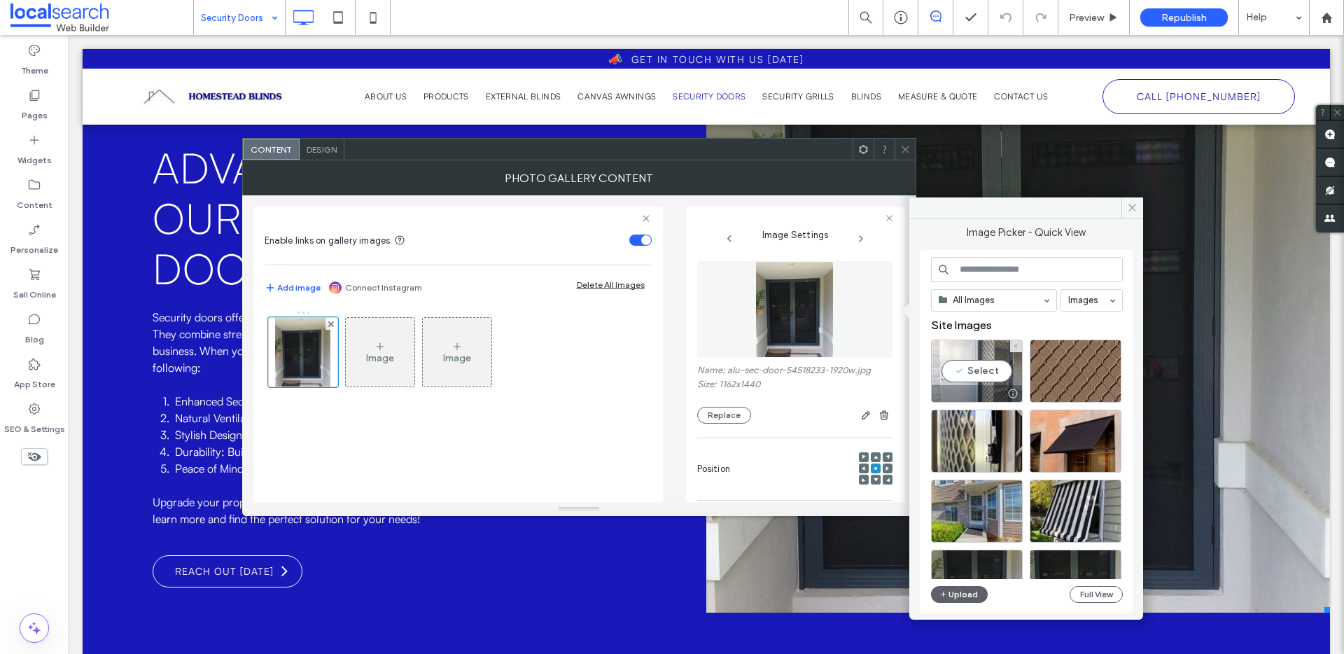
click at [1002, 370] on div "Select" at bounding box center [977, 371] width 92 height 63
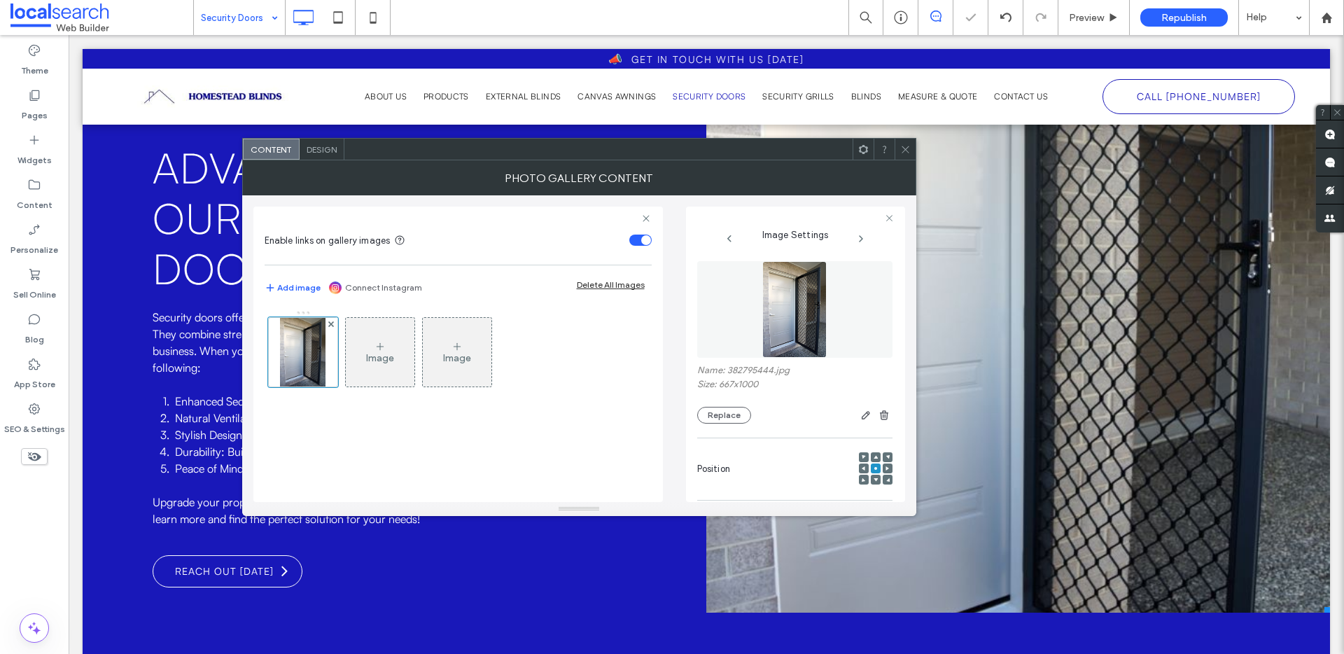
drag, startPoint x: 909, startPoint y: 148, endPoint x: 915, endPoint y: 142, distance: 8.9
click at [909, 148] on icon at bounding box center [905, 149] width 11 height 11
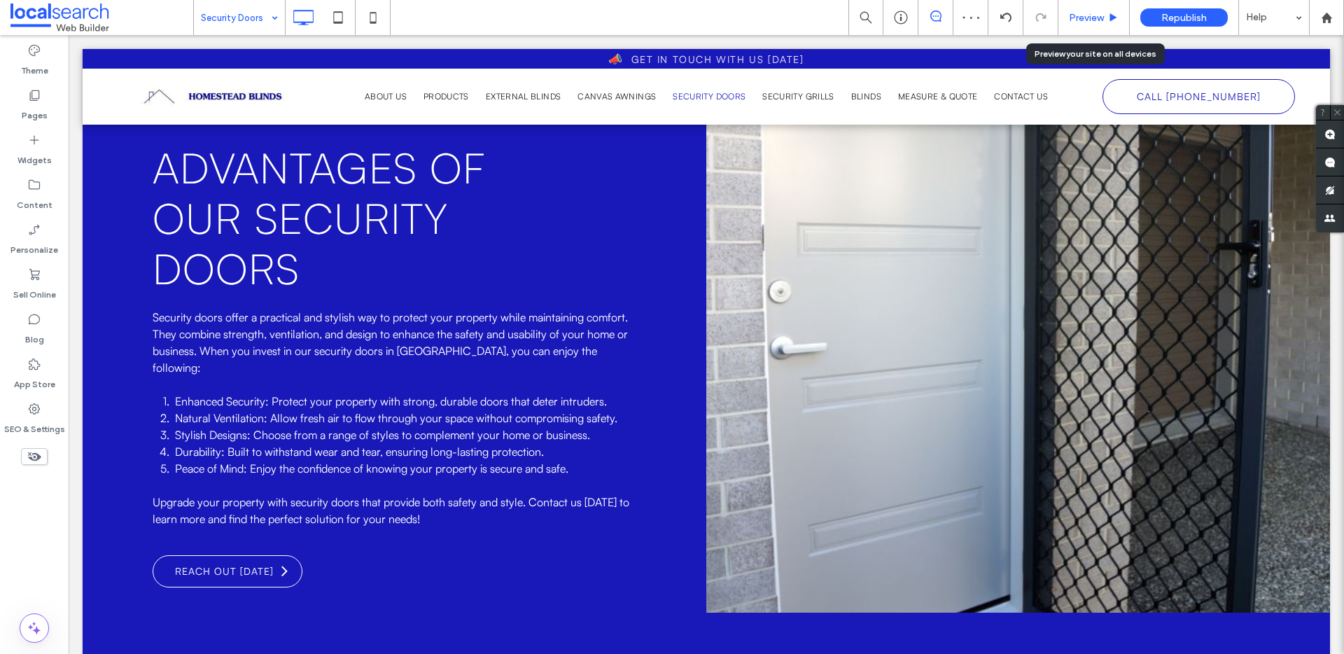
click at [1097, 18] on span "Preview" at bounding box center [1086, 18] width 35 height 12
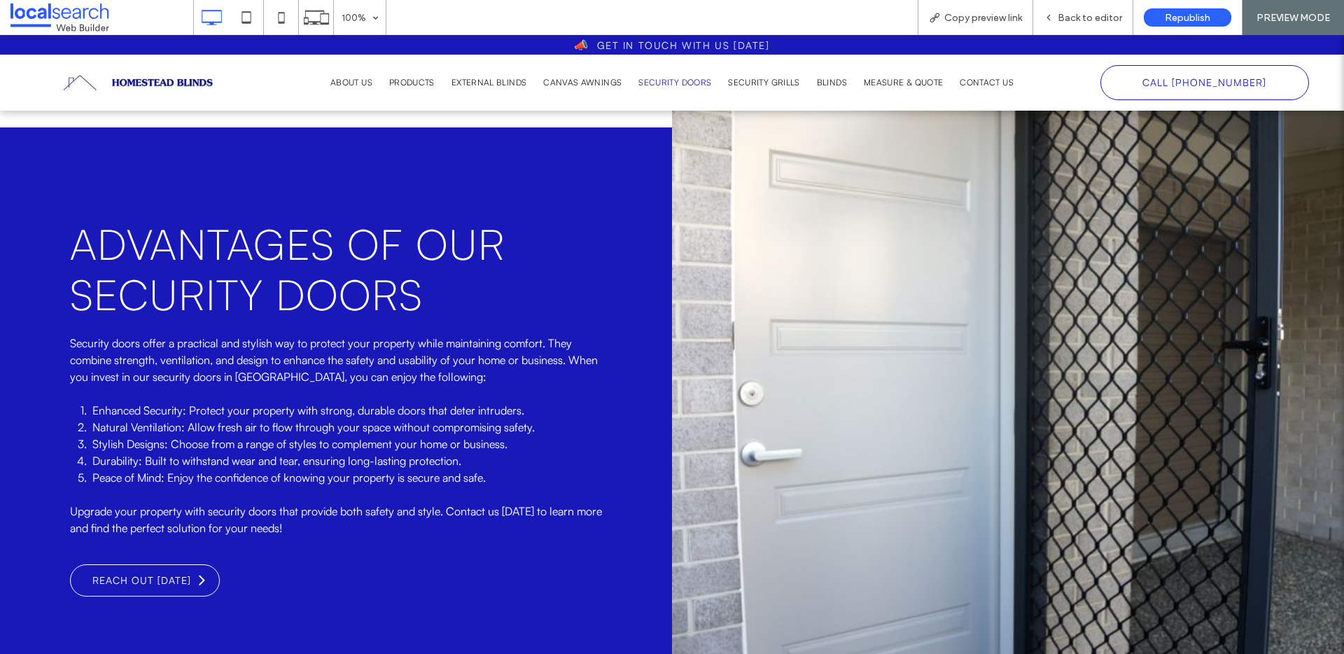
scroll to position [1239, 0]
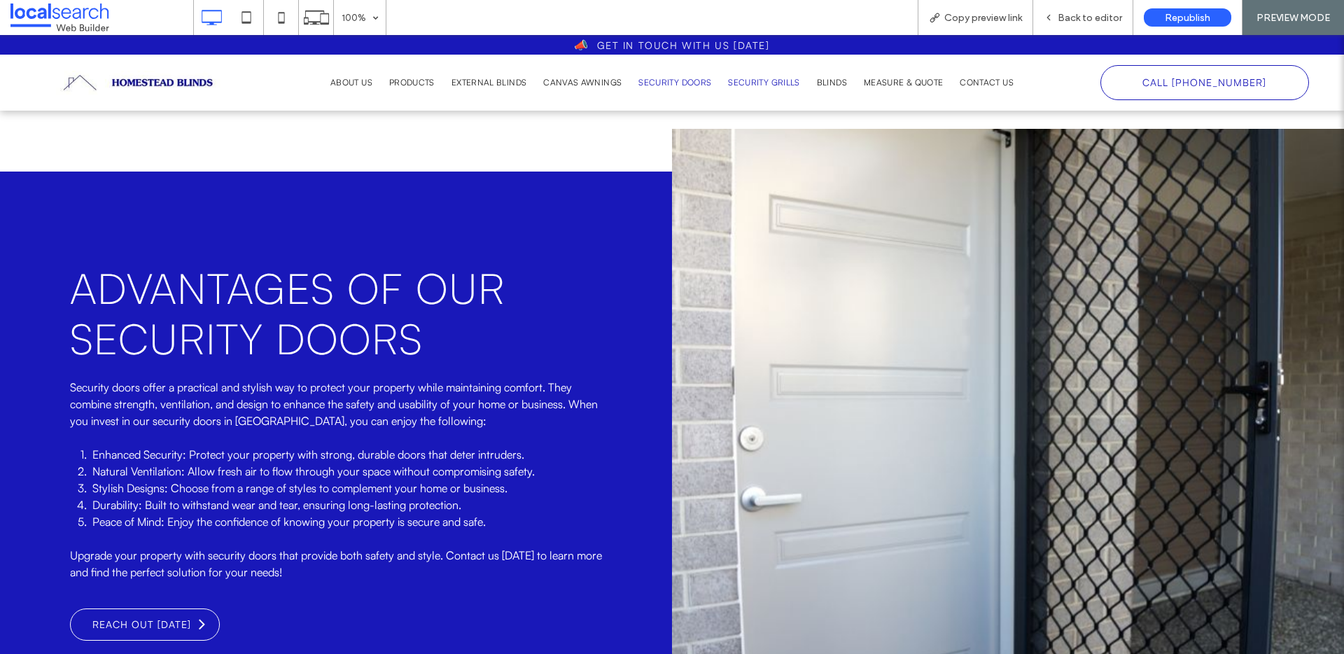
click at [770, 76] on span "Security Grills" at bounding box center [763, 82] width 71 height 13
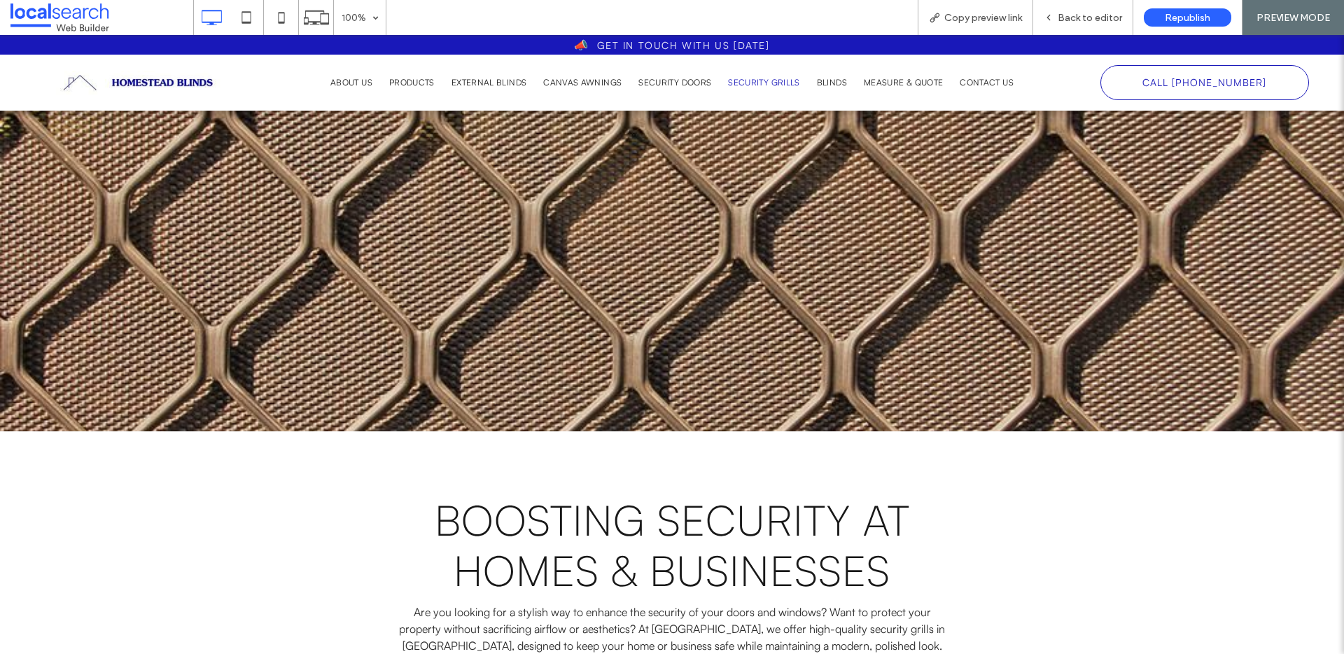
scroll to position [81, 0]
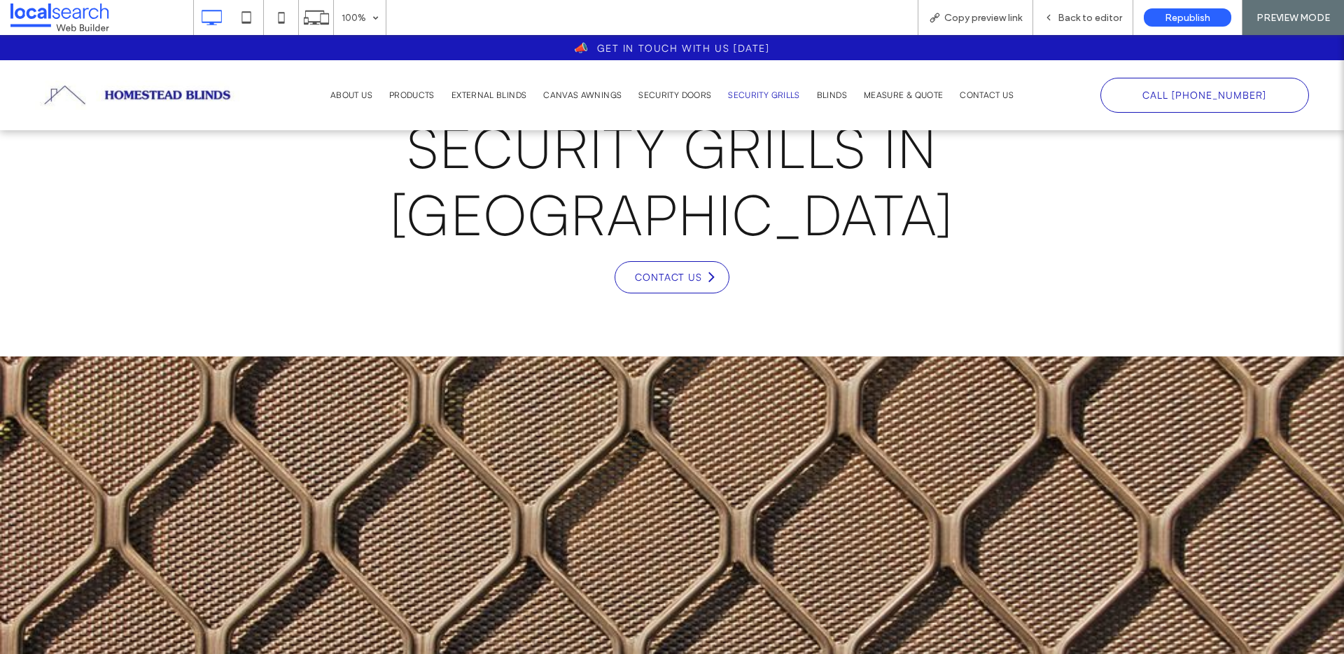
click at [176, 101] on img at bounding box center [141, 95] width 212 height 29
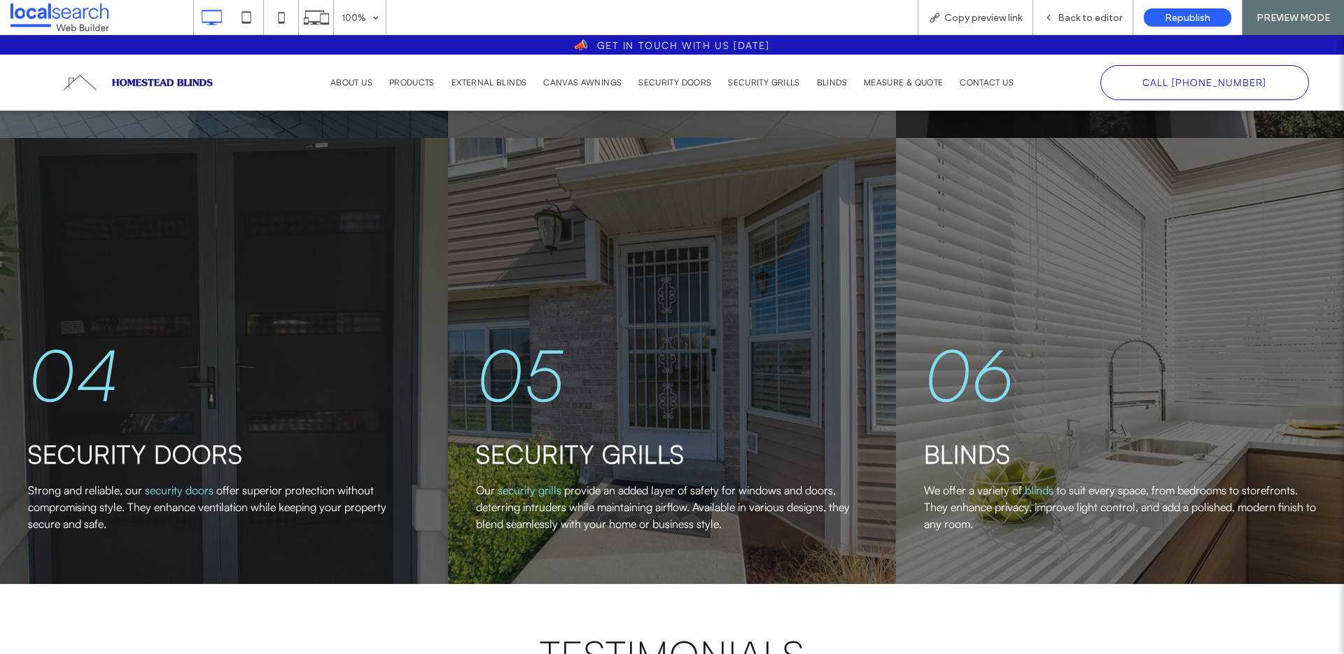
scroll to position [2981, 0]
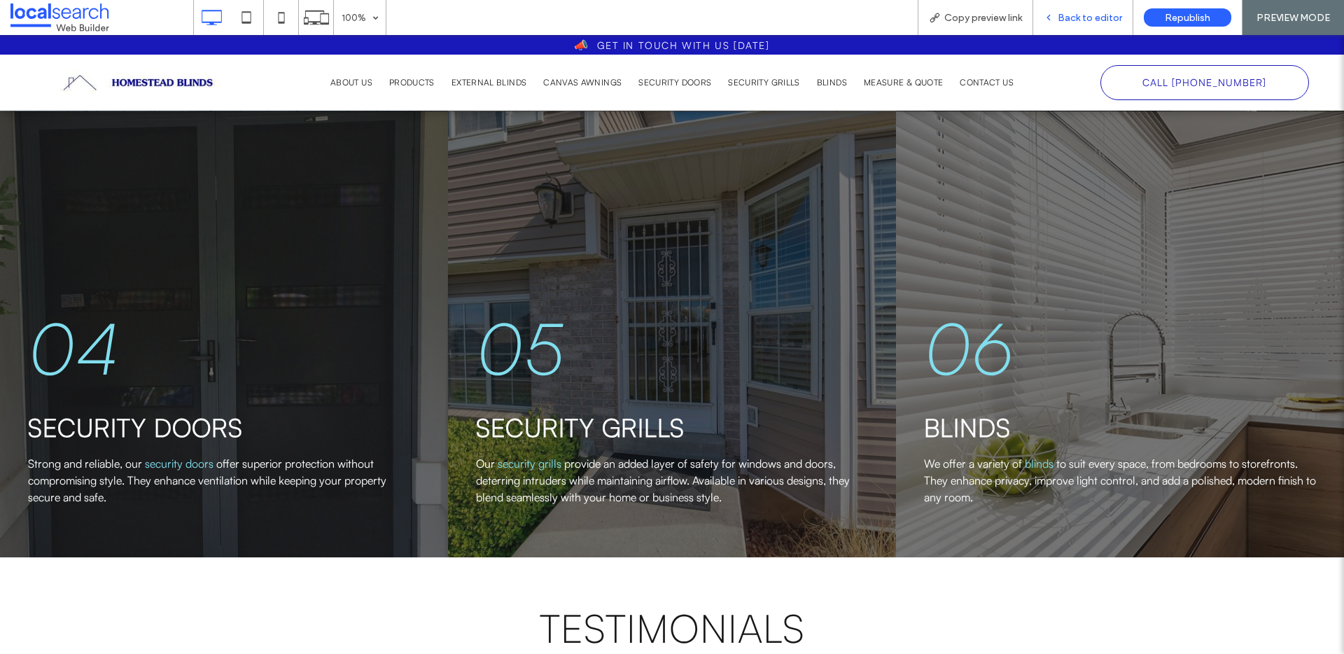
click at [1102, 15] on span "Back to editor" at bounding box center [1090, 18] width 64 height 12
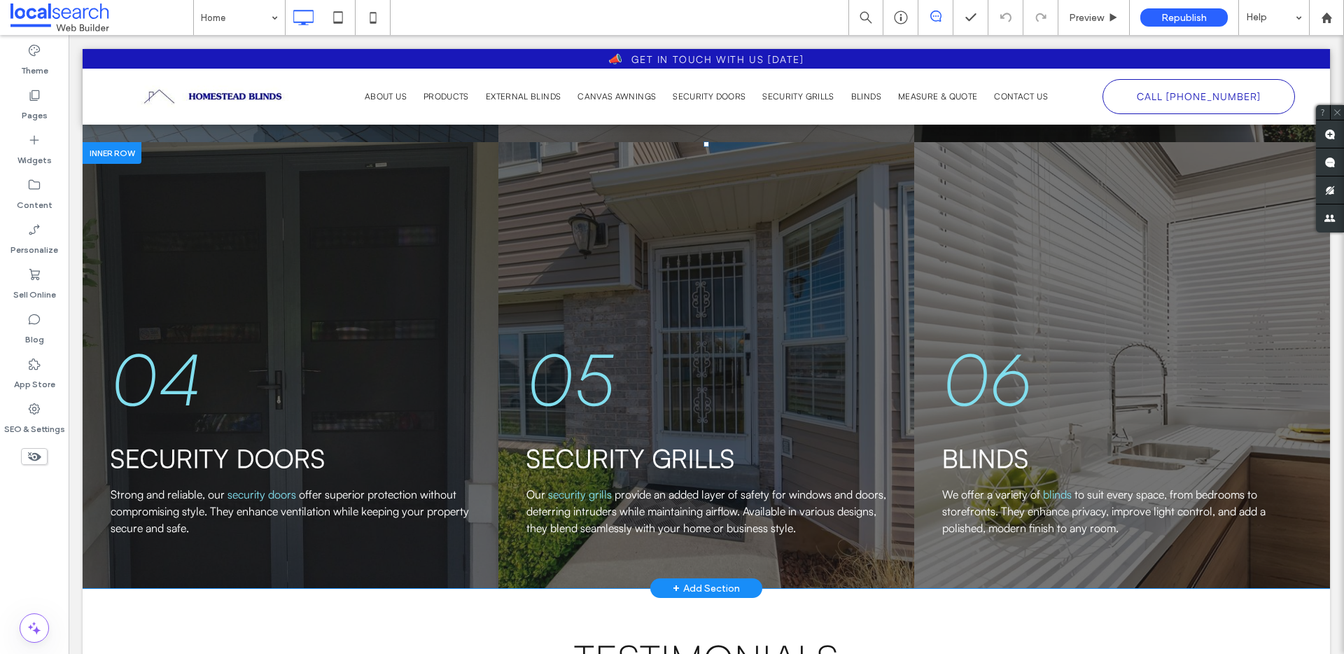
click at [805, 215] on div "05 Security Grills Our security grills provide an added layer of safety for win…" at bounding box center [707, 365] width 416 height 446
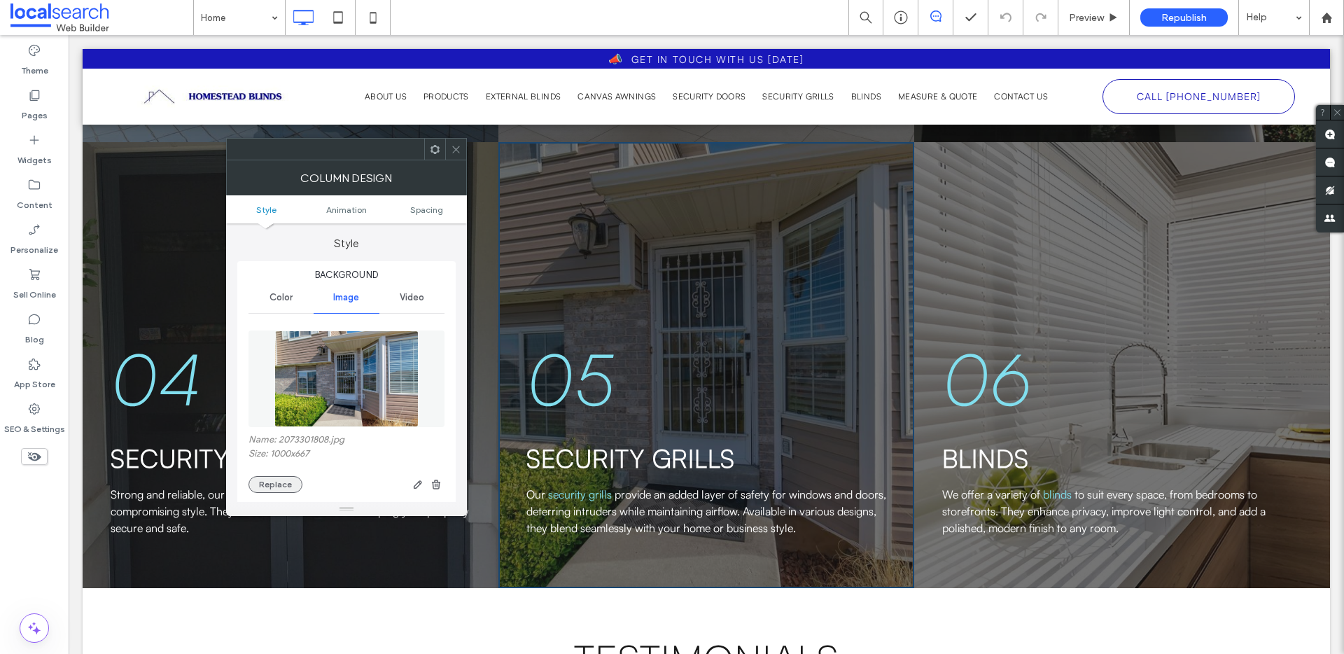
click at [286, 478] on button "Replace" at bounding box center [276, 484] width 54 height 17
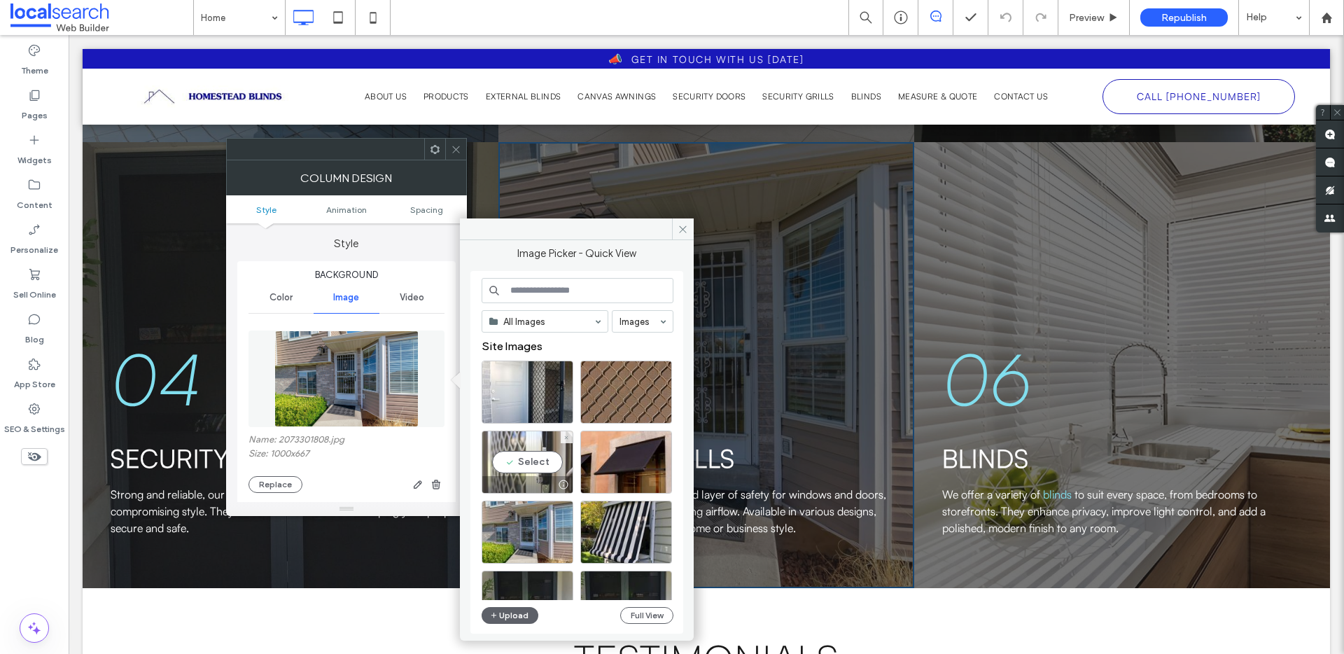
click at [496, 469] on div "Select" at bounding box center [528, 462] width 92 height 63
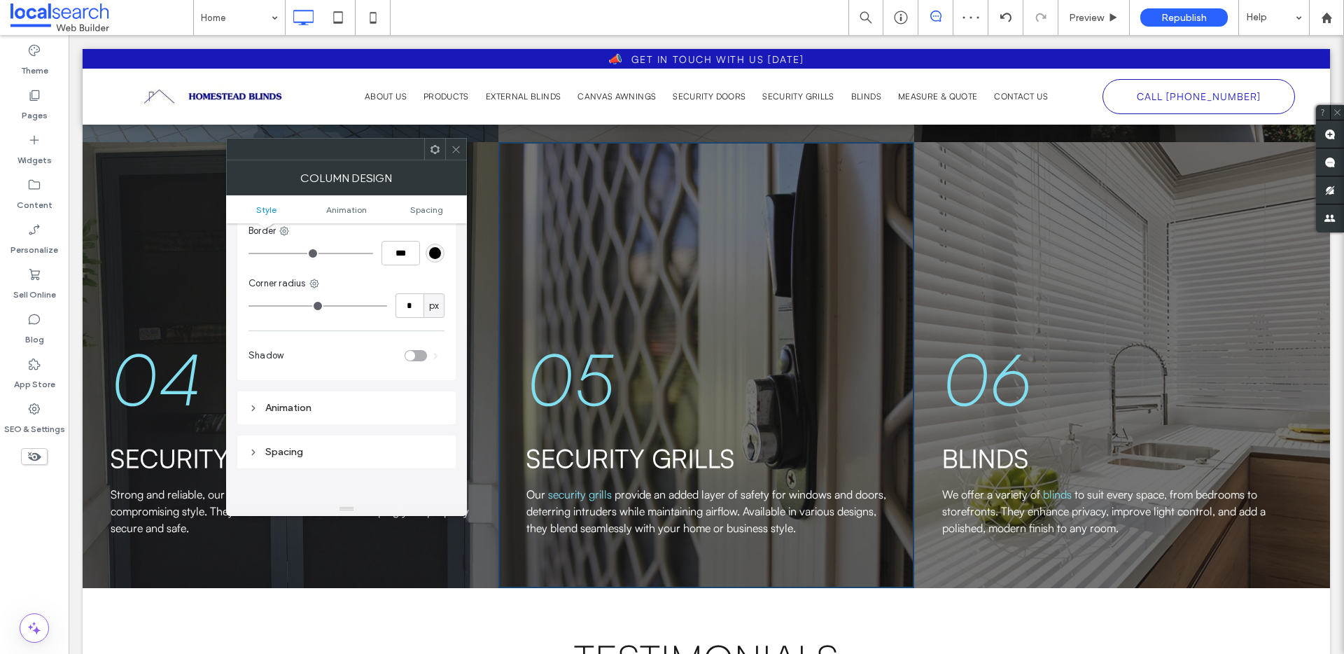
scroll to position [648, 0]
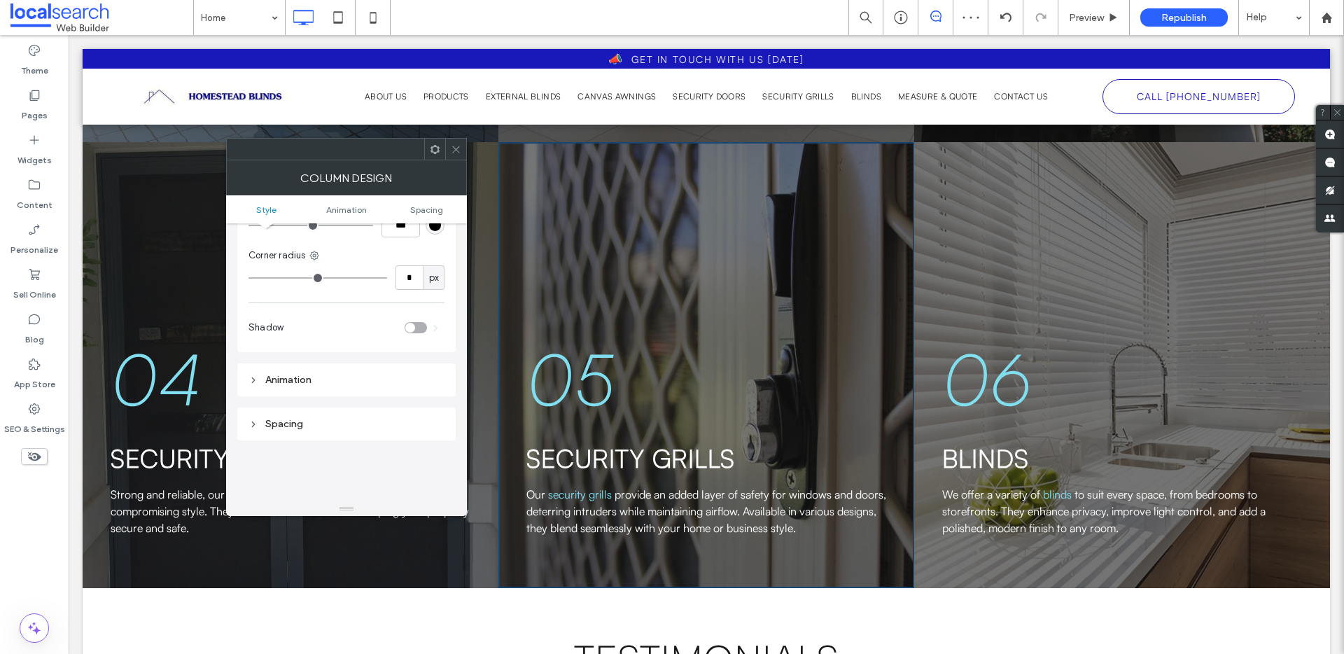
click at [455, 153] on icon at bounding box center [456, 149] width 11 height 11
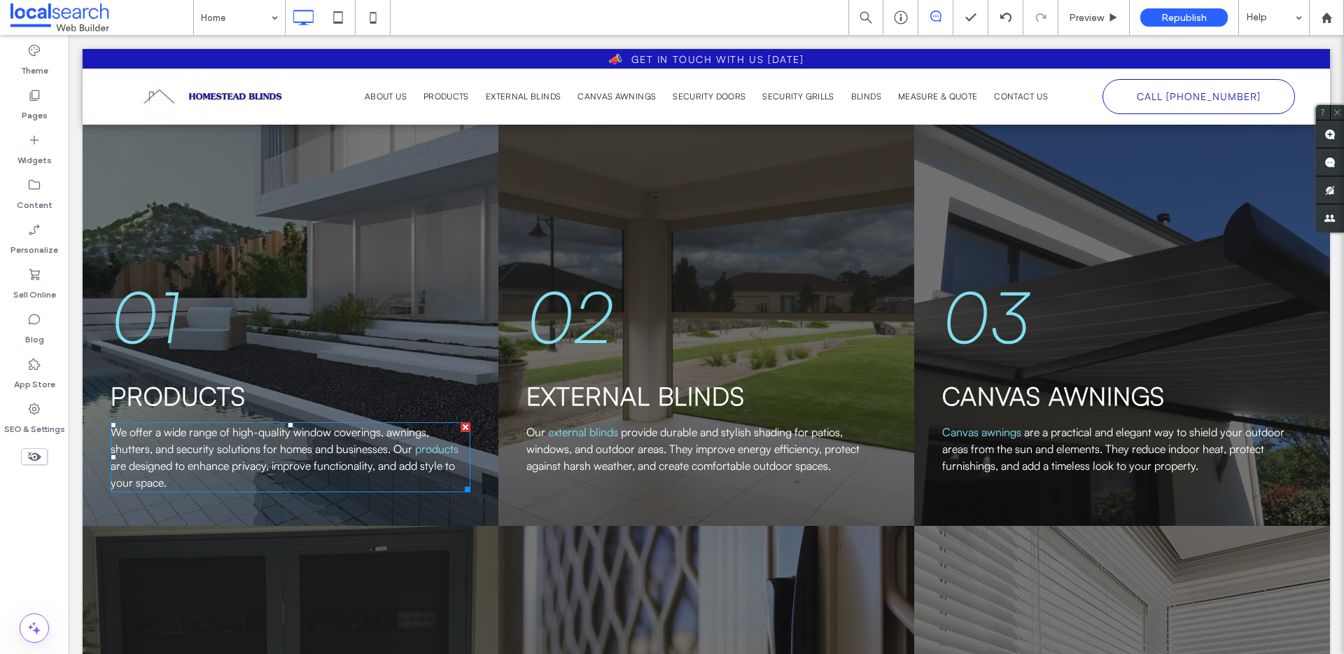
scroll to position [2589, 0]
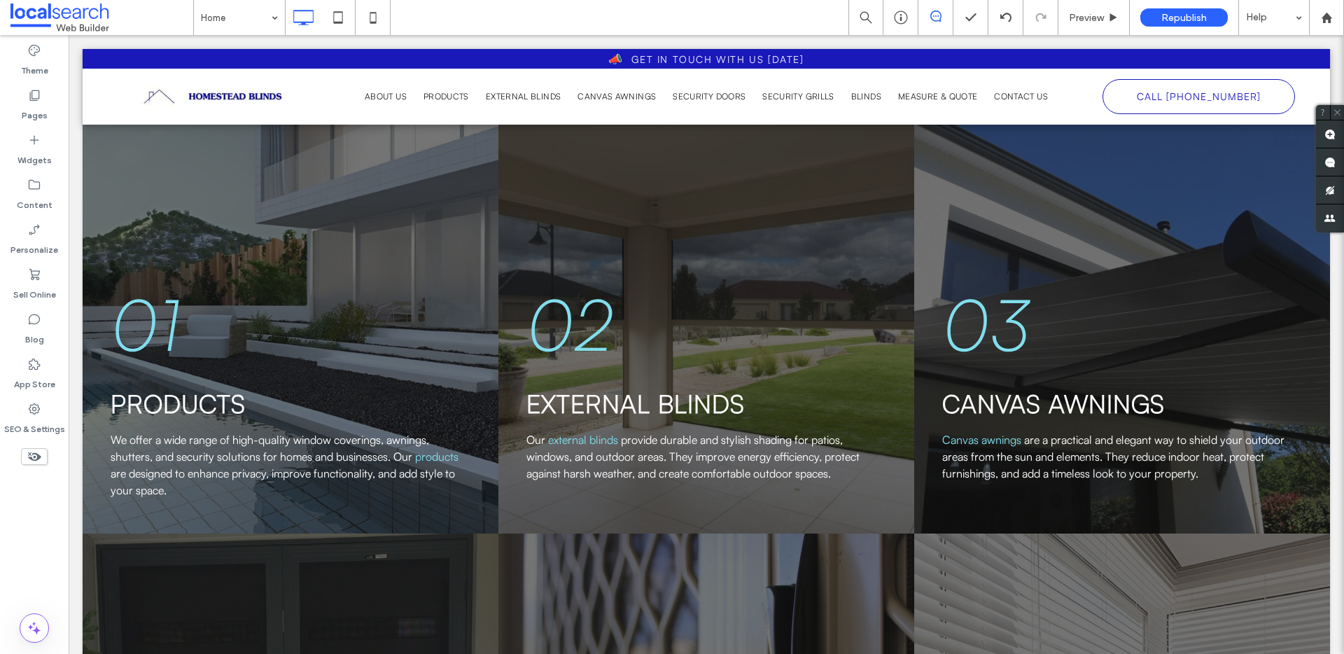
click at [1019, 169] on div "03 Canvas Awnings Canvas awnings are a practical and elegant way to shield your…" at bounding box center [1122, 311] width 416 height 446
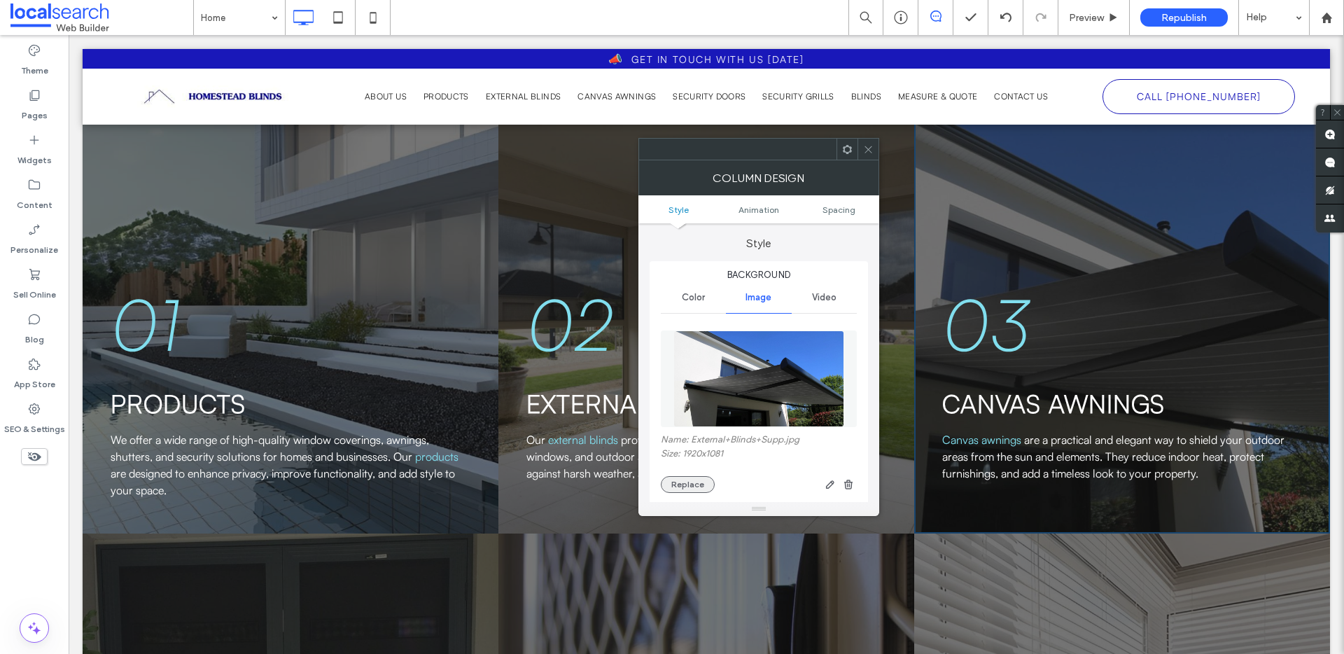
click at [686, 491] on button "Replace" at bounding box center [688, 484] width 54 height 17
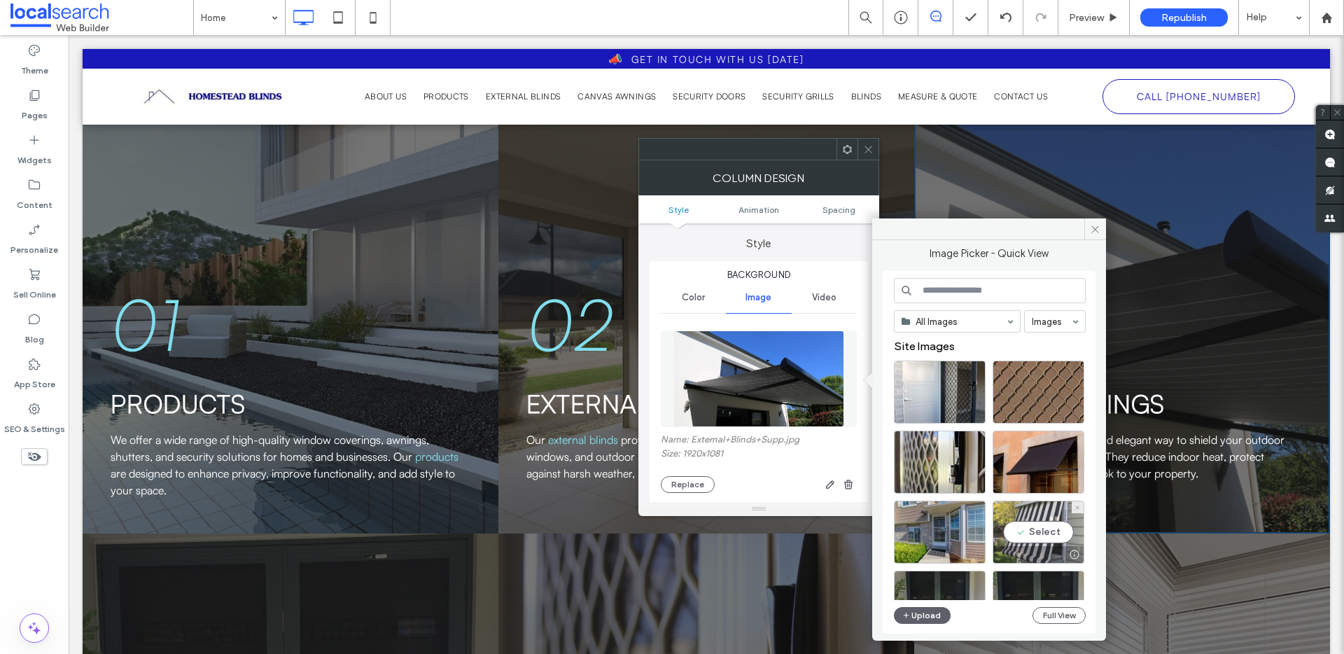
click at [1015, 532] on div "Select" at bounding box center [1039, 532] width 92 height 63
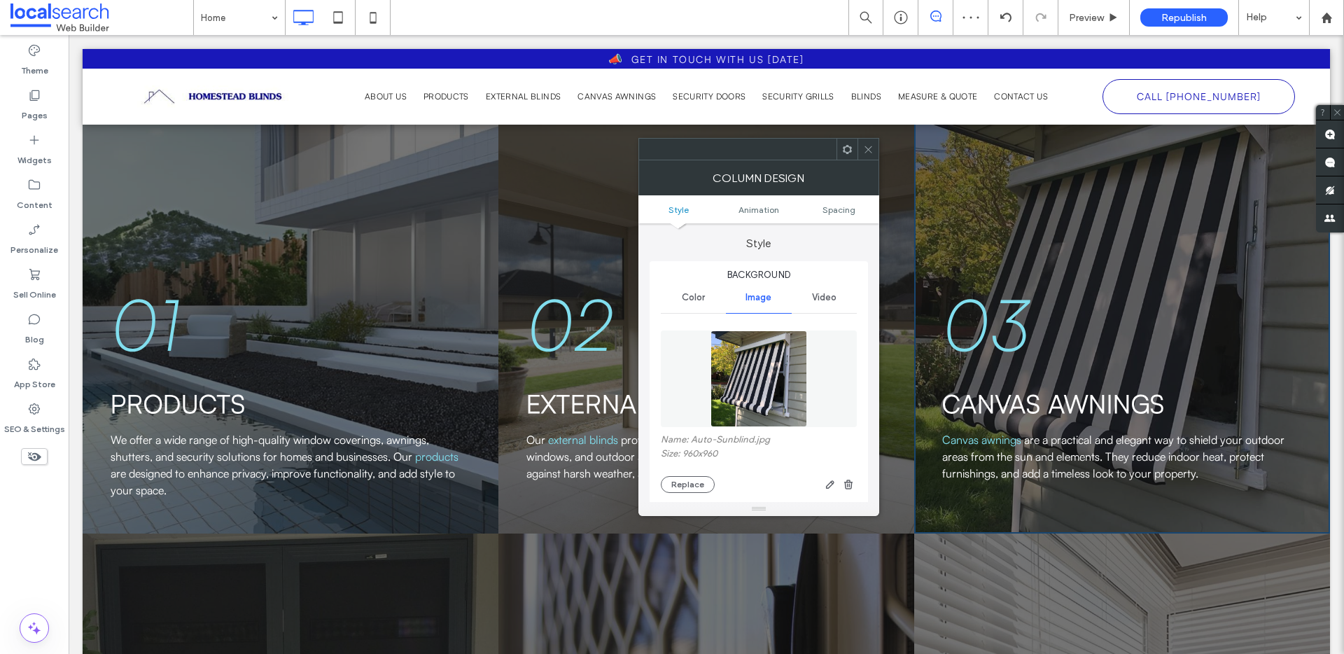
click at [870, 153] on icon at bounding box center [868, 149] width 11 height 11
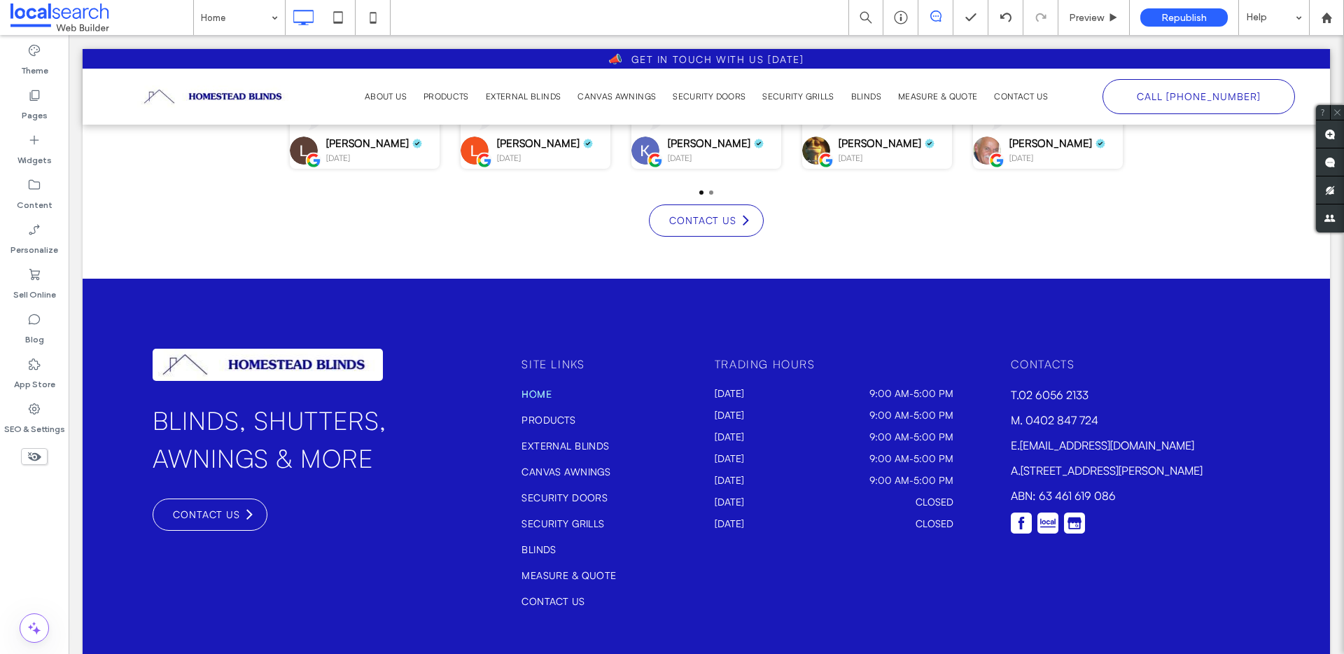
scroll to position [3889, 0]
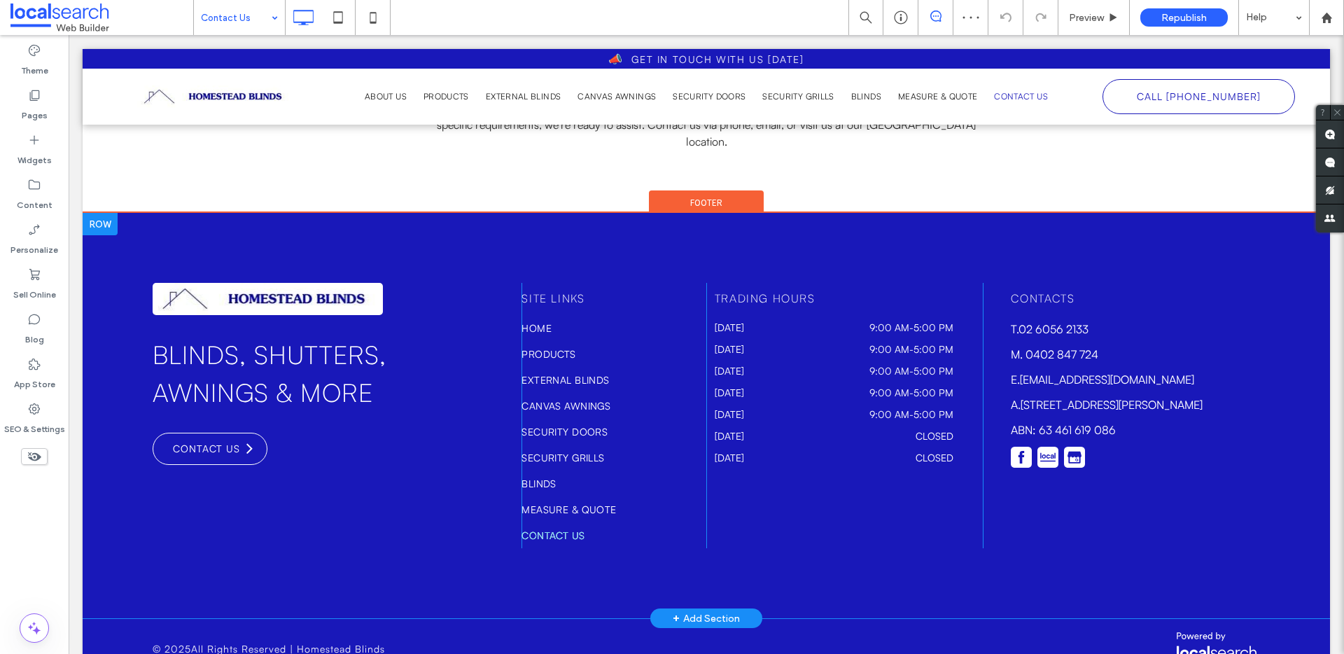
scroll to position [1167, 0]
